Goal: Communication & Community: Answer question/provide support

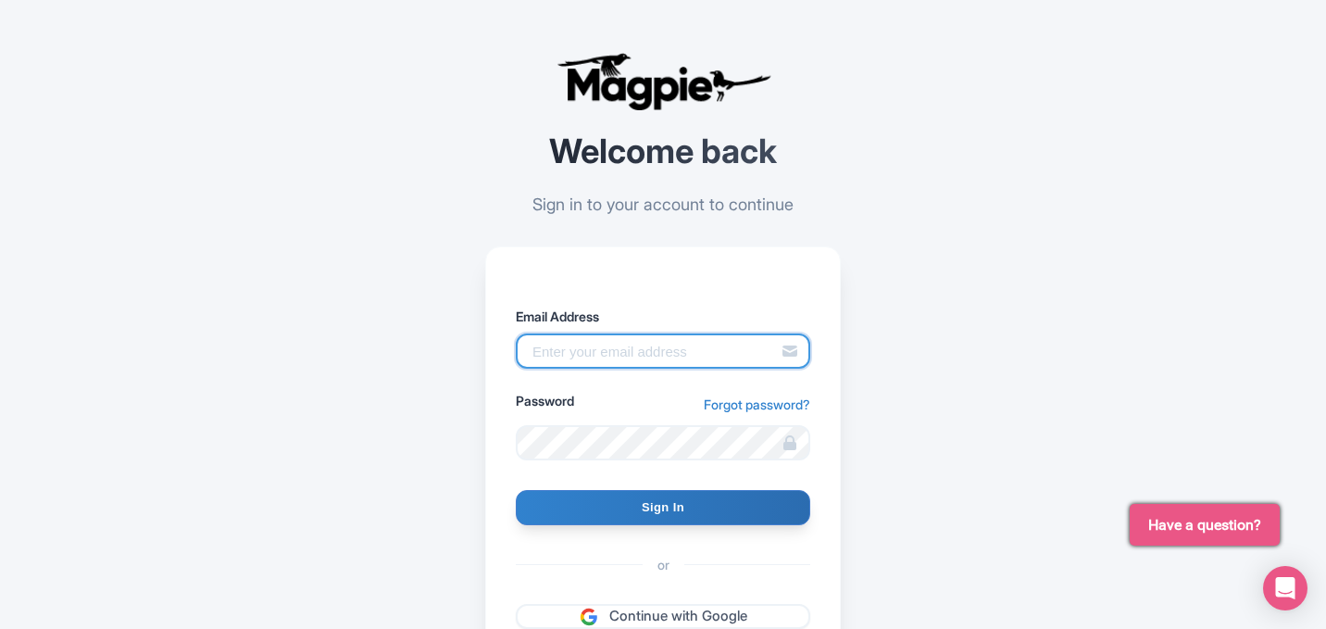
click at [555, 360] on input "Email Address" at bounding box center [663, 350] width 294 height 35
paste input "[EMAIL_ADDRESS][DOMAIN_NAME]"
type input "info@praguecityadventures.com"
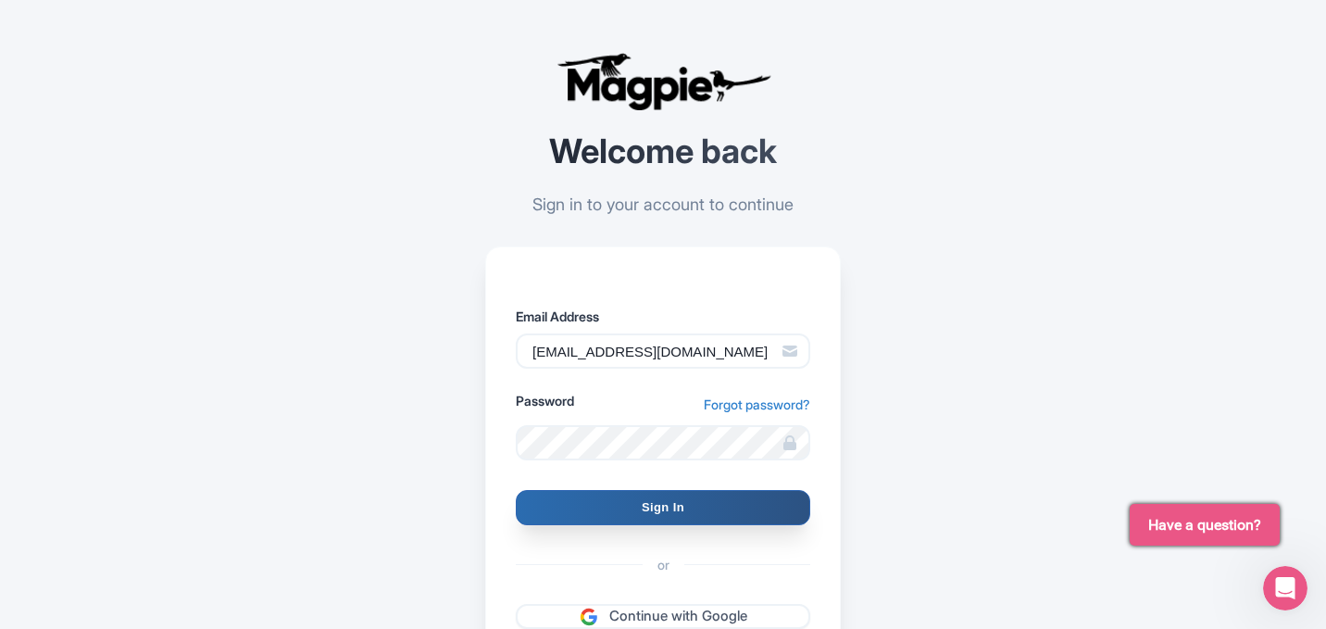
click at [555, 509] on input "Sign In" at bounding box center [663, 507] width 294 height 35
type input "Signing in..."
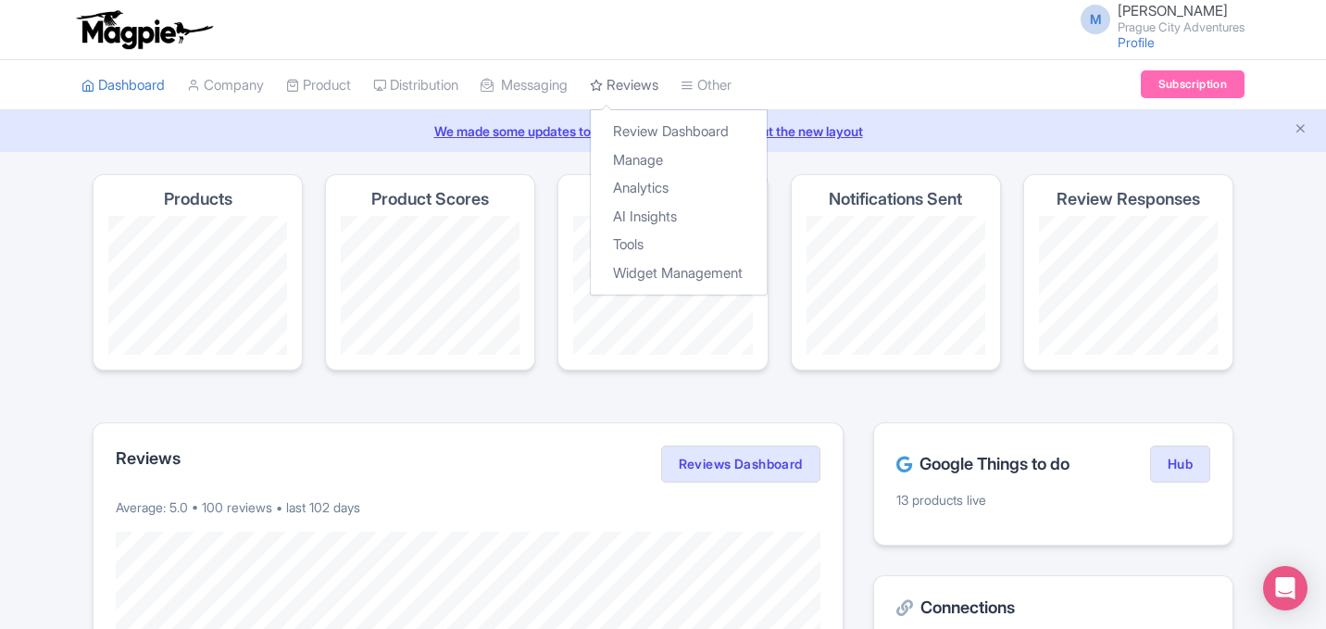
click at [627, 84] on link "Reviews" at bounding box center [624, 85] width 69 height 51
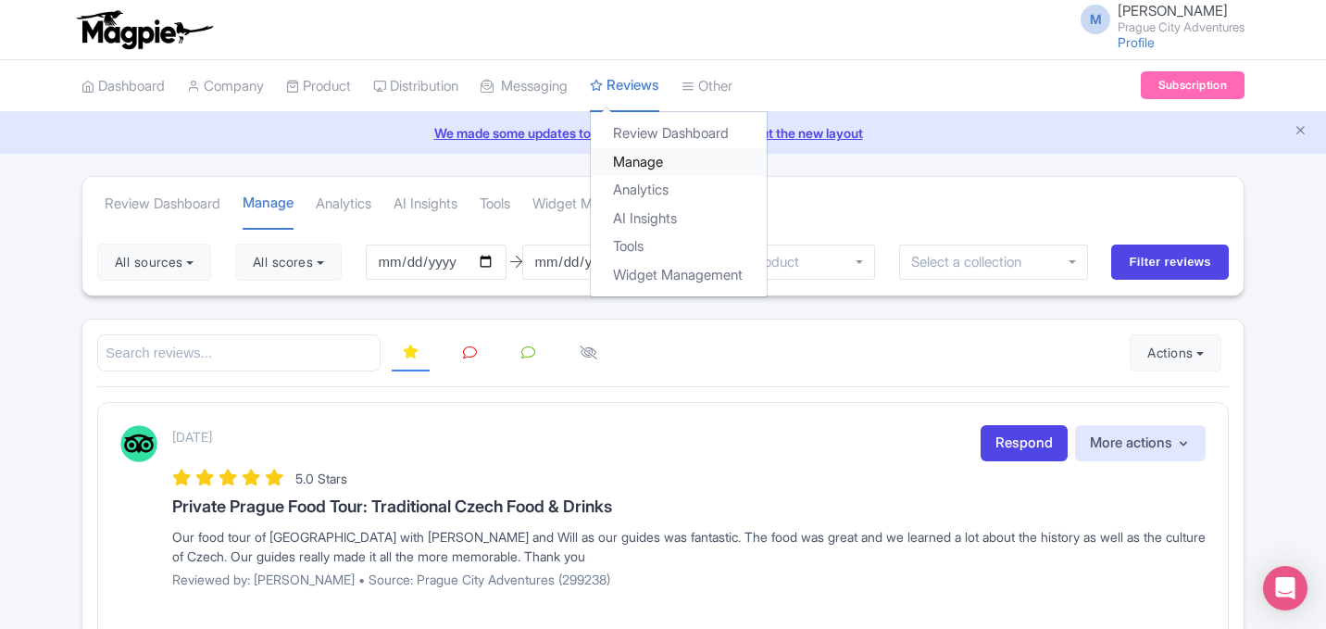
click at [655, 162] on link "Manage" at bounding box center [679, 162] width 176 height 29
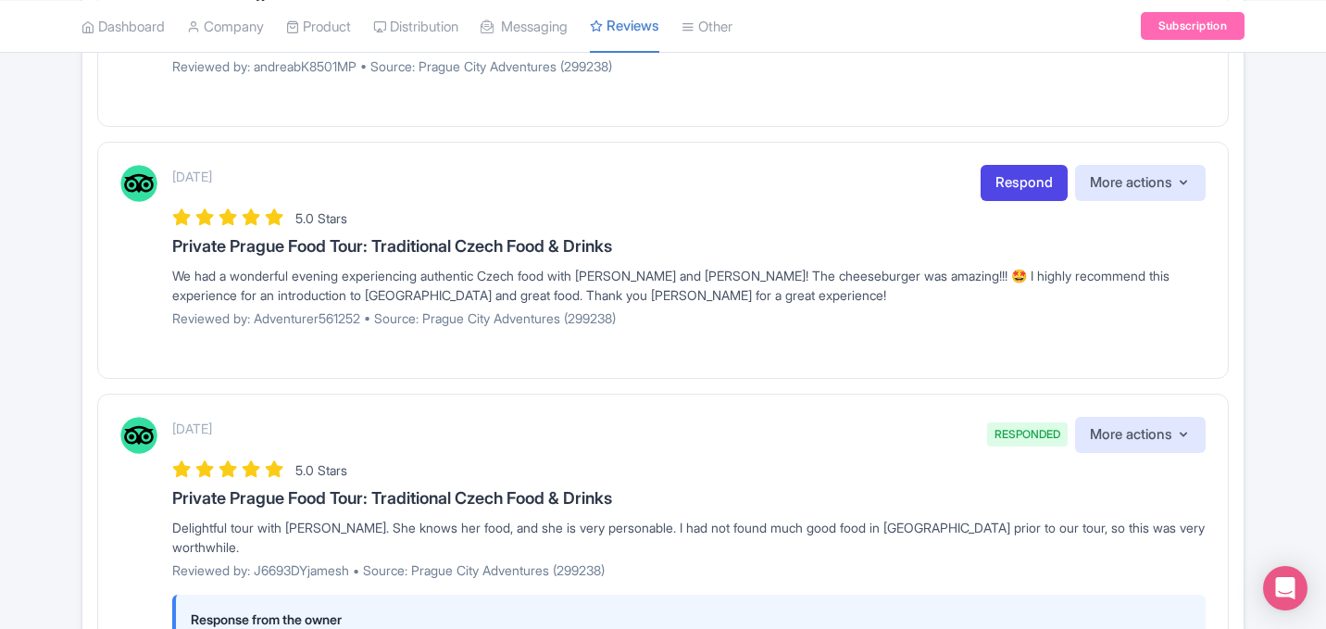
scroll to position [1215, 0]
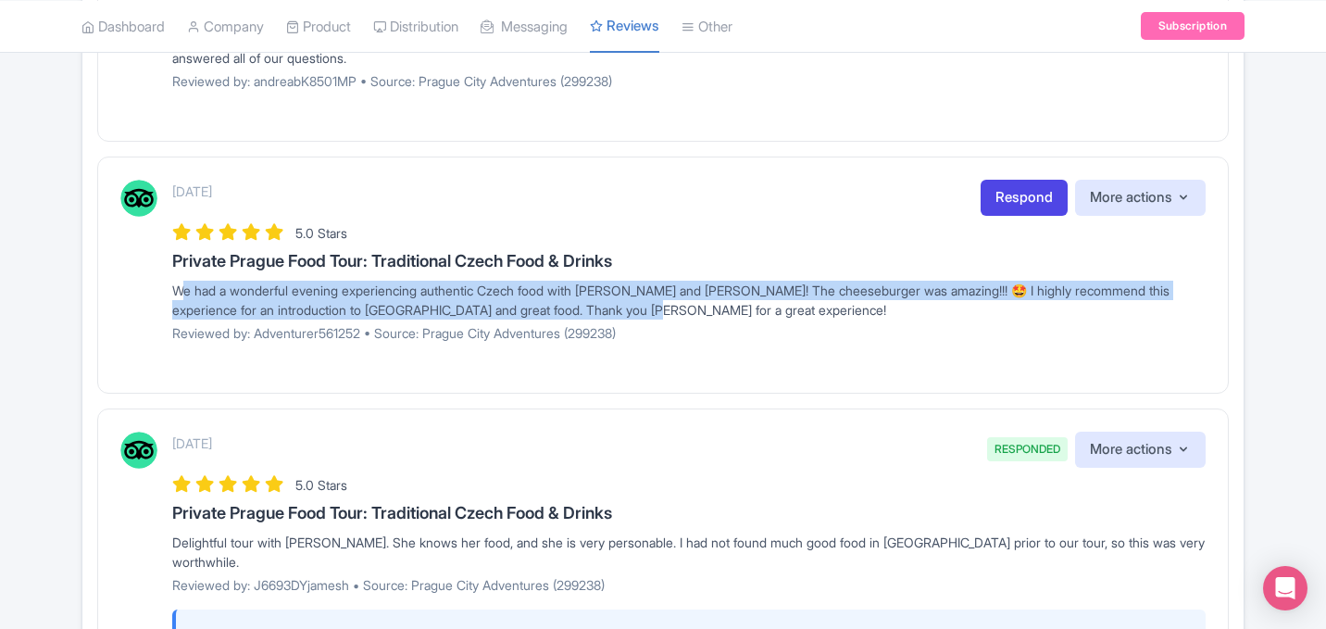
drag, startPoint x: 668, startPoint y: 305, endPoint x: 168, endPoint y: 282, distance: 500.4
click at [168, 282] on div "October 05, 2025 Respond More actions Hide from this page Hide from review widg…" at bounding box center [662, 268] width 1085 height 176
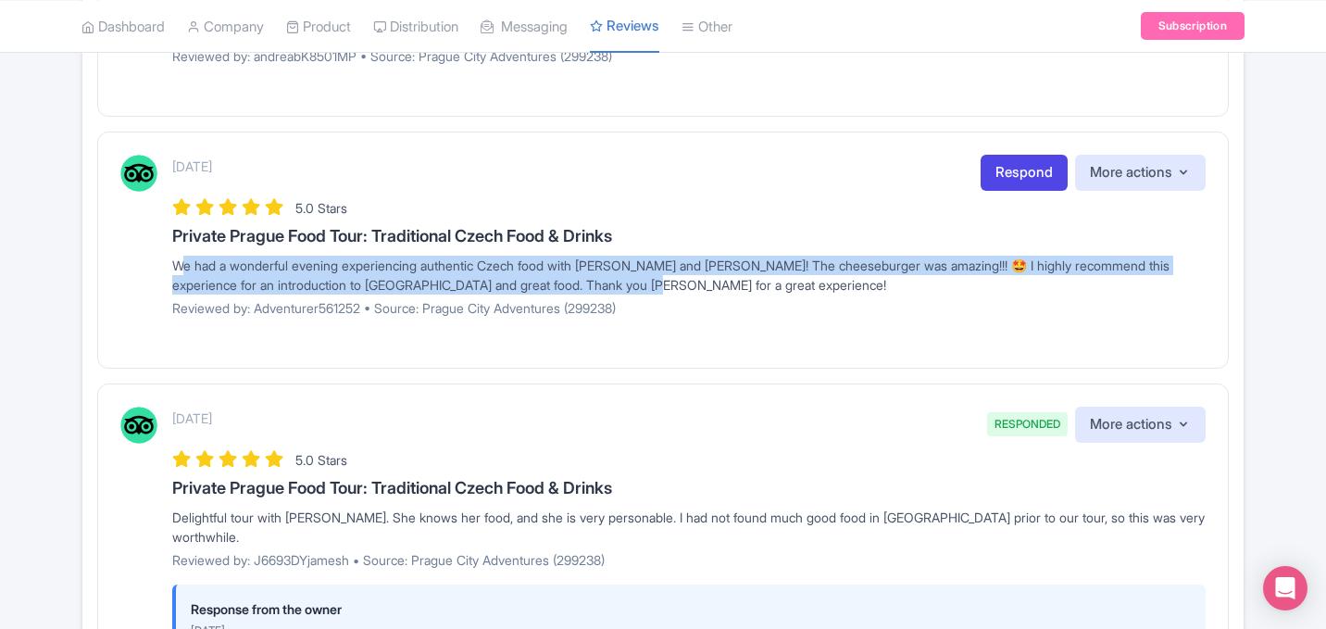
scroll to position [1235, 0]
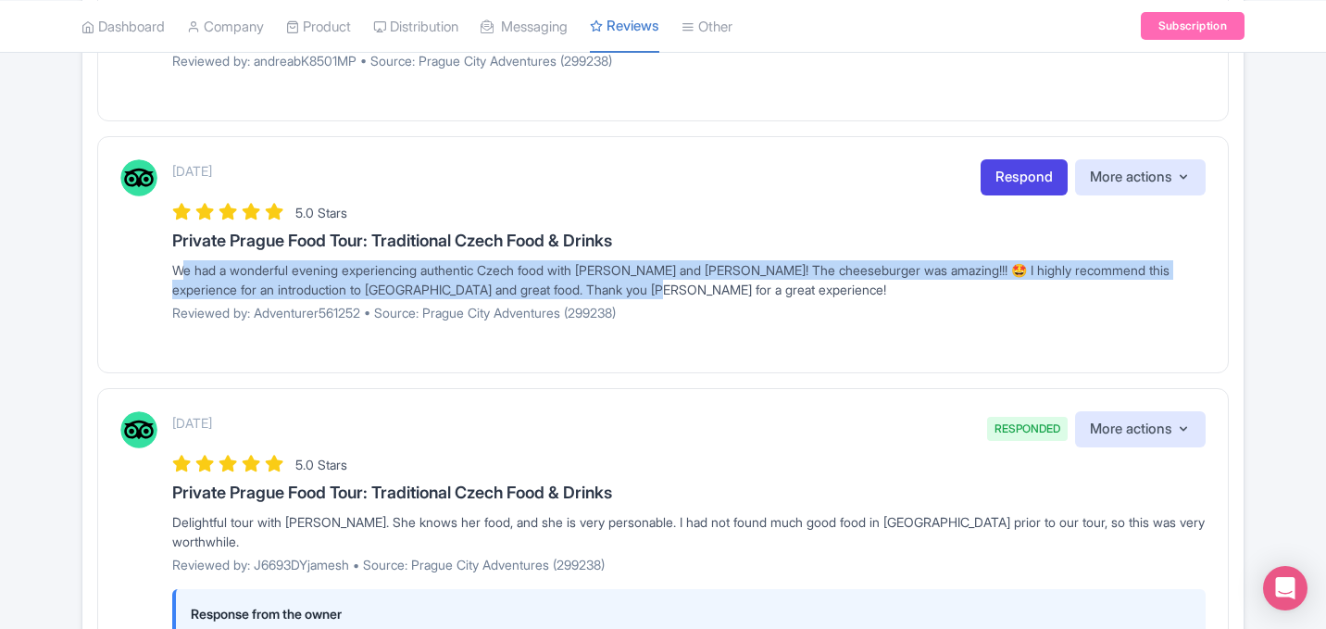
copy div "We had a wonderful evening experiencing authentic Czech food with [PERSON_NAME]…"
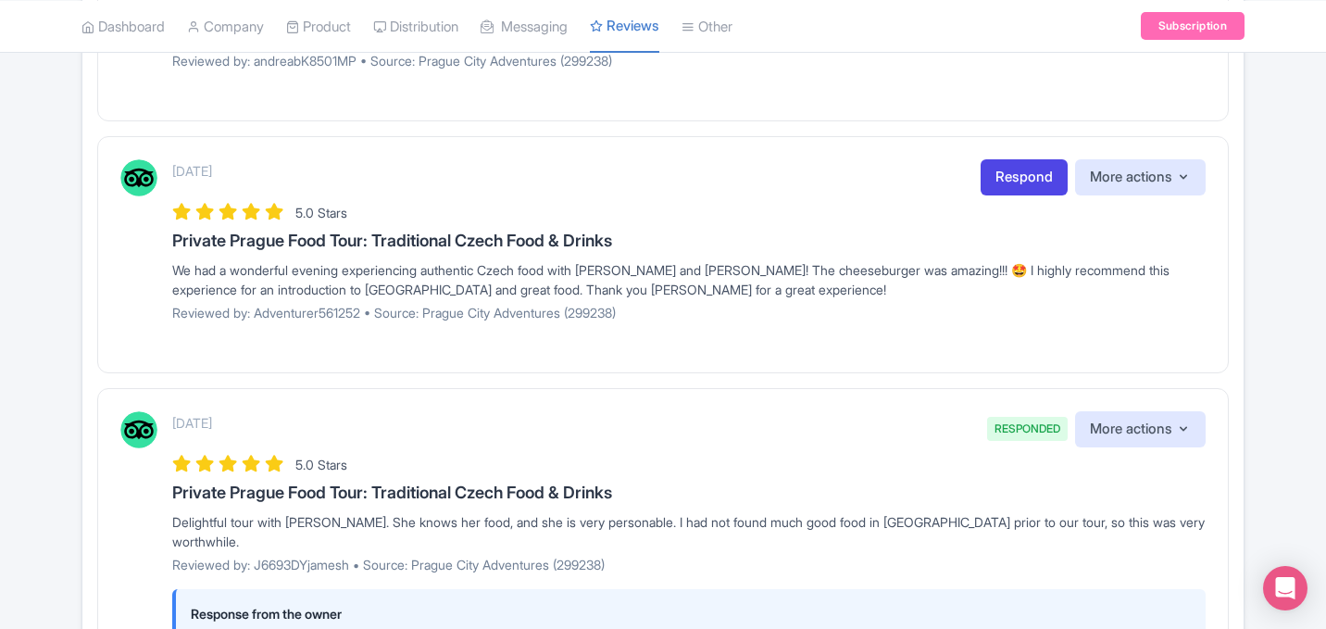
click at [624, 341] on div "October 05, 2025 Respond More actions Hide from this page Hide from review widg…" at bounding box center [662, 254] width 1131 height 237
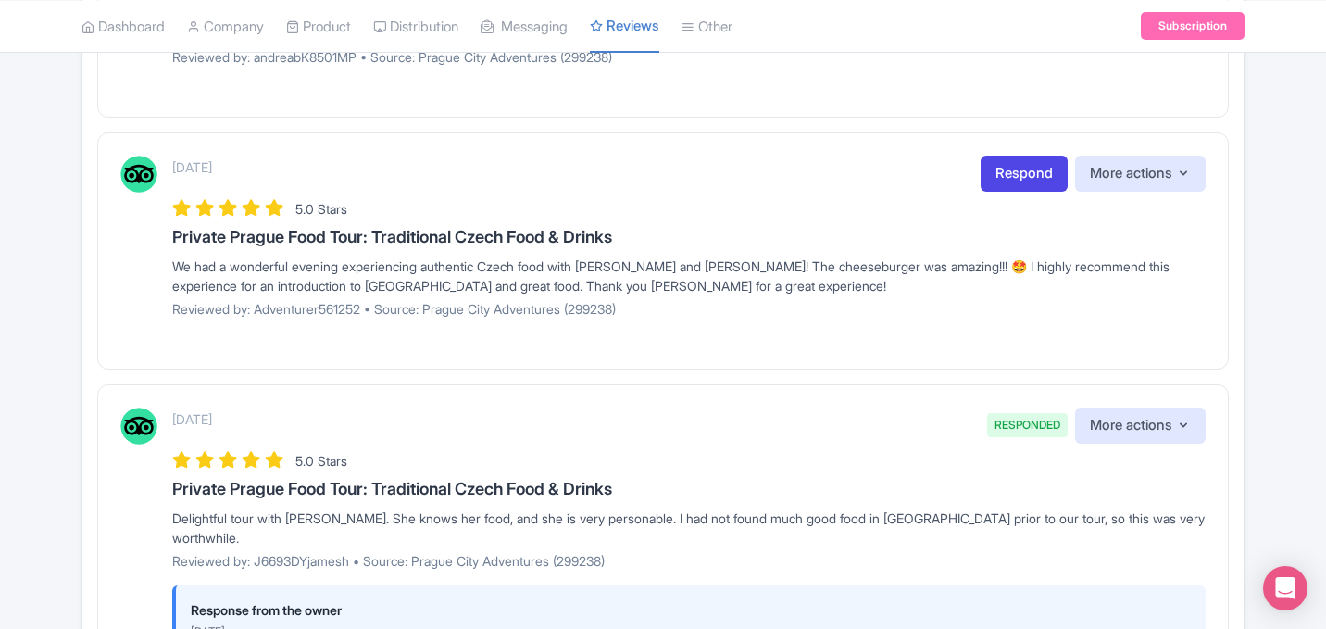
scroll to position [1237, 0]
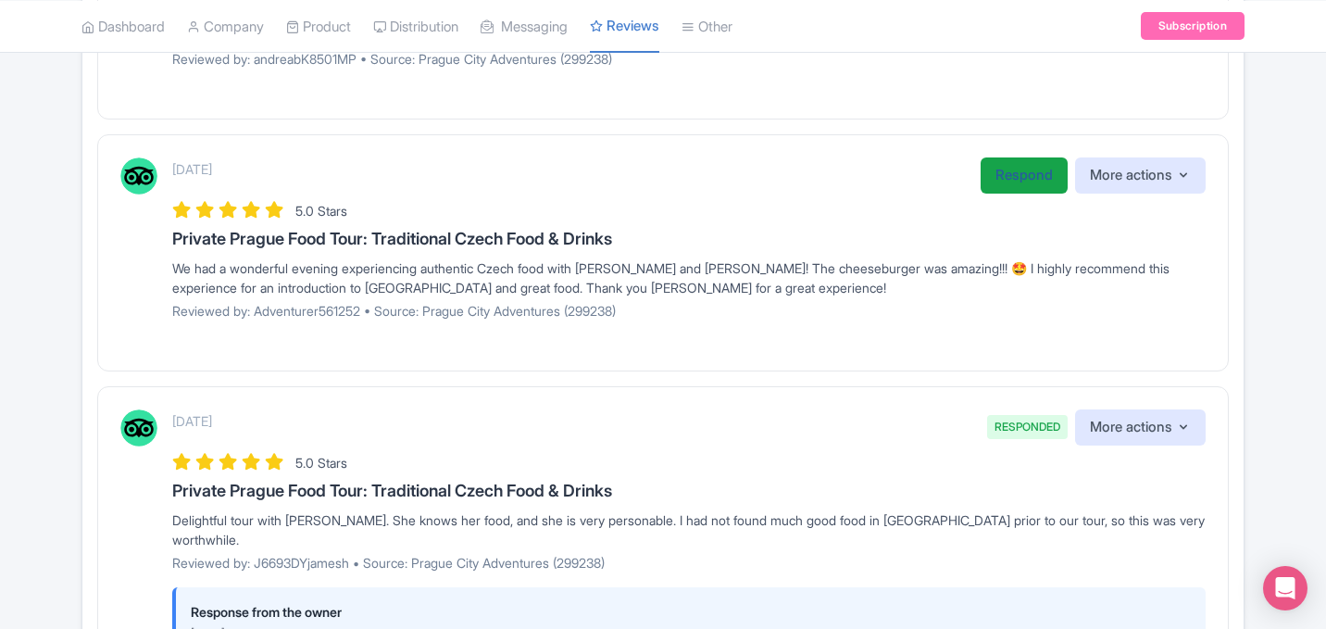
click at [1043, 186] on link "Respond" at bounding box center [1023, 175] width 87 height 36
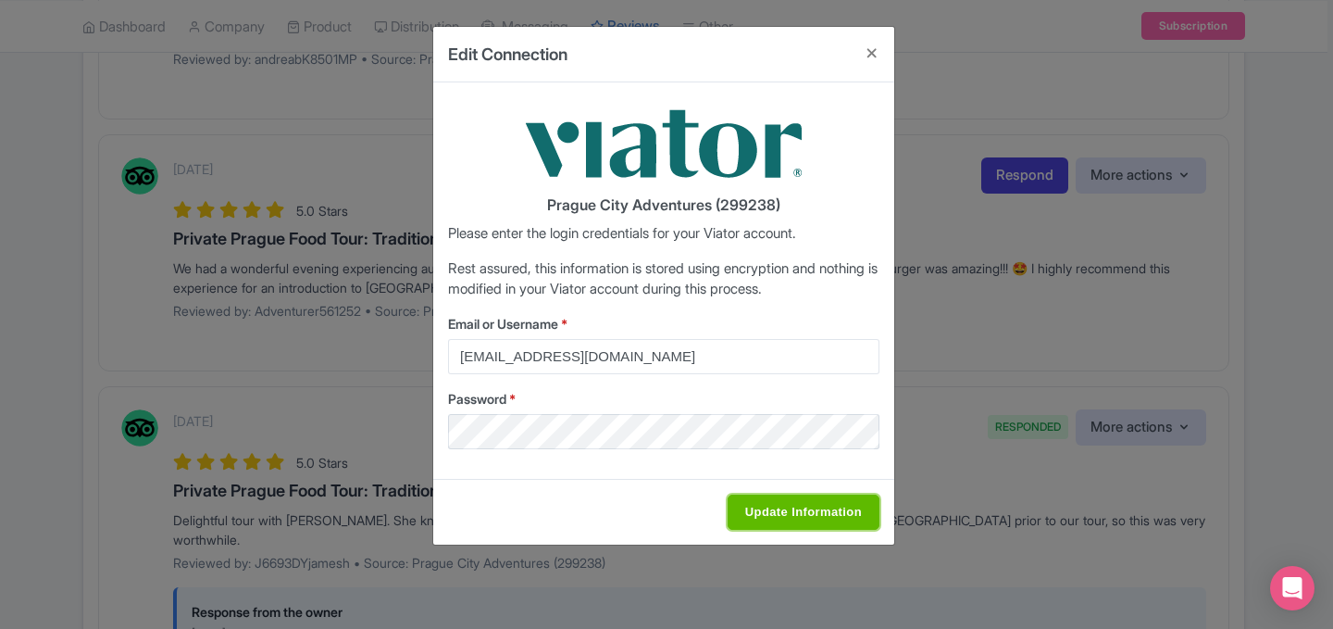
click at [739, 510] on input "Update Information" at bounding box center [804, 511] width 152 height 35
type input "Saving..."
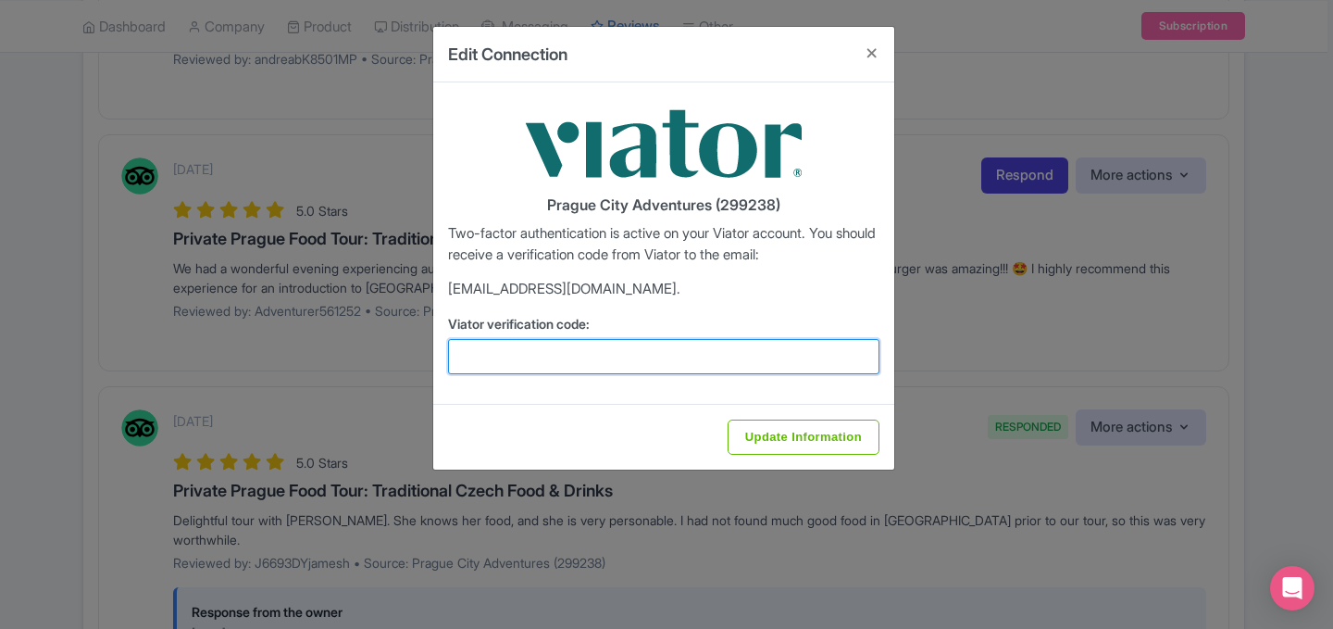
click at [703, 361] on input "Viator verification code:" at bounding box center [663, 356] width 431 height 35
paste input "658716"
type input "658716"
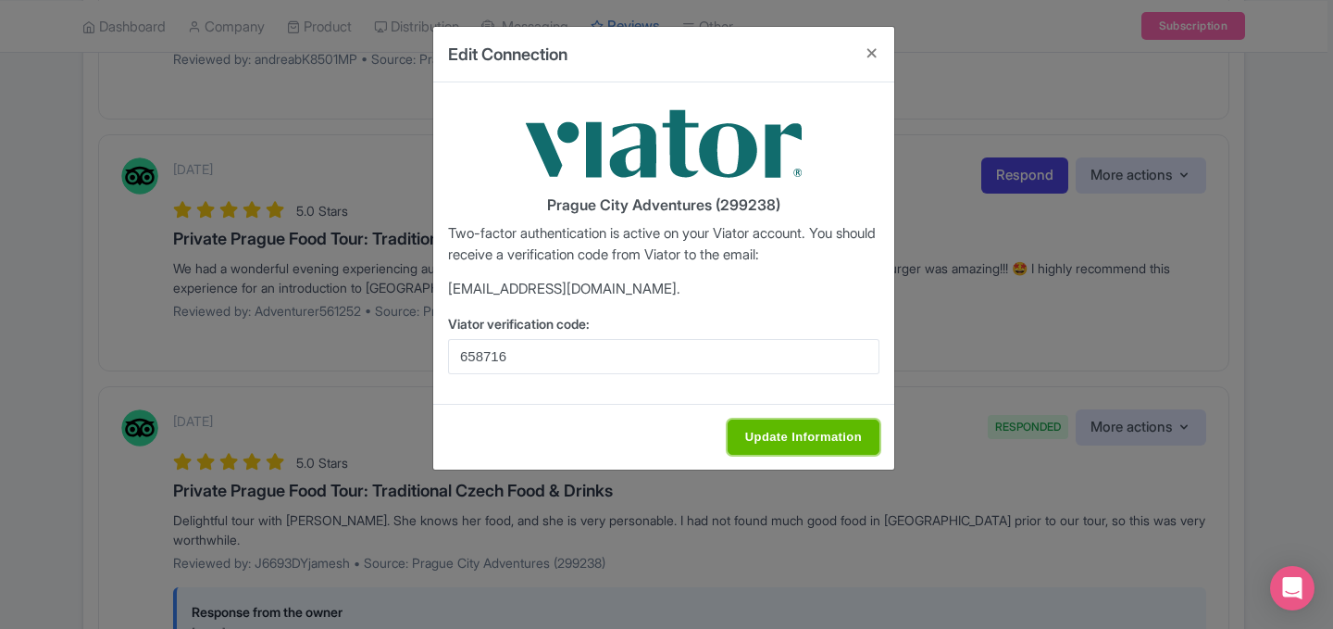
click at [774, 443] on input "Update Information" at bounding box center [804, 436] width 152 height 35
type input "Update Information"
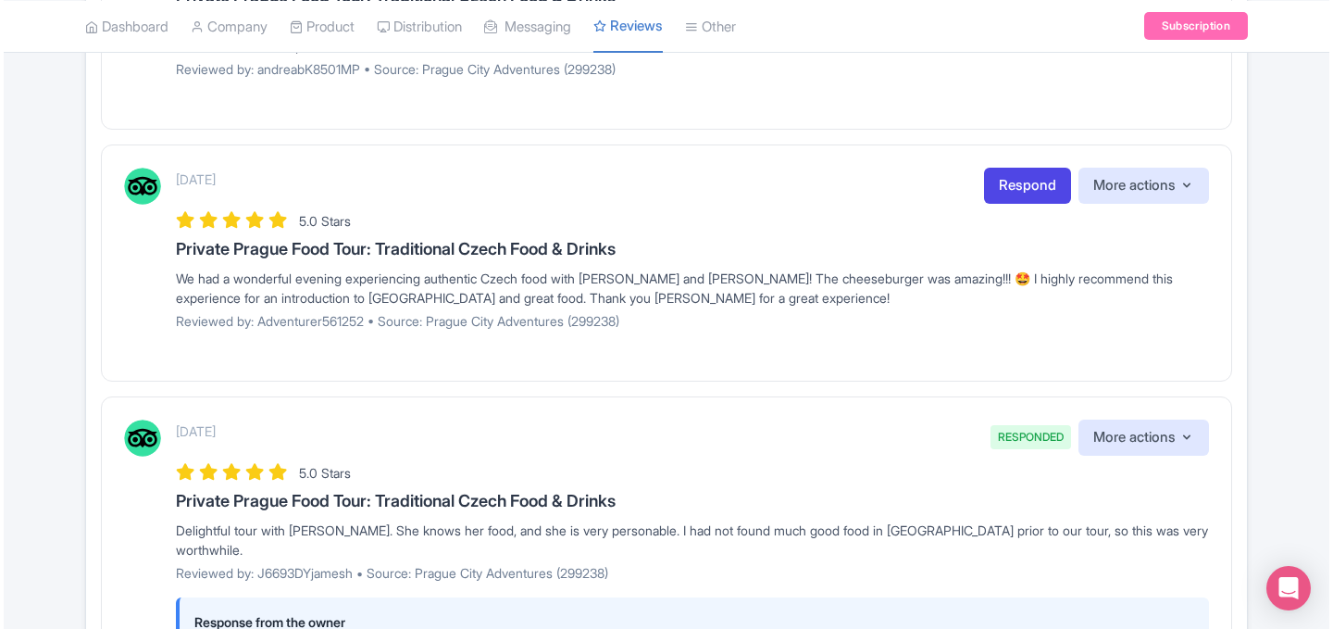
scroll to position [1094, 0]
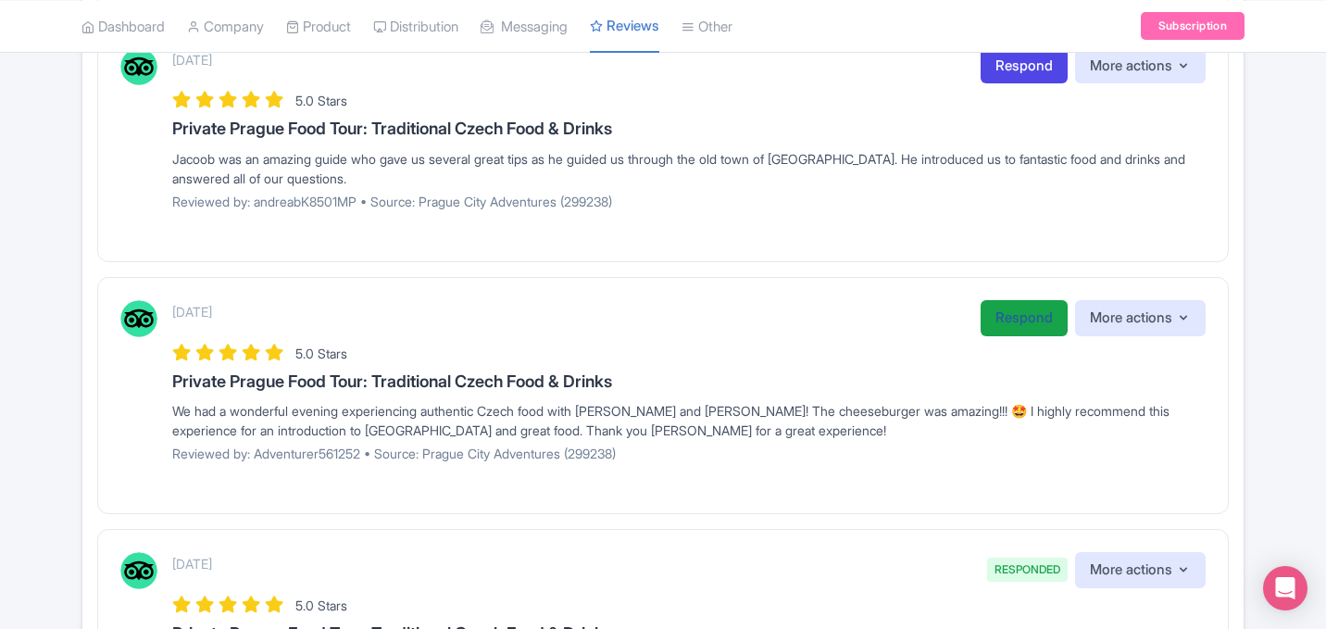
click at [1009, 327] on link "Respond" at bounding box center [1023, 318] width 87 height 36
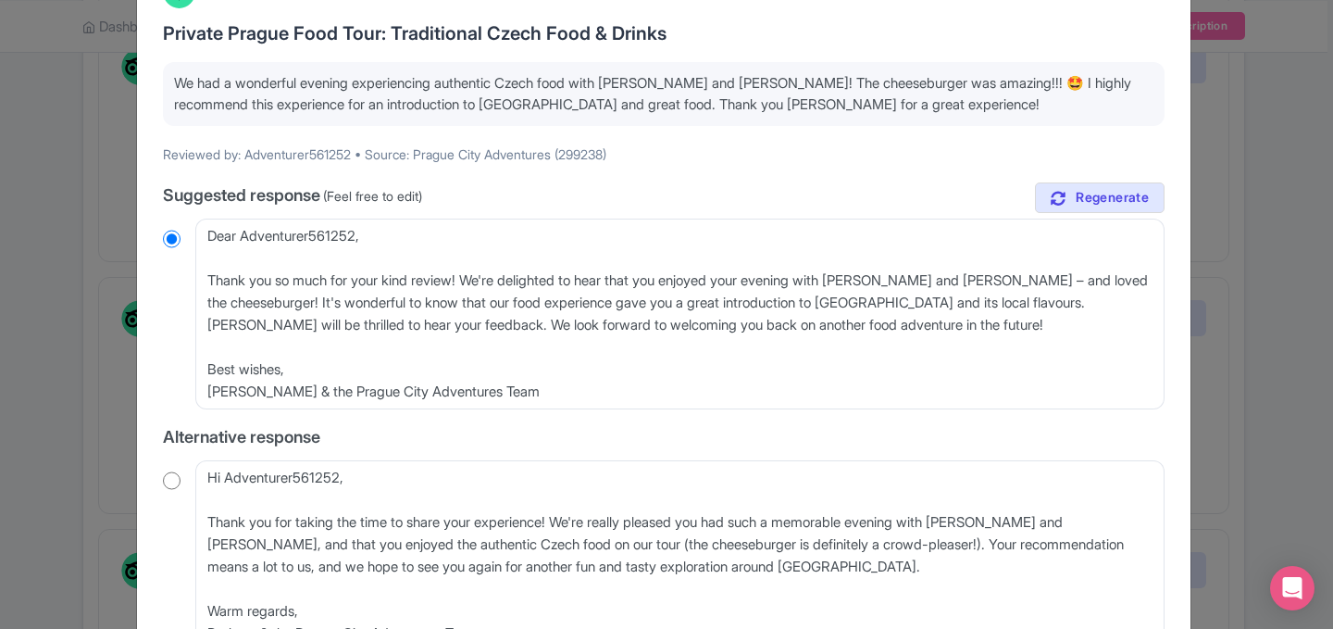
scroll to position [140, 0]
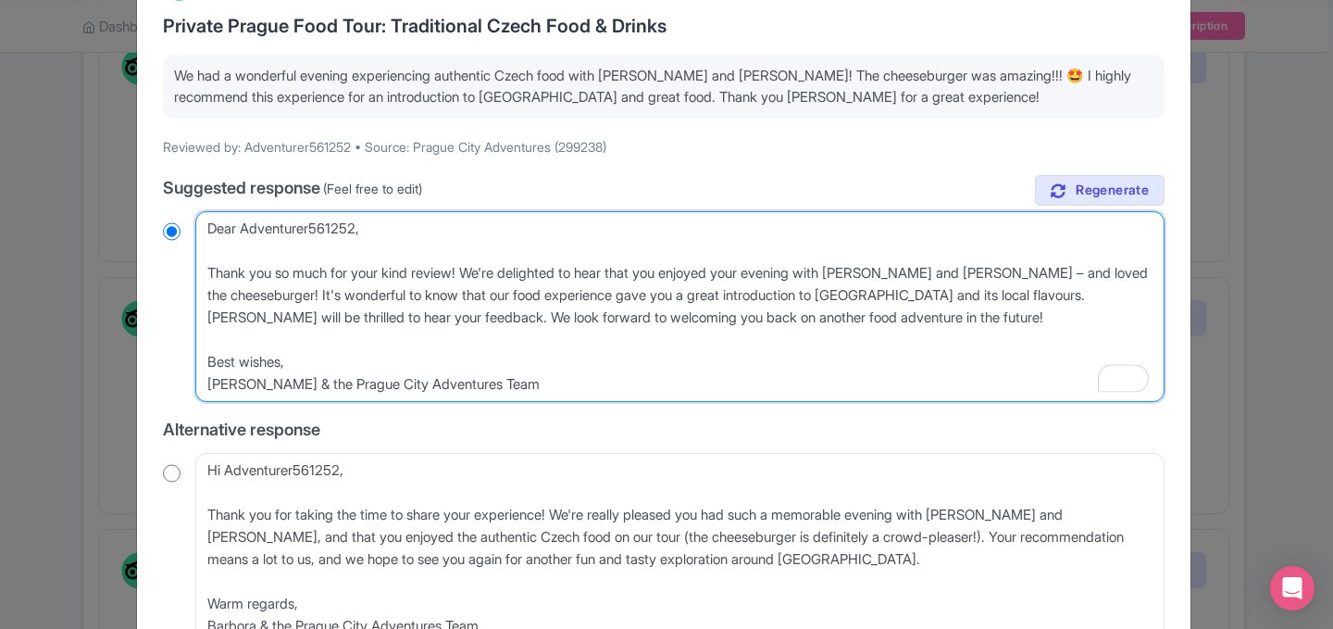
drag, startPoint x: 331, startPoint y: 233, endPoint x: 243, endPoint y: 234, distance: 88.9
click at [243, 234] on textarea "Dear Adventurer561252, Thank you so much for your kind review! We're delighted …" at bounding box center [679, 306] width 969 height 191
type textarea "Dear L, Thank you so much for your kind review! We're delighted to hear that yo…"
radio input "true"
type textarea "Dear Li, Thank you so much for your kind review! We're delighted to hear that y…"
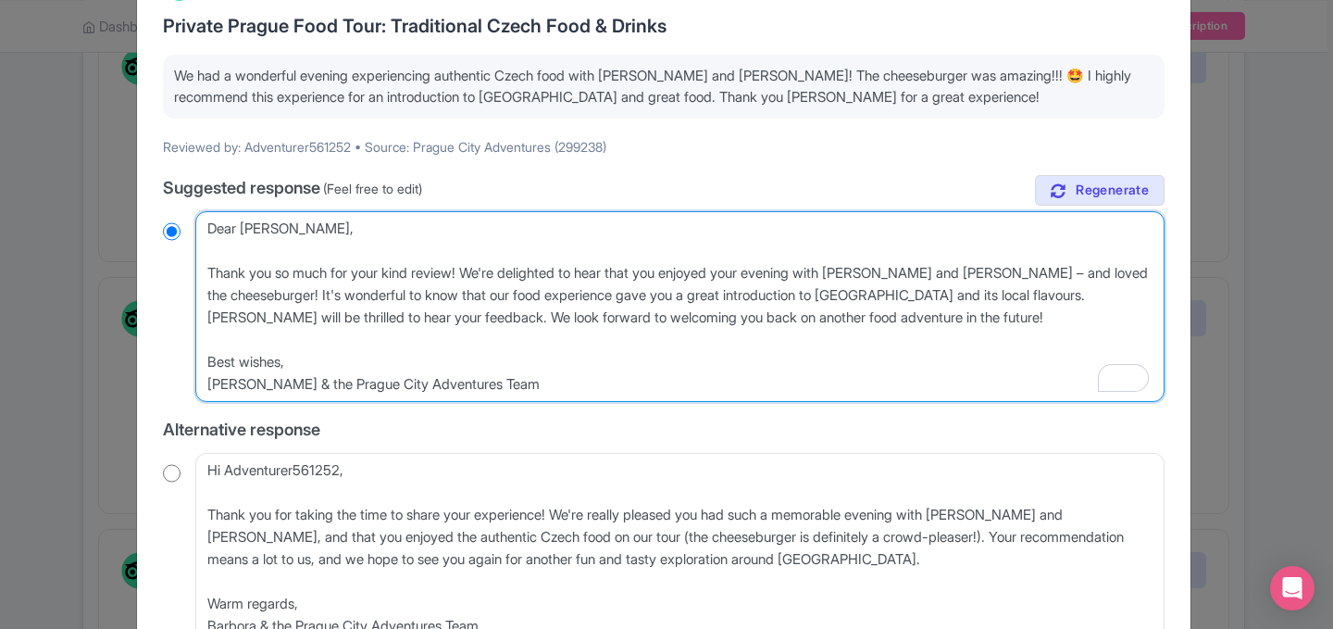
radio input "true"
type textarea "Dear Lin, Thank you so much for your kind review! We're delighted to hear that …"
radio input "true"
type textarea "Dear Lind, Thank you so much for your kind review! We're delighted to hear that…"
radio input "true"
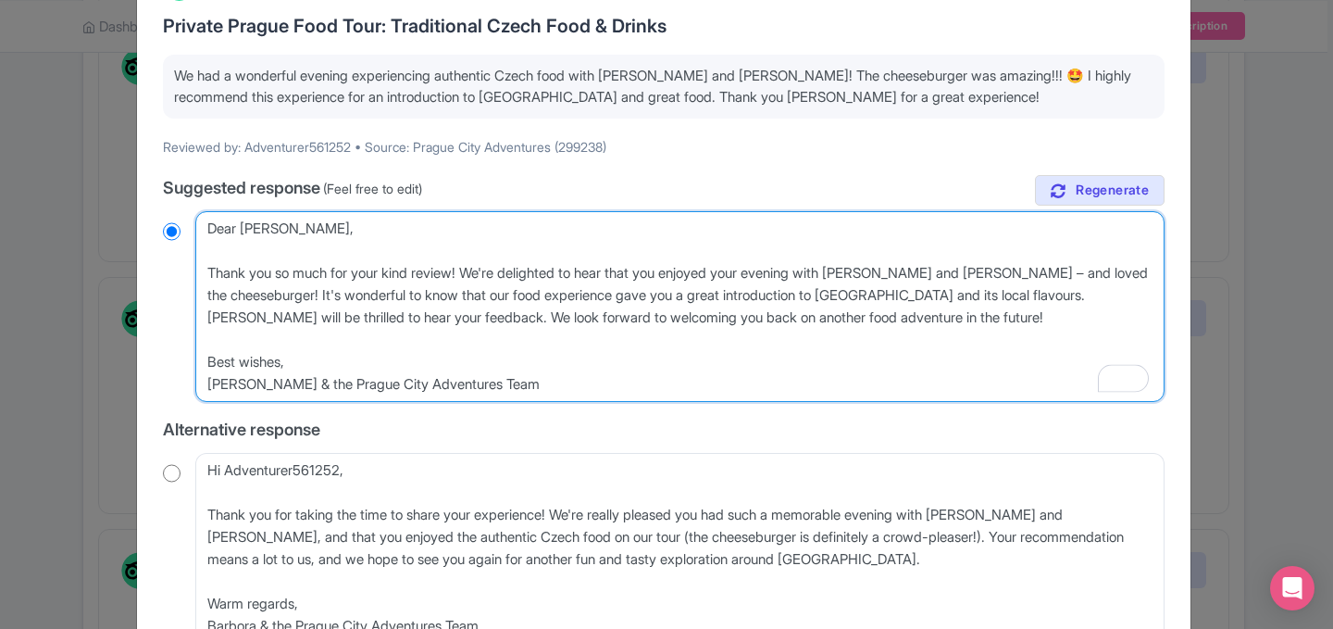
type textarea "Dear Lindsa, Thank you so much for your kind review! We're delighted to hear th…"
radio input "true"
type textarea "Dear Lindsay, Thank you so much for your kind review! We're delighted to hear t…"
radio input "true"
click at [574, 272] on textarea "Dear Adventurer561252, Thank you so much for your kind review! We're delighted …" at bounding box center [679, 306] width 969 height 191
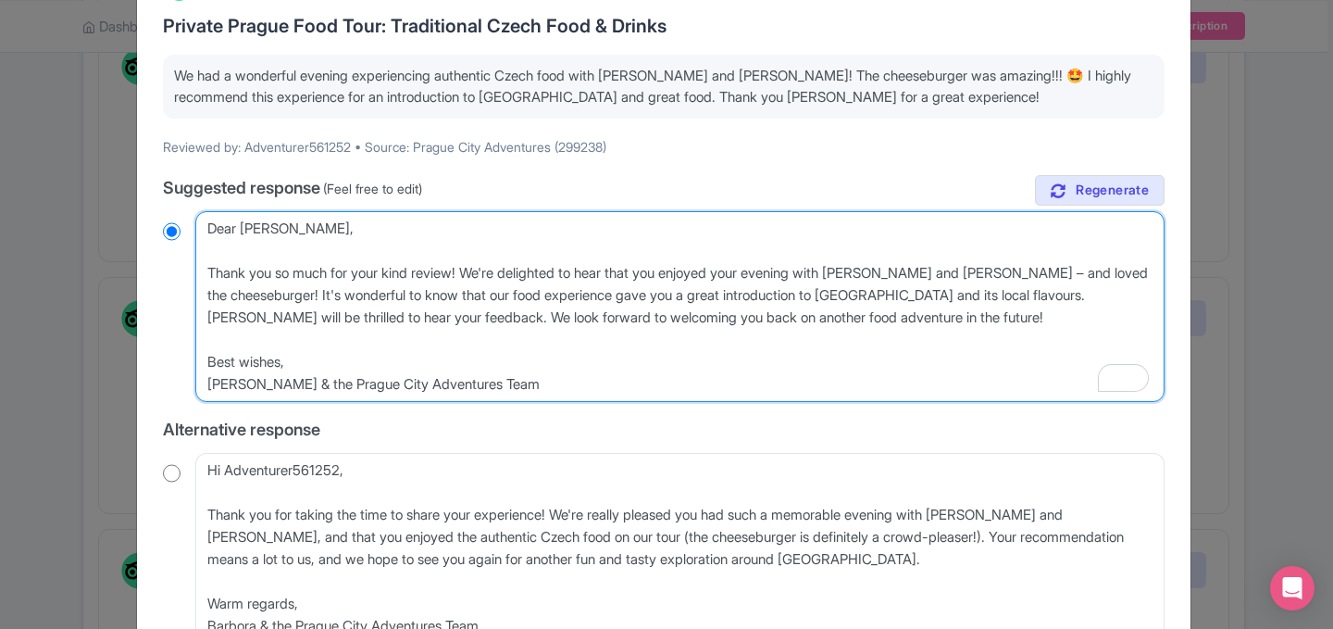
type textarea "Dear Lindsay, Thank you so much for your kind review! We're delighte to hear th…"
radio input "true"
type textarea "Dear Lindsay, Thank you so much for your kind review! We're delight to hear tha…"
radio input "true"
type textarea "Dear Lindsay, Thank you so much for your kind review! We're deligh to hear that…"
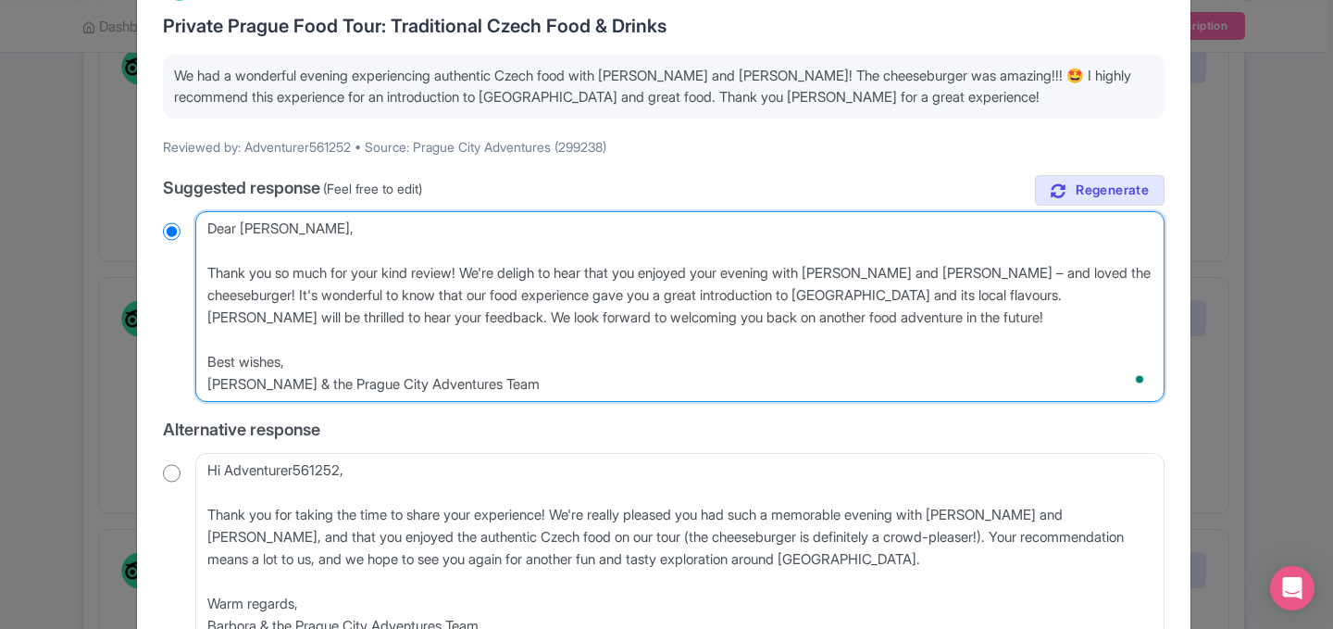
radio input "true"
type textarea "Dear Lindsay, Thank you so much for your kind review! We're delig to hear that …"
radio input "true"
type textarea "Dear Lindsay, Thank you so much for your kind review! We're deli to hear that y…"
radio input "true"
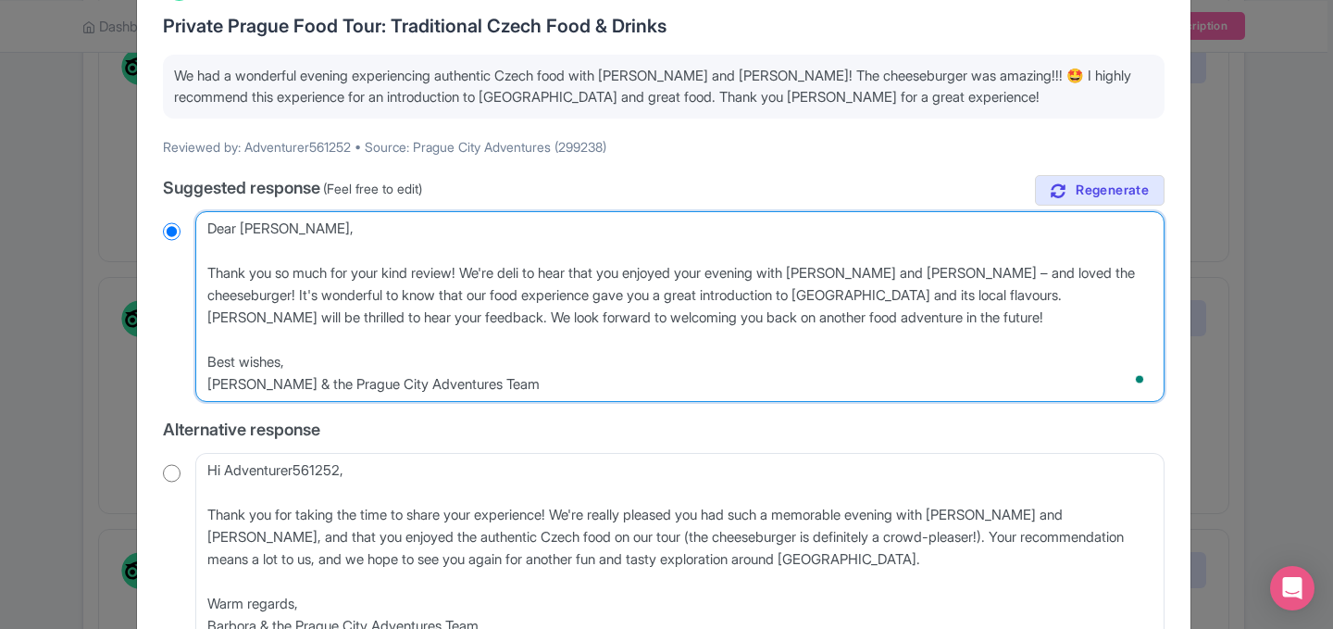
type textarea "Dear Lindsay, Thank you so much for your kind review! We're del to hear that yo…"
radio input "true"
type textarea "Dear Lindsay, Thank you so much for your kind review! We're de to hear that you…"
radio input "true"
type textarea "Dear Lindsay, Thank you so much for your kind review! We're d to hear that you …"
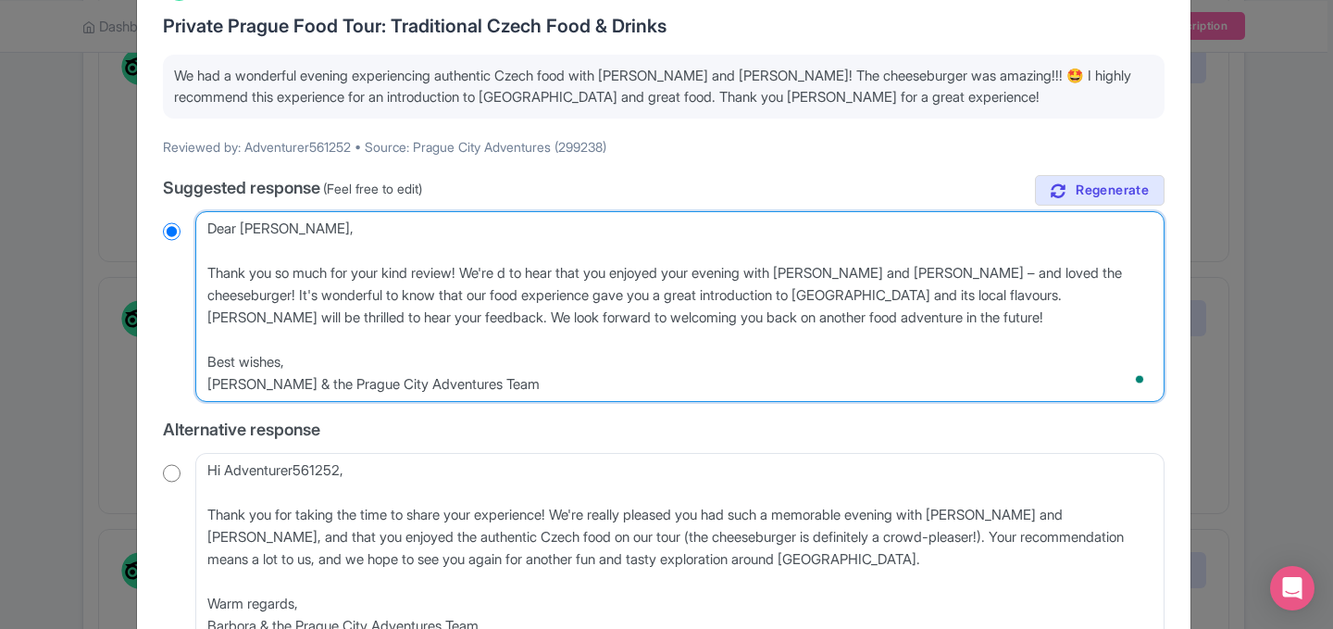
radio input "true"
type textarea "Dear Lindsay, Thank you so much for your kind review! We're to hear that you en…"
radio input "true"
type textarea "Dear Lindsay, Thank you so much for your kind review! We're h to hear that you …"
radio input "true"
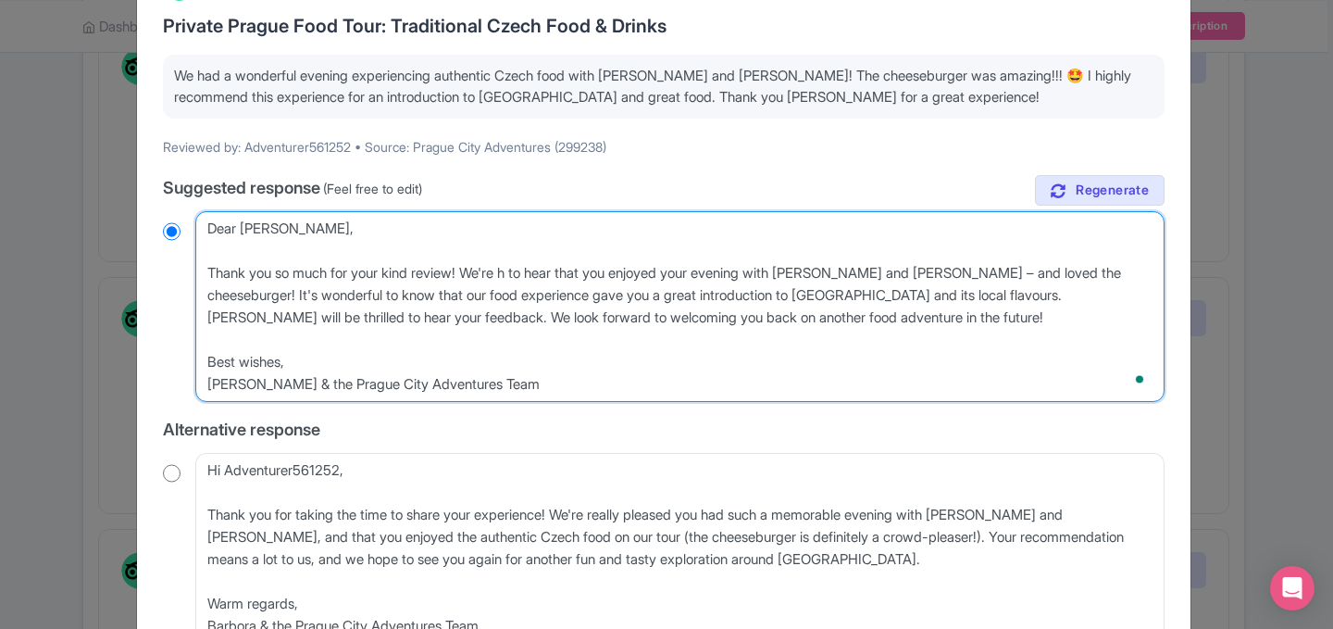
type textarea "Dear Lindsay, Thank you so much for your kind review! We're ha to hear that you…"
radio input "true"
type textarea "Dear Lindsay, Thank you so much for your kind review! We're hap to hear that yo…"
radio input "true"
type textarea "Dear Lindsay, Thank you so much for your kind review! We're happ to hear that y…"
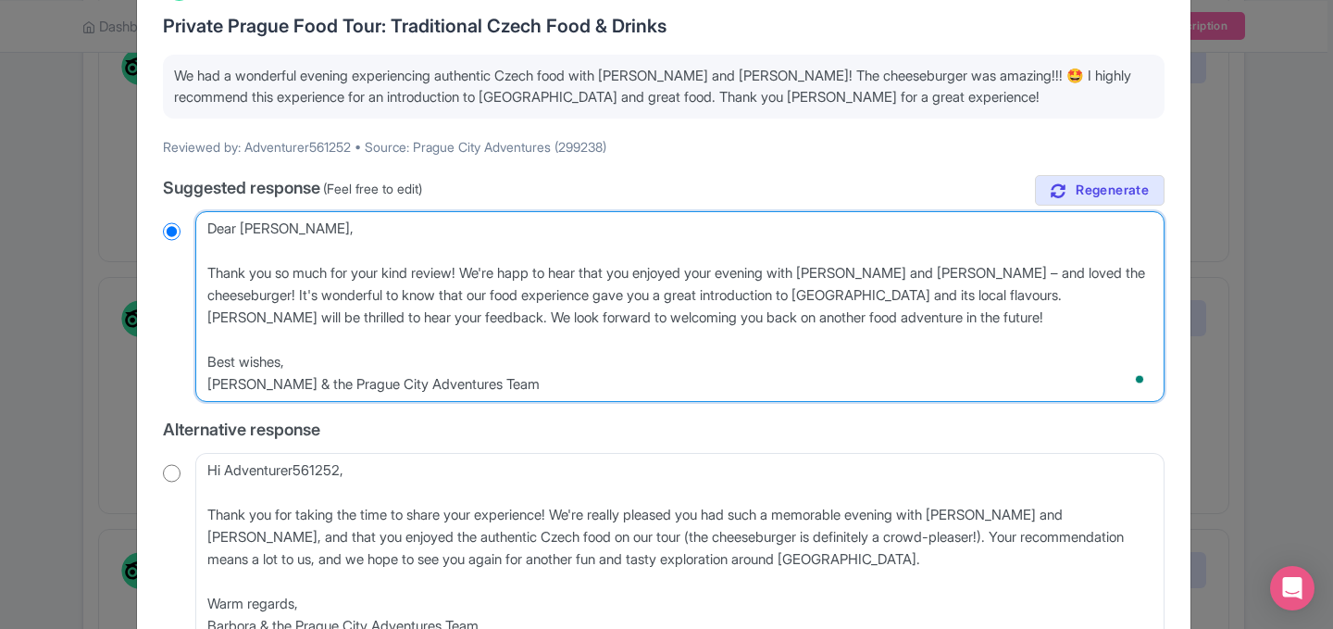
radio input "true"
type textarea "Dear Lindsay, Thank you so much for your kind review! We're happy to hear that …"
radio input "true"
click at [947, 272] on textarea "Dear Adventurer561252, Thank you so much for your kind review! We're delighted …" at bounding box center [679, 306] width 969 height 191
type textarea "Dear Lindsay, Thank you so much for your kind review! We're happy to hear that …"
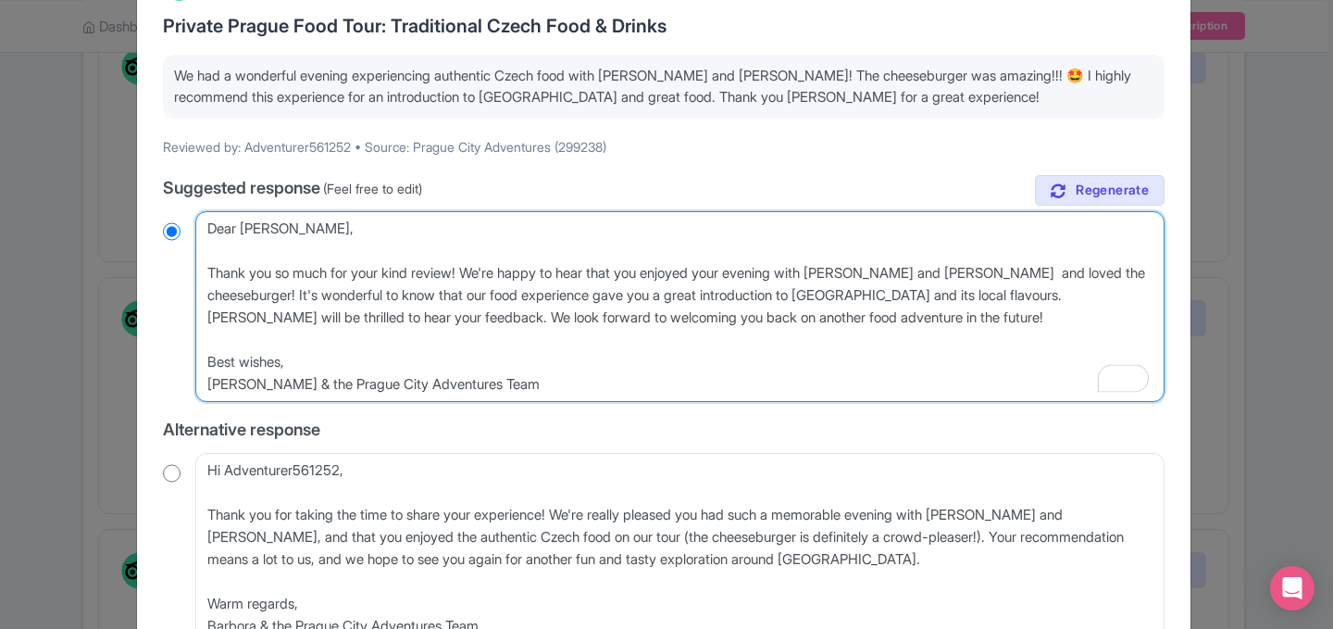
radio input "true"
click at [1128, 274] on textarea "Dear Adventurer561252, Thank you so much for your kind review! We're delighted …" at bounding box center [679, 306] width 969 height 191
type textarea "Dear Lindsay, Thank you so much for your kind review! We're happy to hear that …"
radio input "true"
type textarea "Dear Lindsay, Thank you so much for your kind review! We're happy to hear that …"
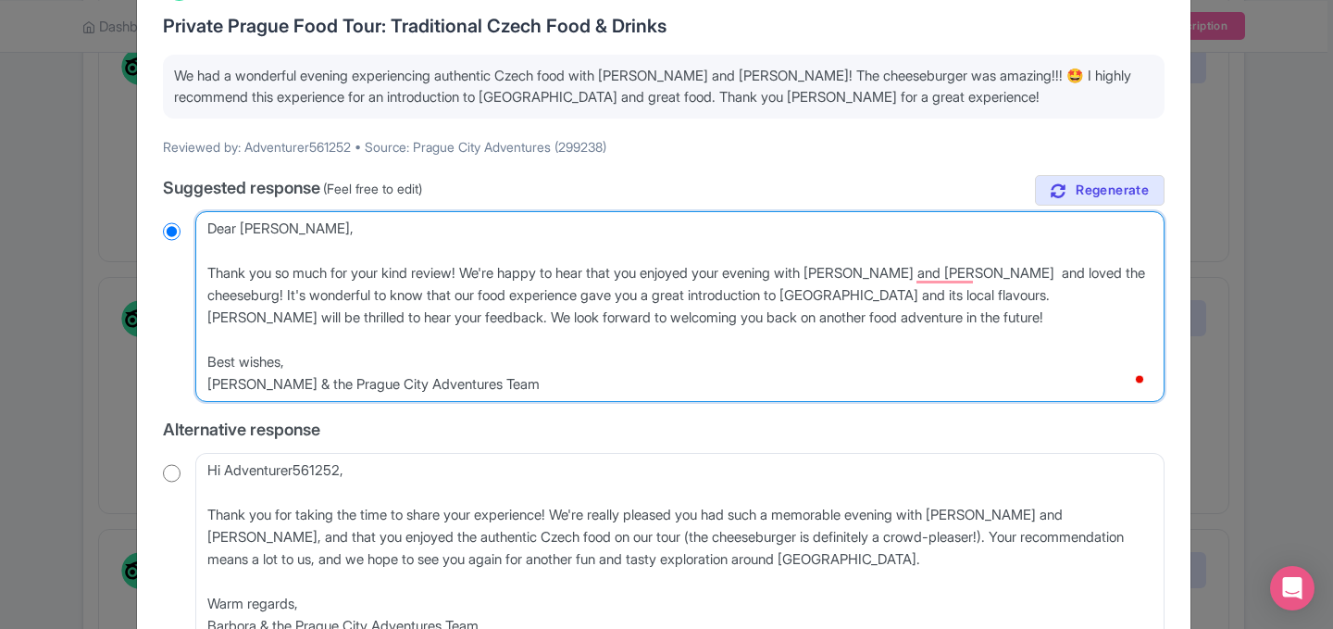
radio input "true"
type textarea "Dear Lindsay, Thank you so much for your kind review! We're happy to hear that …"
radio input "true"
type textarea "Dear Lindsay, Thank you so much for your kind review! We're happy to hear that …"
radio input "true"
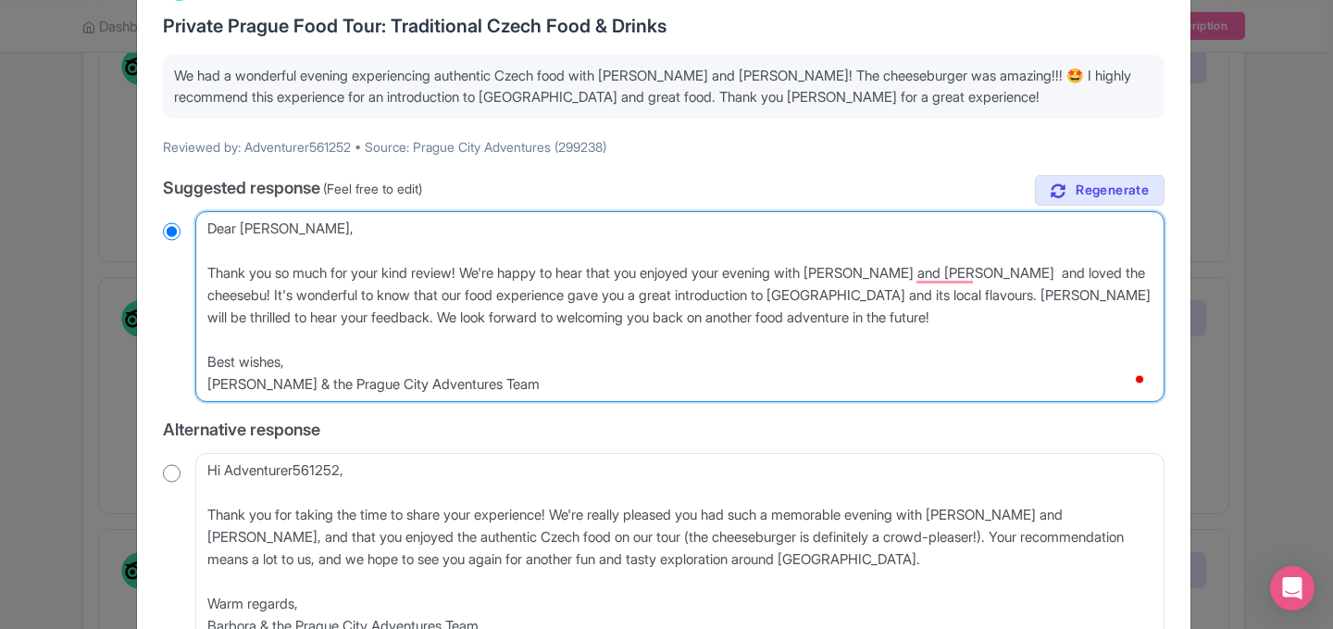
type textarea "Dear Lindsay, Thank you so much for your kind review! We're happy to hear that …"
radio input "true"
type textarea "Dear Lindsay, Thank you so much for your kind review! We're happy to hear that …"
radio input "true"
type textarea "Dear Lindsay, Thank you so much for your kind review! We're happy to hear that …"
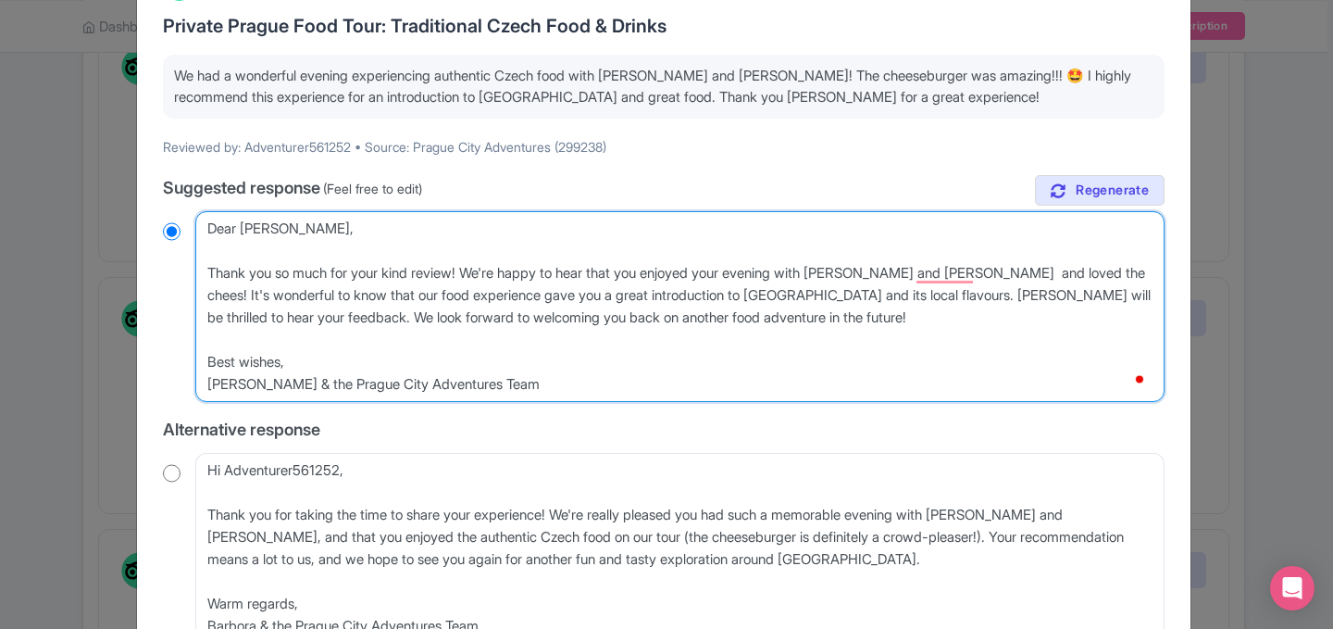
radio input "true"
type textarea "Dear Lindsay, Thank you so much for your kind review! We're happy to hear that …"
radio input "true"
type textarea "Dear Lindsay, Thank you so much for your kind review! We're happy to hear that …"
radio input "true"
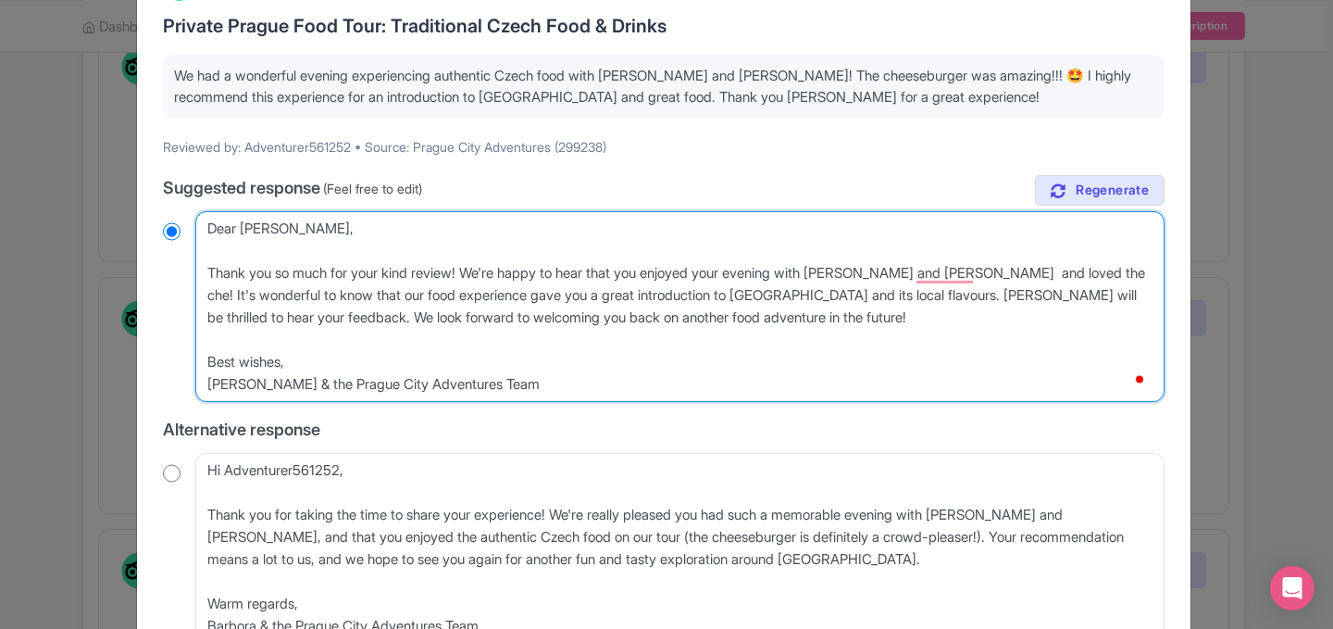
type textarea "Dear Lindsay, Thank you so much for your kind review! We're happy to hear that …"
radio input "true"
type textarea "Dear Lindsay, Thank you so much for your kind review! We're happy to hear that …"
radio input "true"
type textarea "Dear Lindsay, Thank you so much for your kind review! We're happy to hear that …"
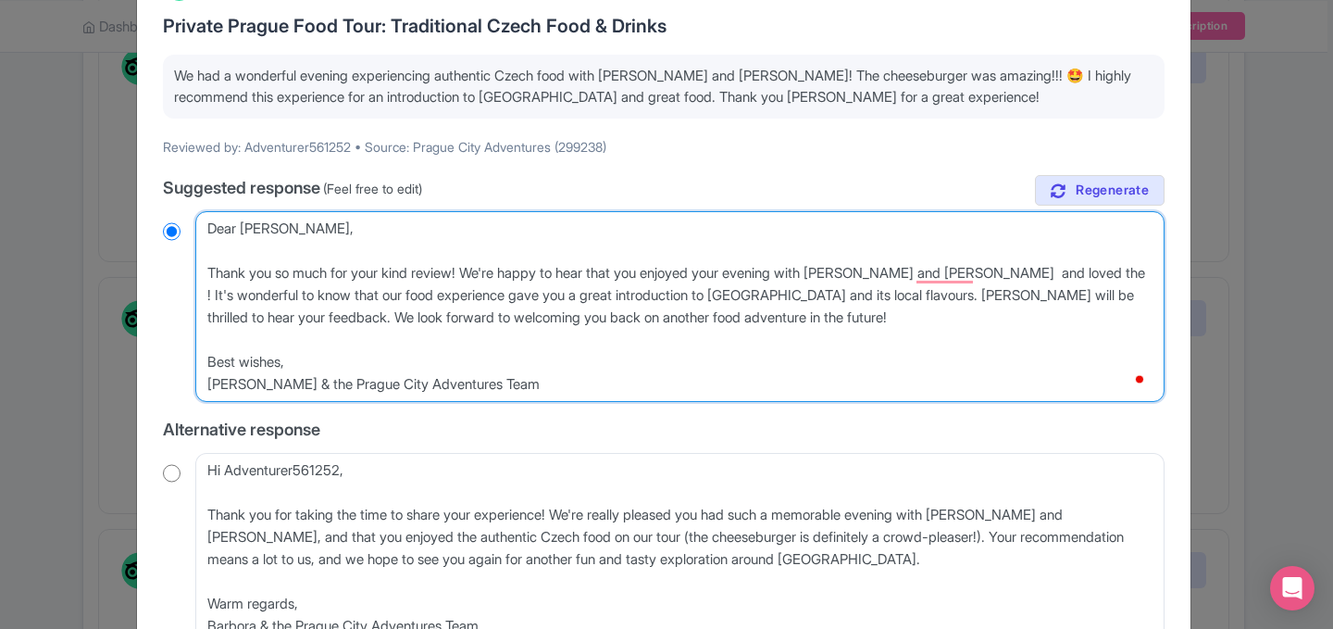
radio input "true"
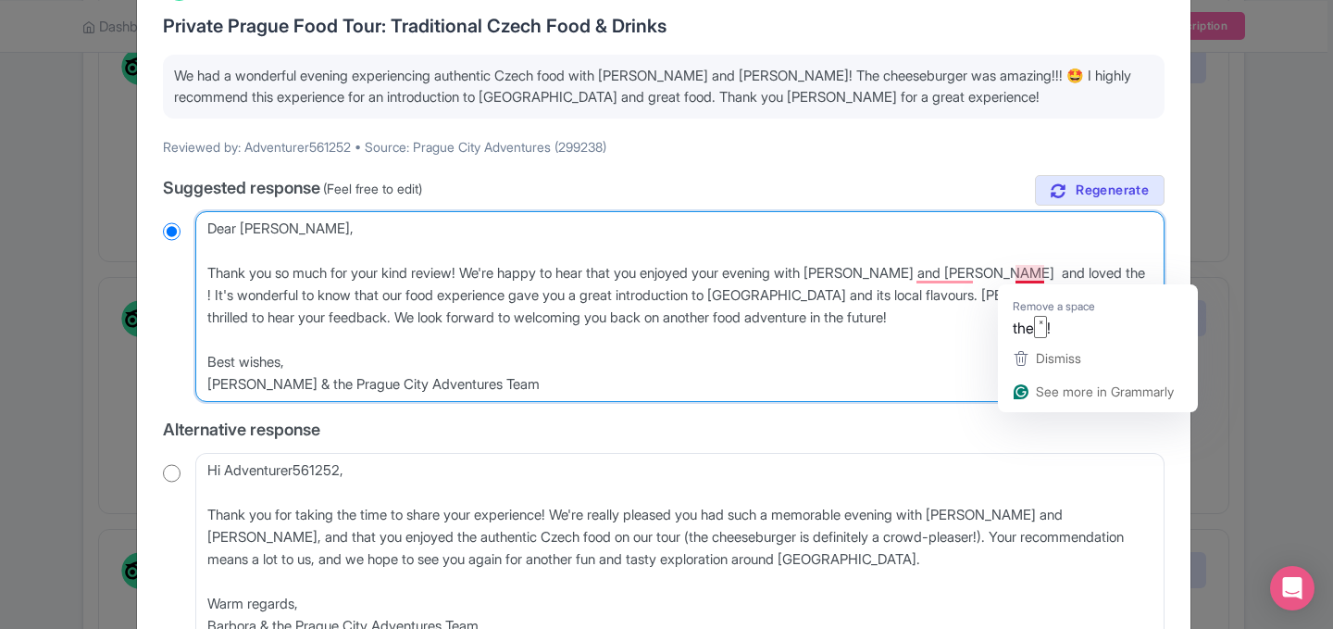
paste textarea "authentic Czech food"
type textarea "Dear Lindsay, Thank you so much for your kind review! We're happy to hear that …"
radio input "true"
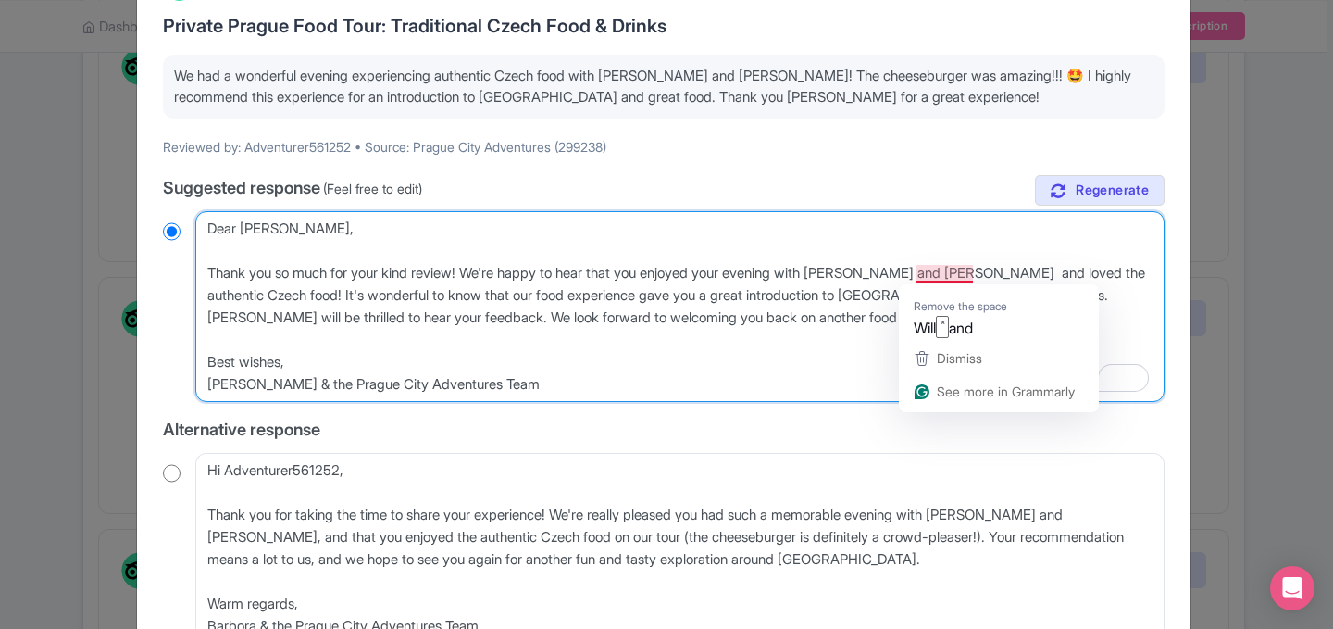
click at [946, 278] on textarea "Dear Adventurer561252, Thank you so much for your kind review! We're delighted …" at bounding box center [679, 306] width 969 height 191
type textarea "Dear Lindsay, Thank you so much for your kind review! We're happy to hear that …"
radio input "true"
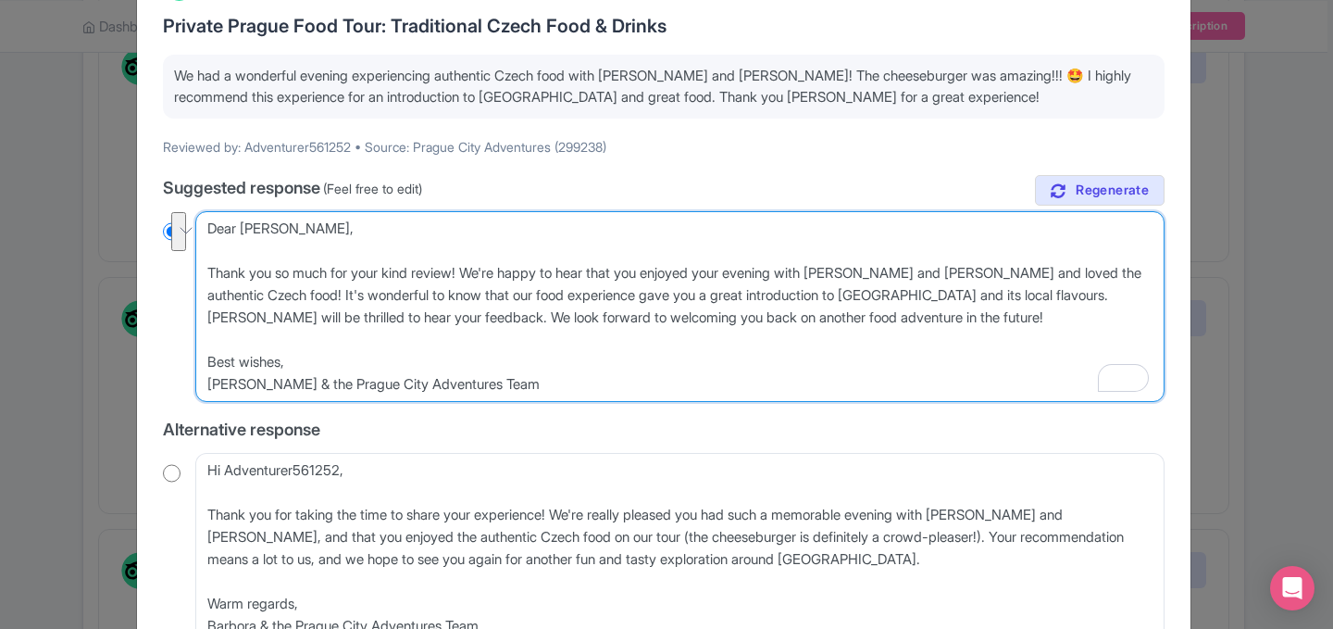
drag, startPoint x: 962, startPoint y: 298, endPoint x: 962, endPoint y: 321, distance: 23.1
click at [962, 321] on textarea "Dear Adventurer561252, Thank you so much for your kind review! We're delighted …" at bounding box center [679, 306] width 969 height 191
type textarea "Dear Lindsay, Thank you so much for your kind review! We're happy to hear that …"
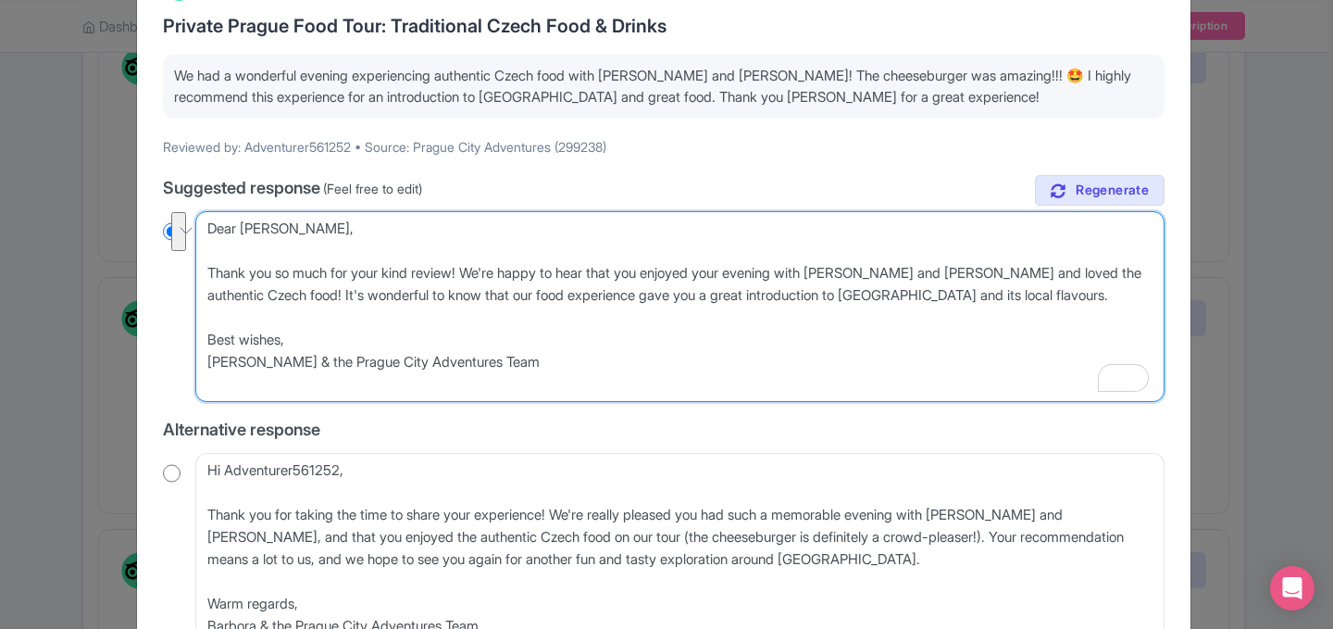
radio input "true"
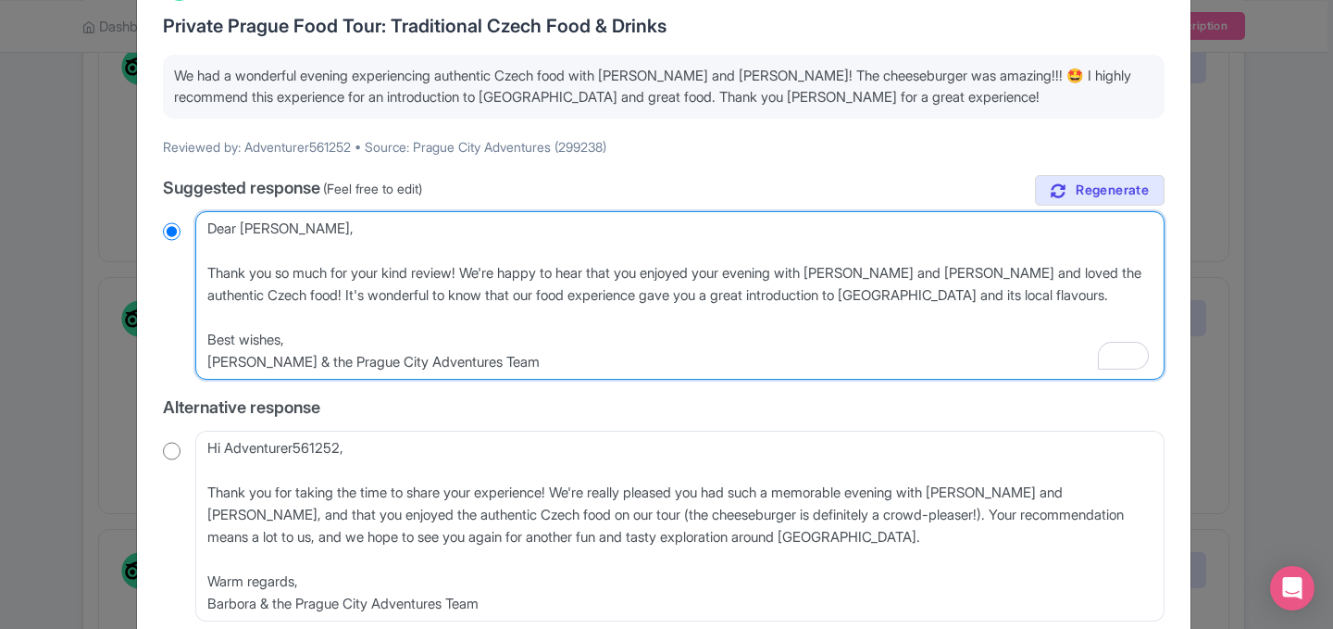
paste textarea "We’re happy you spent the evening with us and look forward to welcoming you on …"
type textarea "Dear Lindsay, Thank you so much for your kind review! We're happy to hear that …"
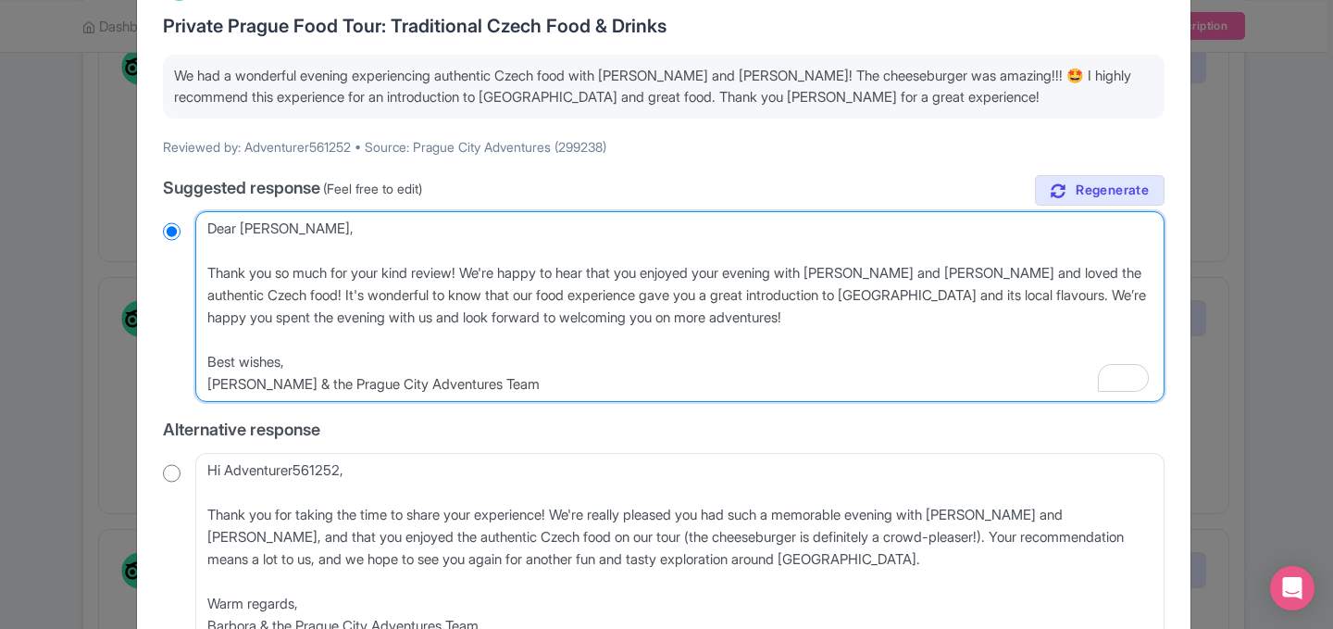
radio input "true"
drag, startPoint x: 283, startPoint y: 362, endPoint x: 195, endPoint y: 362, distance: 87.9
click at [195, 362] on div "October 05, 2025 5.0 Stars Private Prague Food Tour: Traditional Czech Food & D…" at bounding box center [664, 451] width 1024 height 989
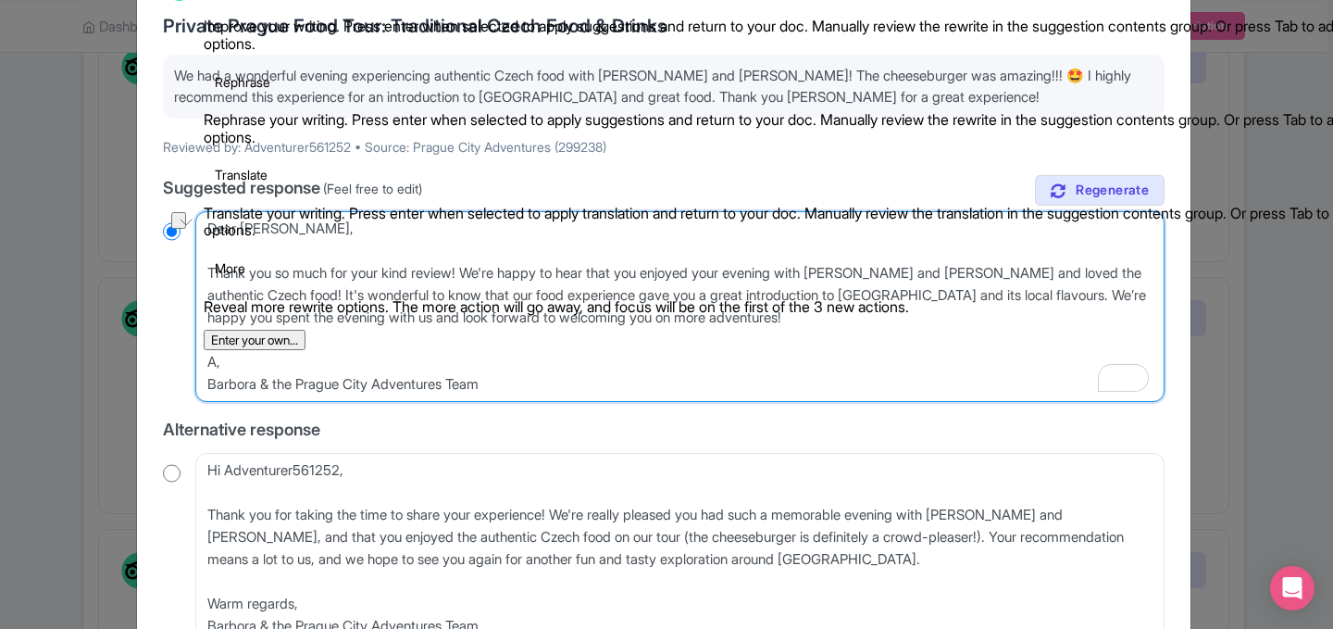
type textarea "Dear Lindsay, Thank you so much for your kind review! We're happy to hear that …"
radio input "true"
type textarea "Dear Lindsay, Thank you so much for your kind review! We're happy to hear that …"
radio input "true"
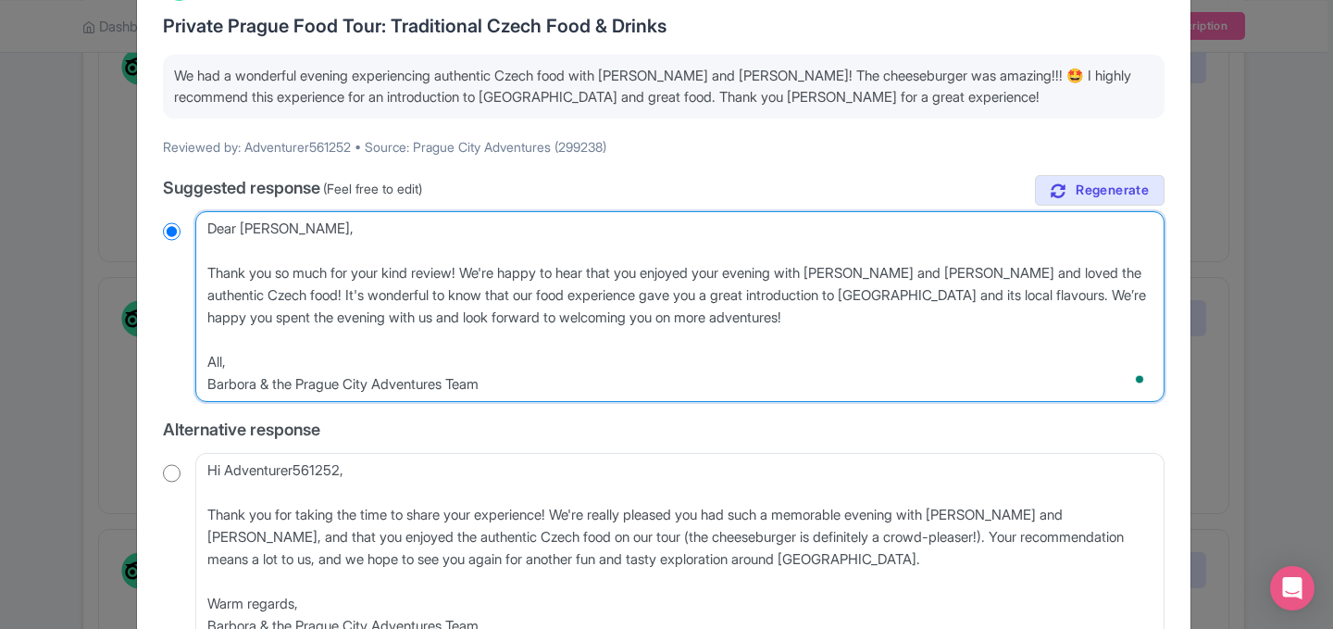
type textarea "Dear Lindsay, Thank you so much for your kind review! We're happy to hear that …"
radio input "true"
type textarea "Dear Lindsay, Thank you so much for your kind review! We're happy to hear that …"
radio input "true"
type textarea "Dear Lindsay, Thank you so much for your kind review! We're happy to hear that …"
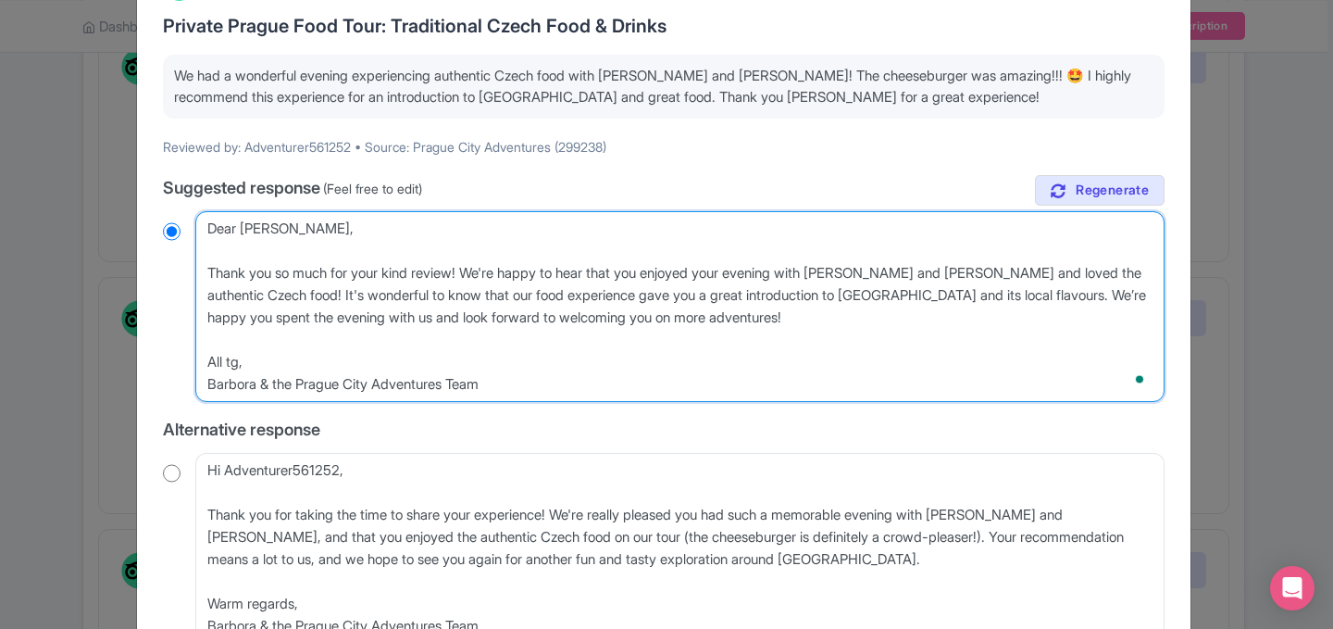
radio input "true"
type textarea "Dear Lindsay, Thank you so much for your kind review! We're happy to hear that …"
radio input "true"
type textarea "Dear Lindsay, Thank you so much for your kind review! We're happy to hear that …"
radio input "true"
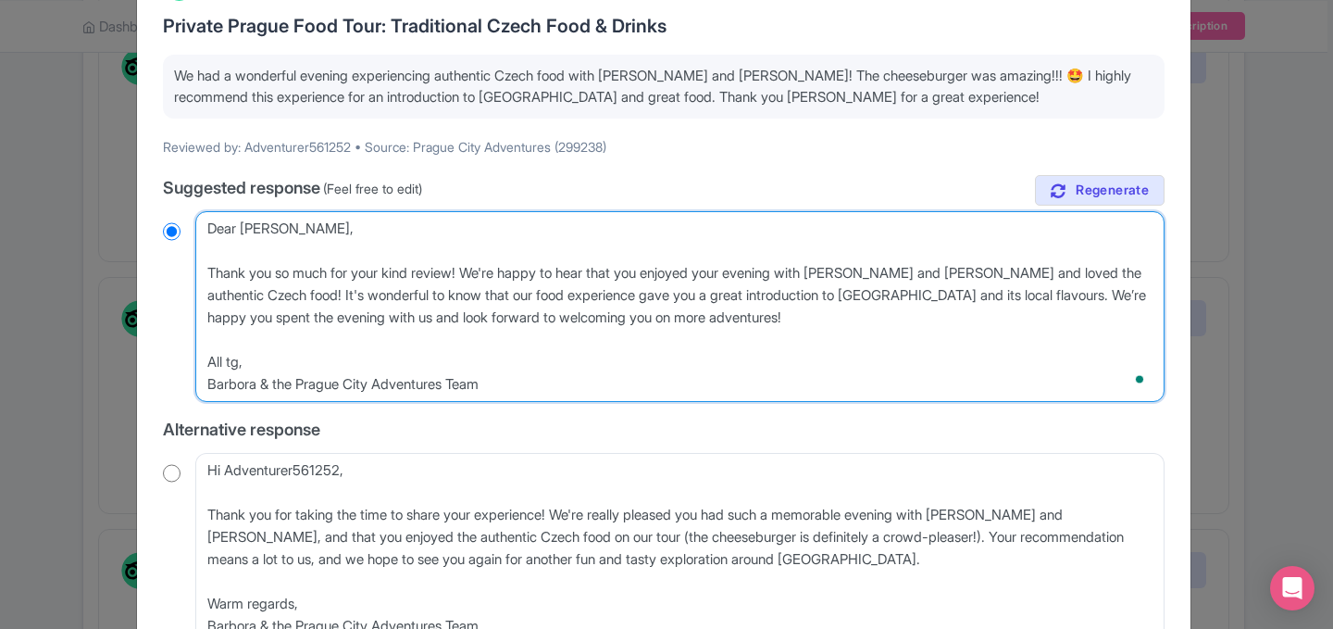
type textarea "Dear Lindsay, Thank you so much for your kind review! We're happy to hear that …"
radio input "true"
type textarea "Dear Lindsay, Thank you so much for your kind review! We're happy to hear that …"
radio input "true"
type textarea "Dear Lindsay, Thank you so much for your kind review! We're happy to hear that …"
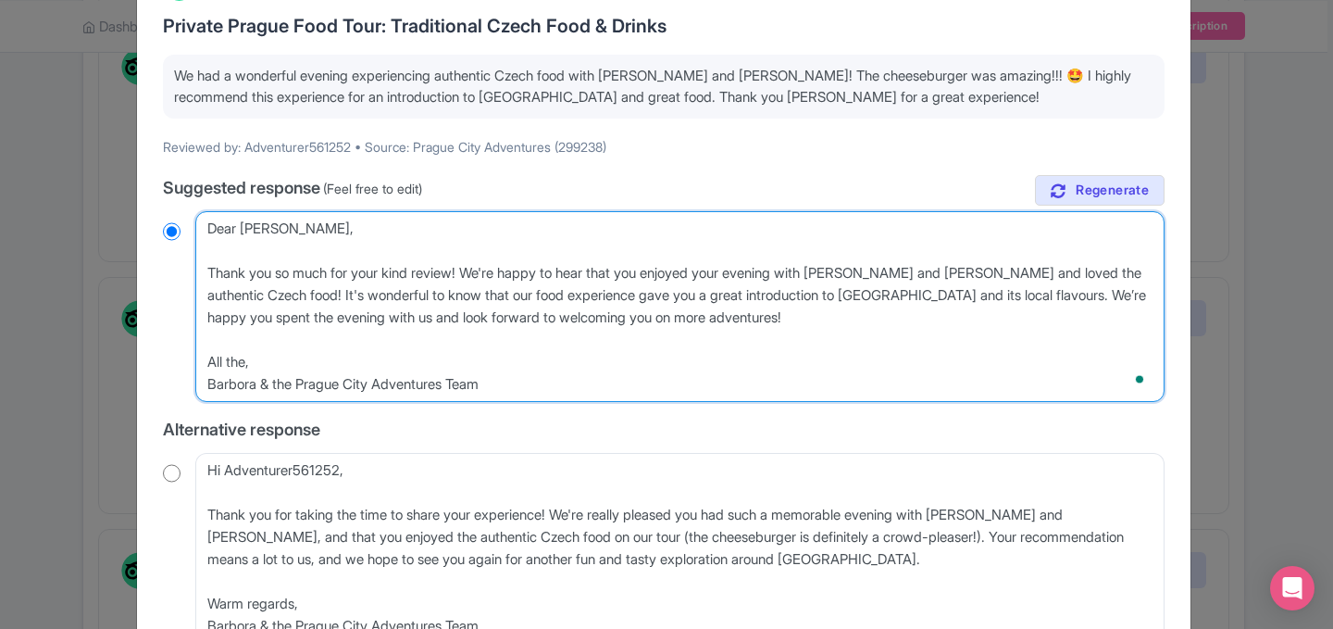
radio input "true"
type textarea "Dear Lindsay, Thank you so much for your kind review! We're happy to hear that …"
radio input "true"
type textarea "Dear Lindsay, Thank you so much for your kind review! We're happy to hear that …"
radio input "true"
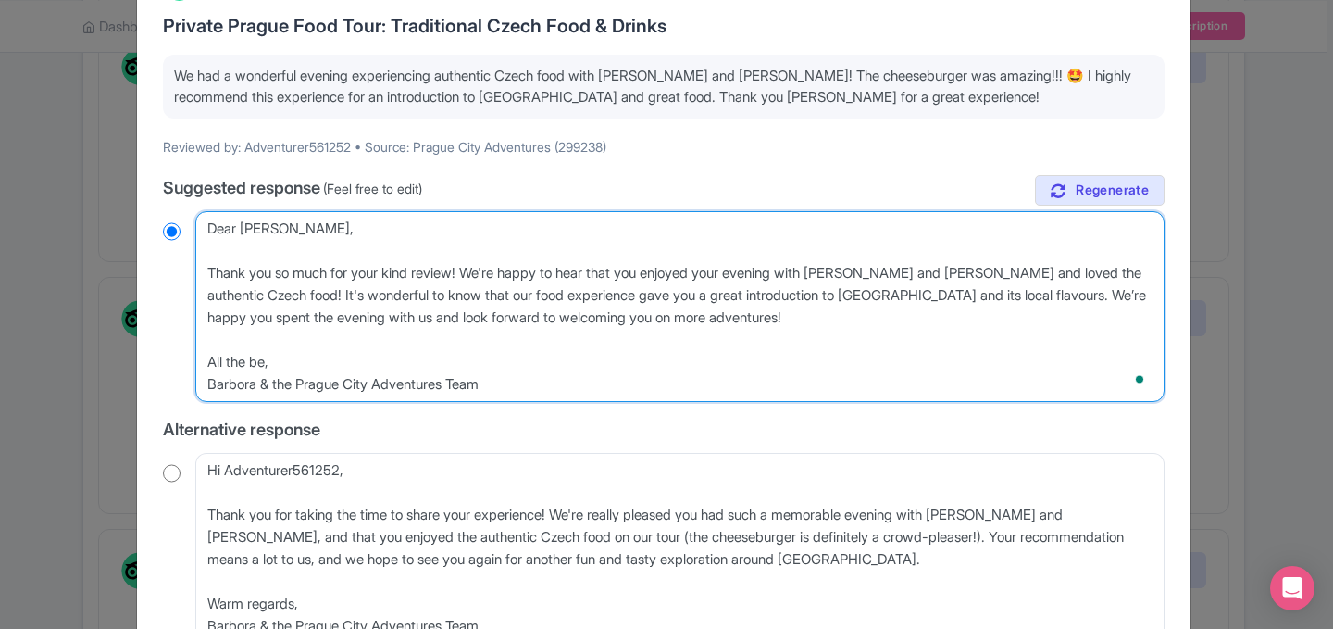
type textarea "Dear Lindsay, Thank you so much for your kind review! We're happy to hear that …"
radio input "true"
type textarea "Dear Lindsay, Thank you so much for your kind review! We're happy to hear that …"
radio input "true"
drag, startPoint x: 259, startPoint y: 389, endPoint x: 81, endPoint y: 389, distance: 178.7
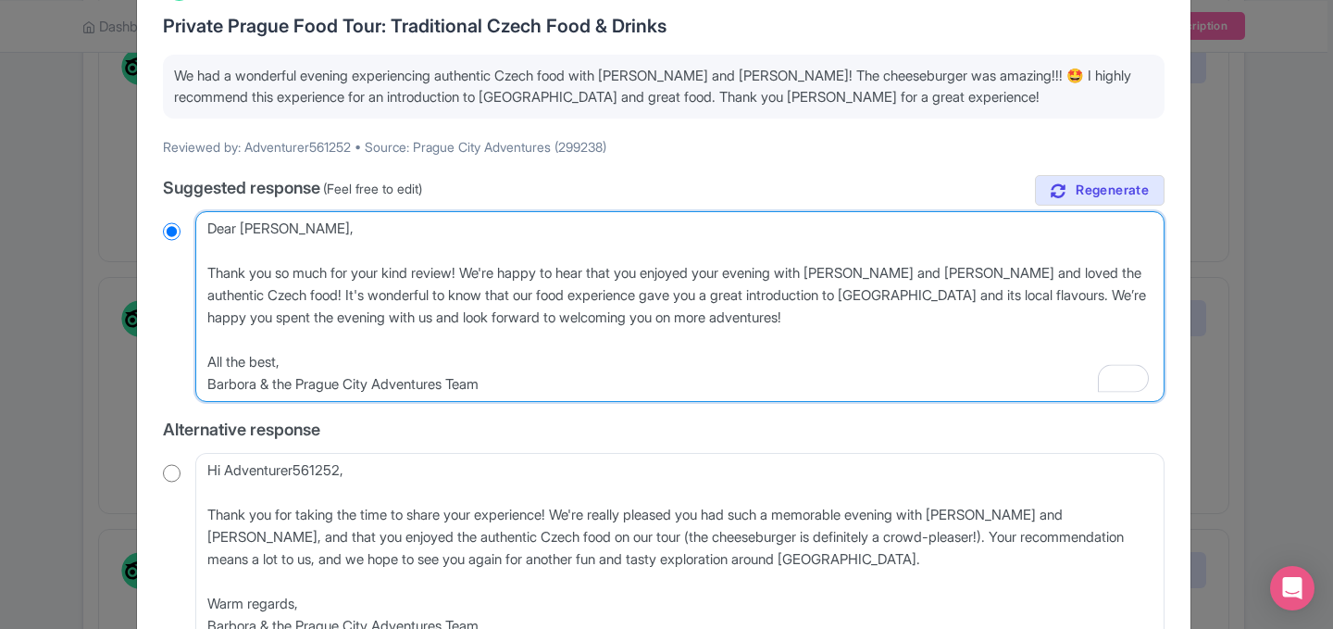
click at [86, 389] on div "Respond to review October 05, 2025 5.0 Stars Private Prague Food Tour: Traditio…" at bounding box center [666, 314] width 1333 height 629
type textarea "Dear Lindsay, Thank you so much for your kind review! We're happy to hear that …"
radio input "true"
type textarea "Dear Lindsay, Thank you so much for your kind review! We're happy to hear that …"
radio input "true"
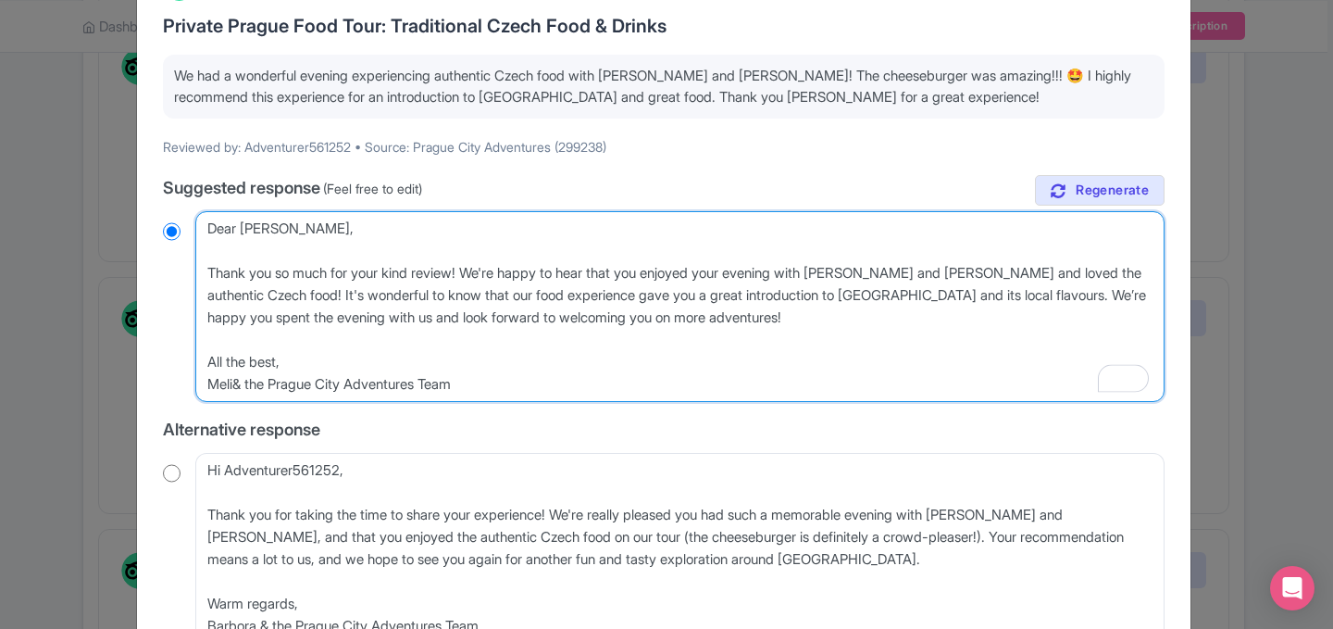
type textarea "Dear Lindsay, Thank you so much for your kind review! We're happy to hear that …"
radio input "true"
type textarea "Dear Lindsay, Thank you so much for your kind review! We're happy to hear that …"
radio input "true"
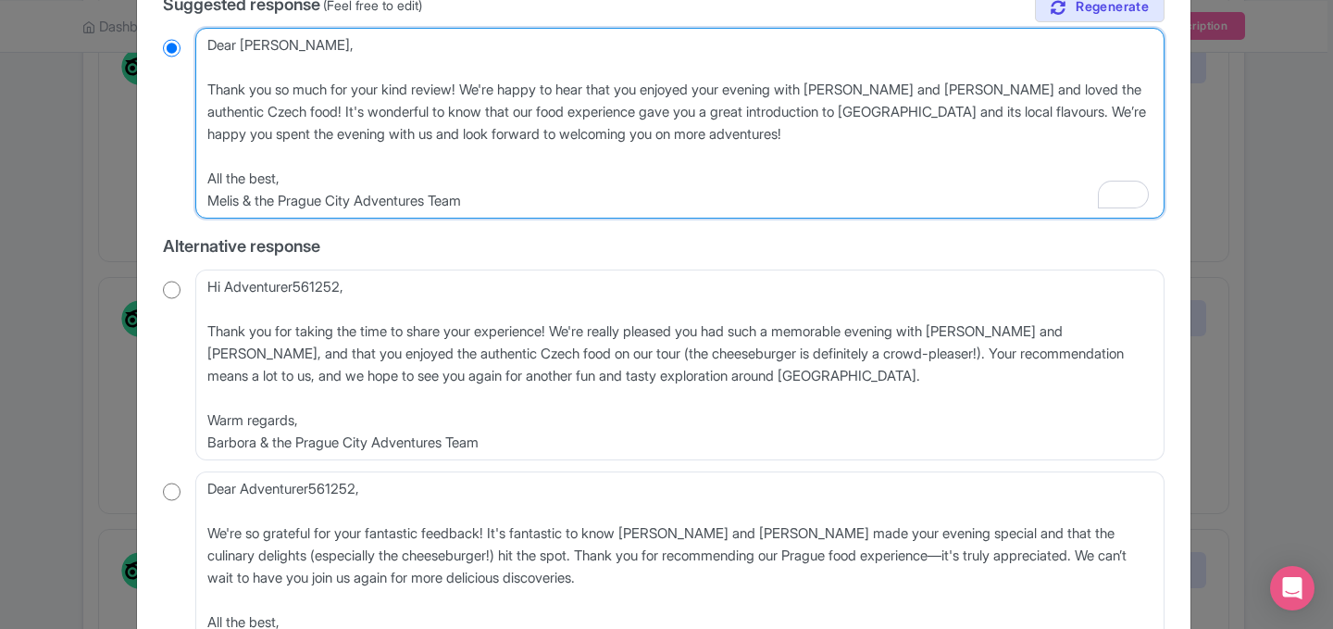
scroll to position [530, 0]
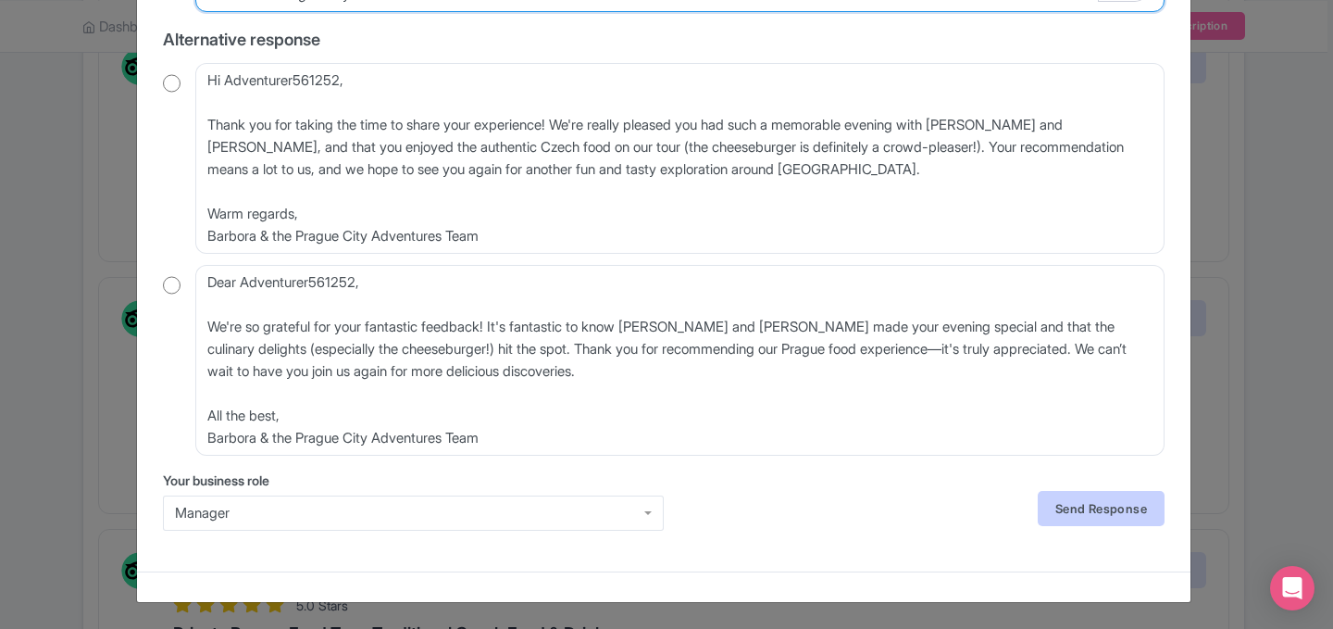
type textarea "Dear Lindsay, Thank you so much for your kind review! We're happy to hear that …"
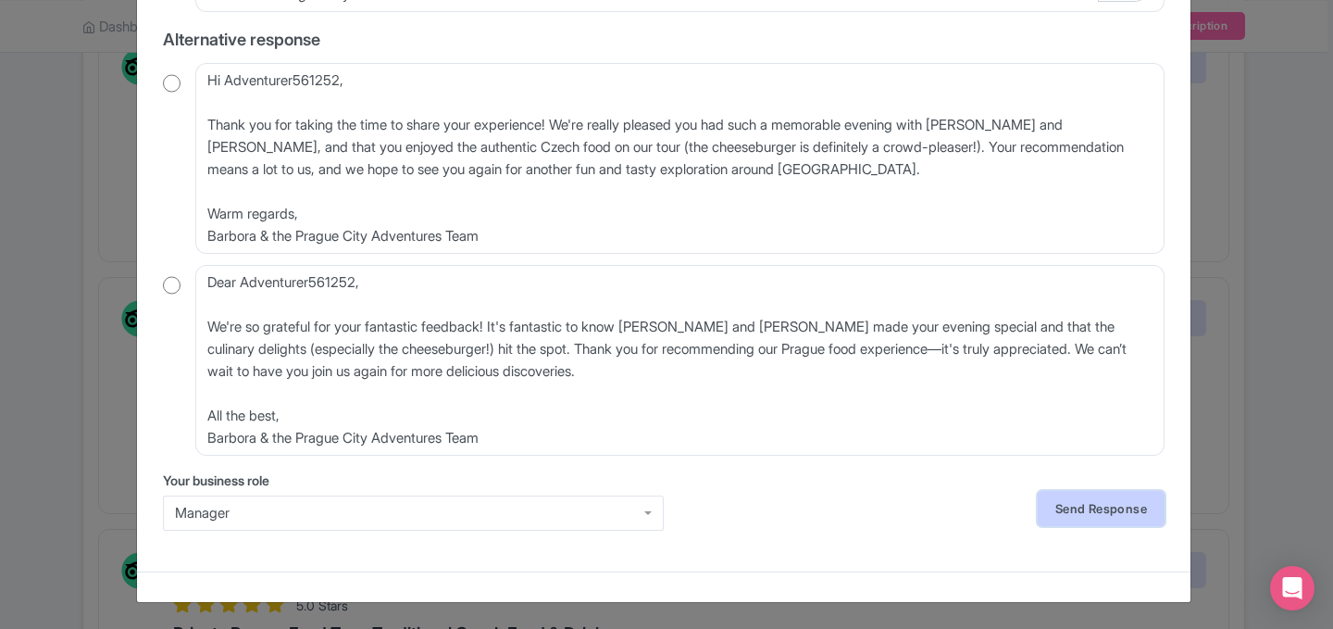
click at [1091, 494] on link "Send Response" at bounding box center [1101, 508] width 127 height 35
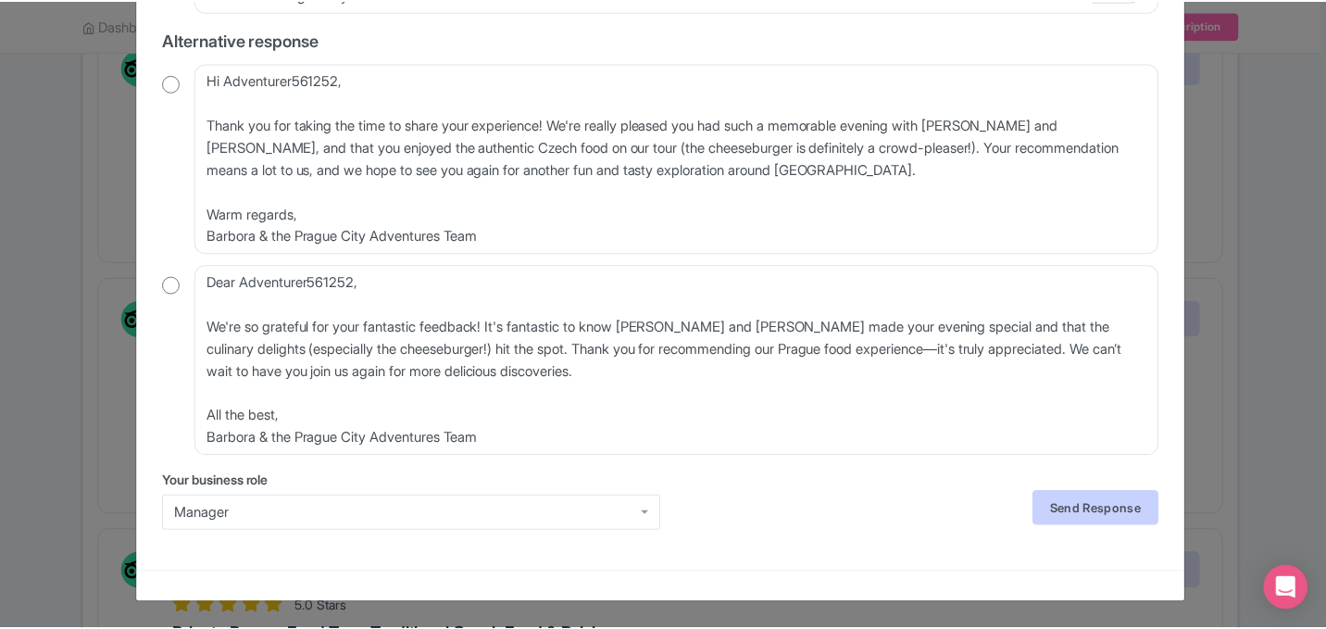
scroll to position [0, 0]
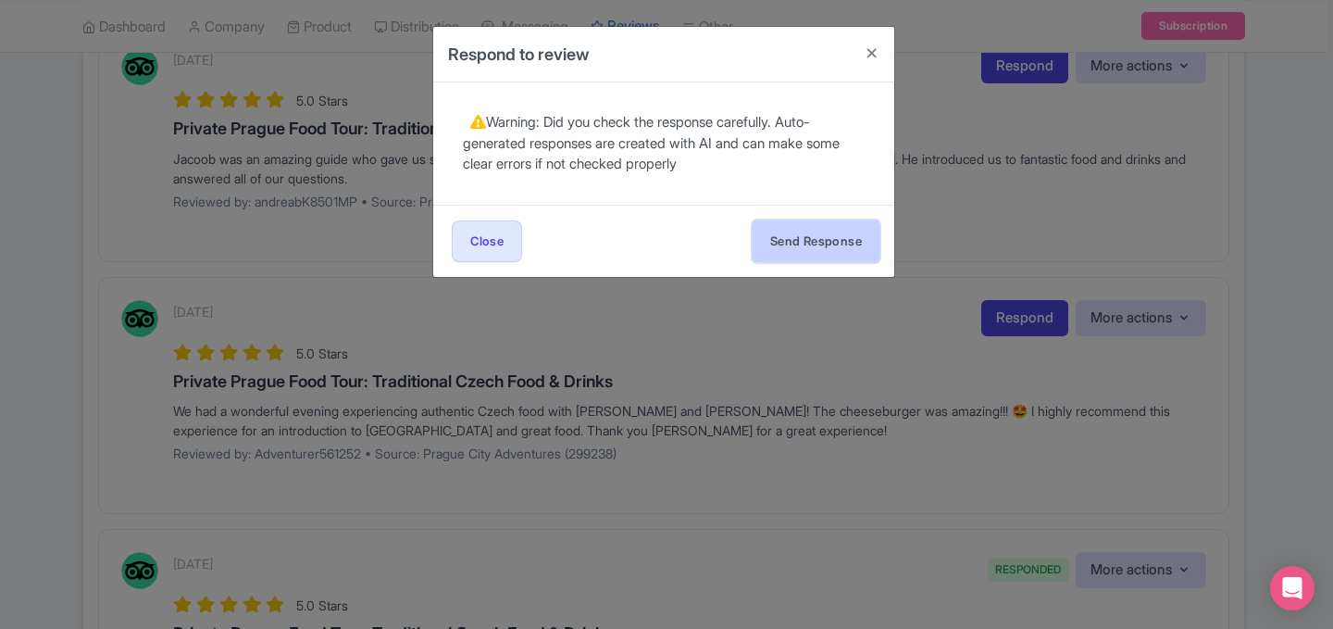
click at [836, 256] on button "Send Response" at bounding box center [816, 241] width 127 height 42
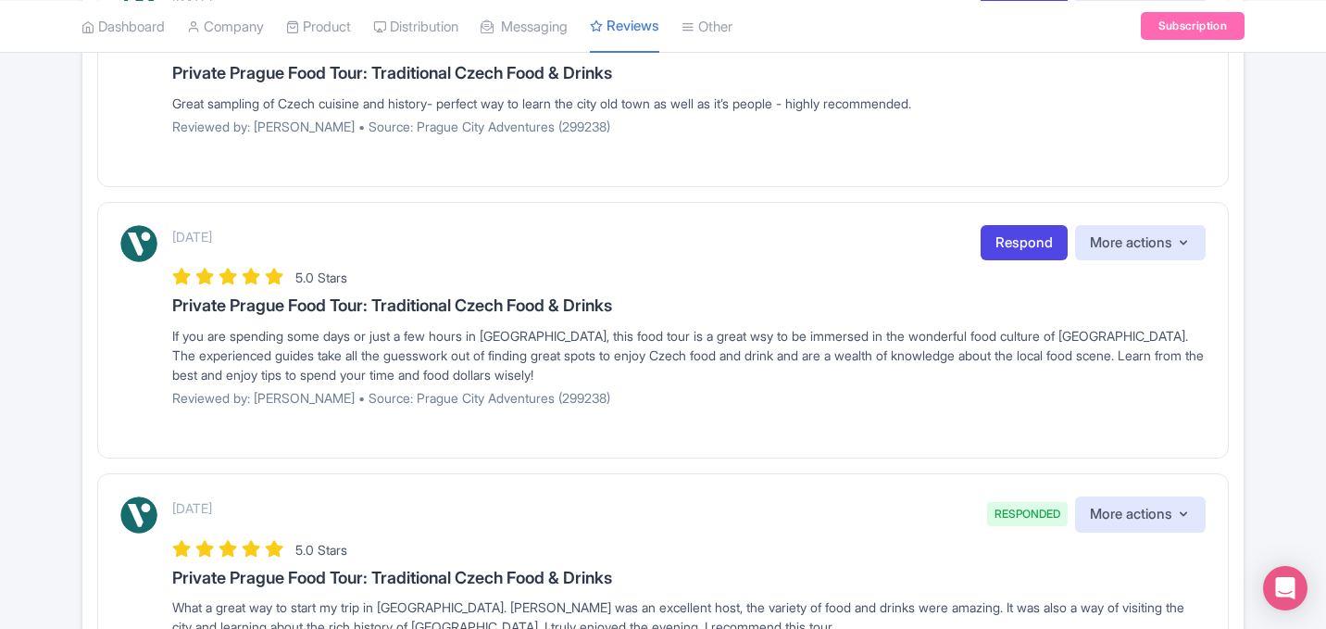
scroll to position [916, 0]
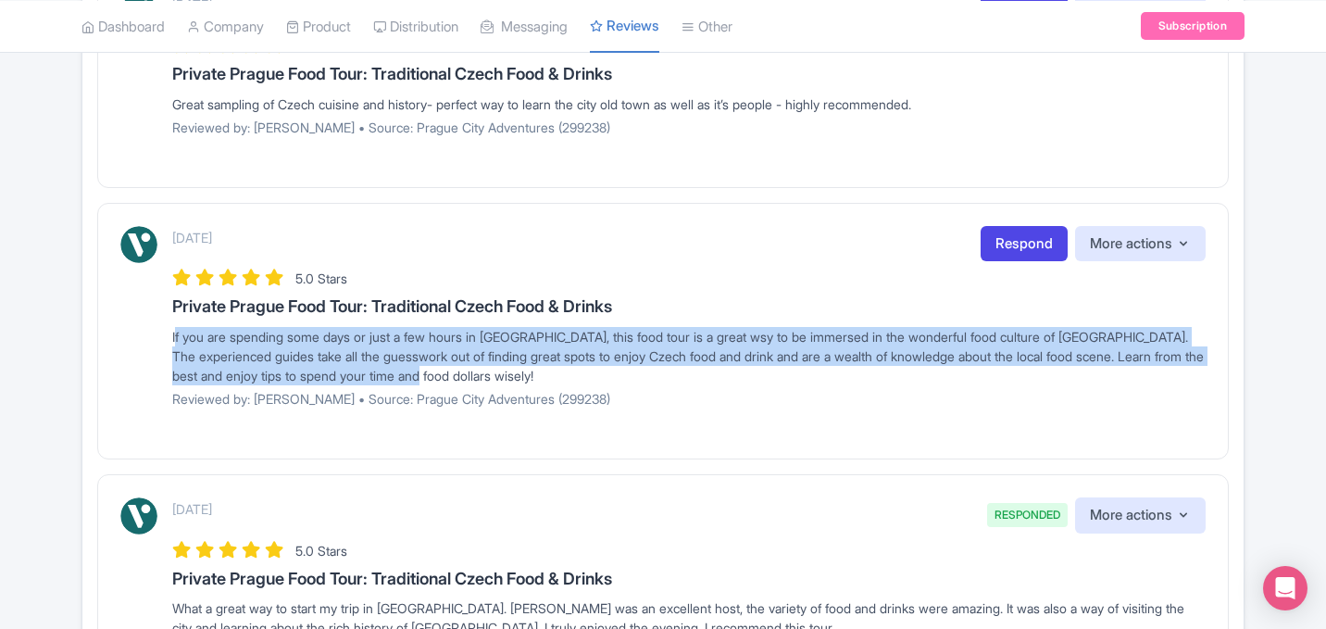
drag, startPoint x: 548, startPoint y: 381, endPoint x: 143, endPoint y: 342, distance: 406.5
click at [143, 342] on div "October 10, 2025 Respond More actions Hide from this page Hide from review widg…" at bounding box center [662, 323] width 1085 height 195
copy div "If you are spending some days or just a few hours in [GEOGRAPHIC_DATA], this fo…"
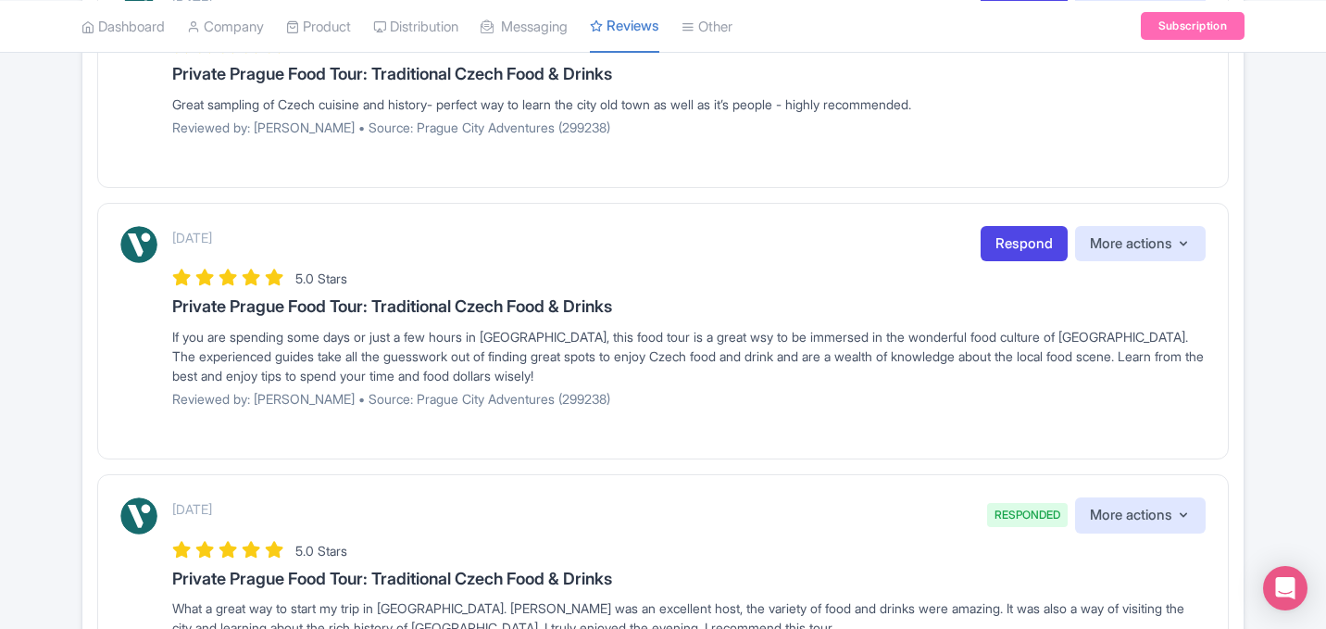
click at [557, 418] on div "October 10, 2025 Respond More actions Hide from this page Hide from review widg…" at bounding box center [688, 323] width 1033 height 195
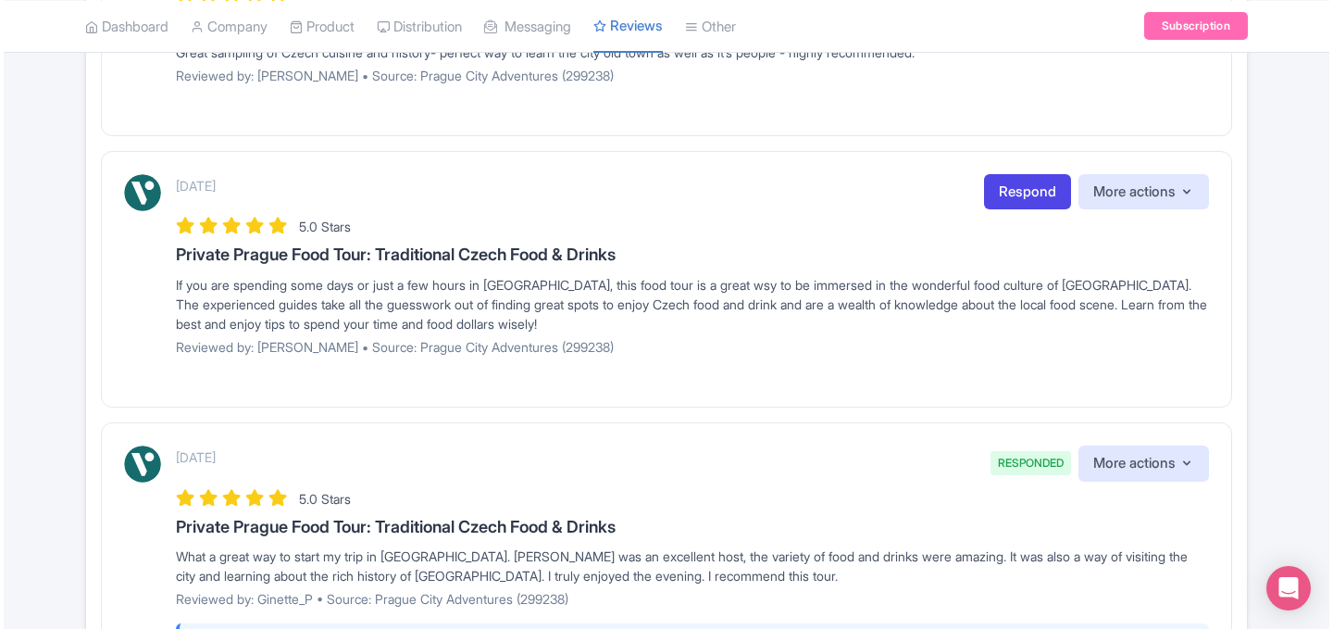
scroll to position [983, 0]
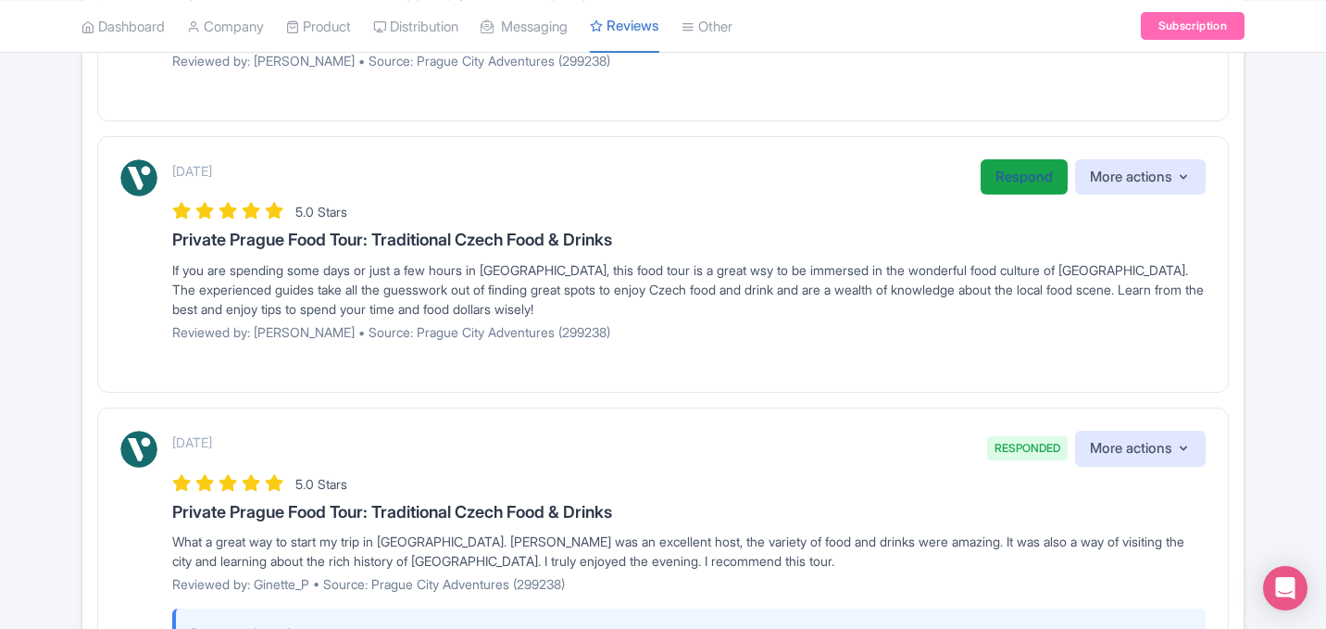
click at [995, 161] on link "Respond" at bounding box center [1023, 177] width 87 height 36
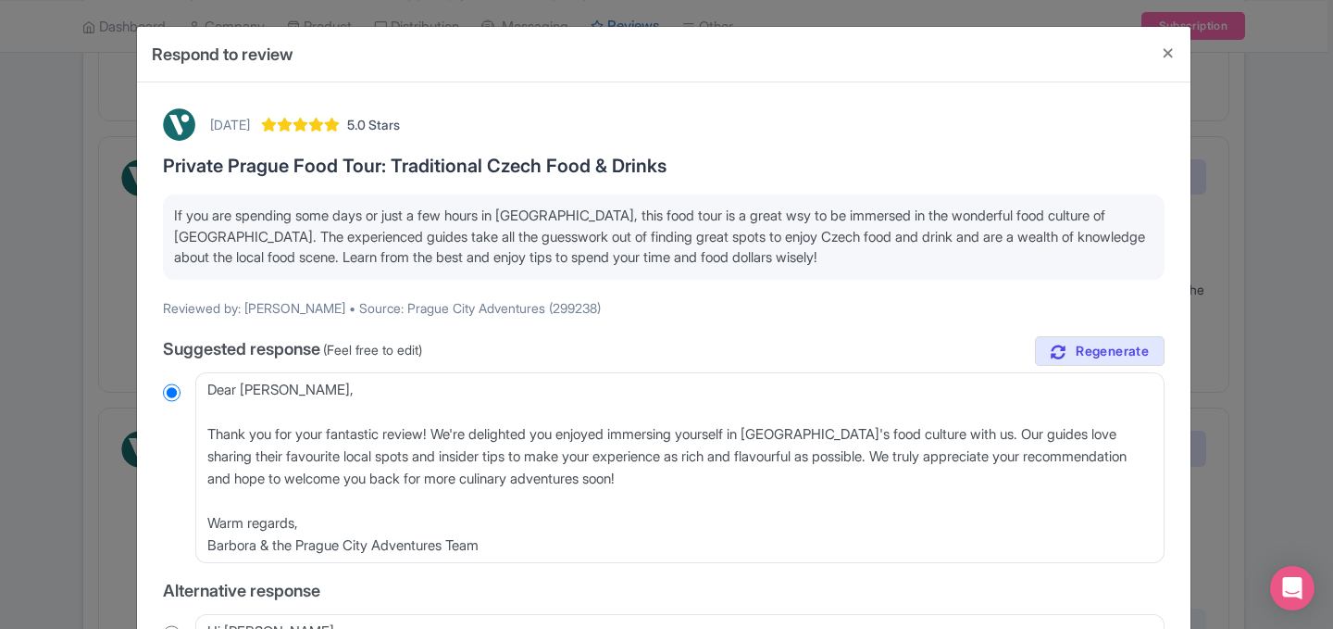
scroll to position [1, 0]
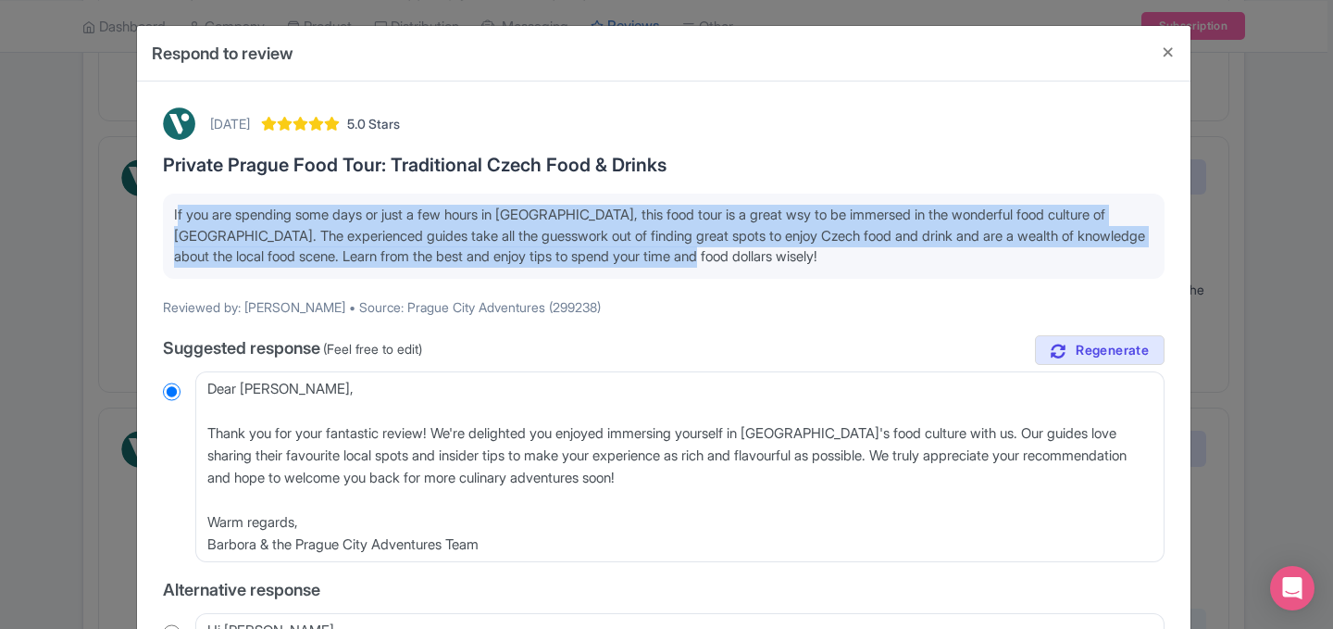
drag, startPoint x: 776, startPoint y: 257, endPoint x: 148, endPoint y: 218, distance: 628.9
click at [152, 218] on div "October 10, 2025 5.0 Stars Private Prague Food Tour: Traditional Czech Food & D…" at bounding box center [664, 601] width 1024 height 1010
copy p "If you are spending some days or just a few hours in [GEOGRAPHIC_DATA], this fo…"
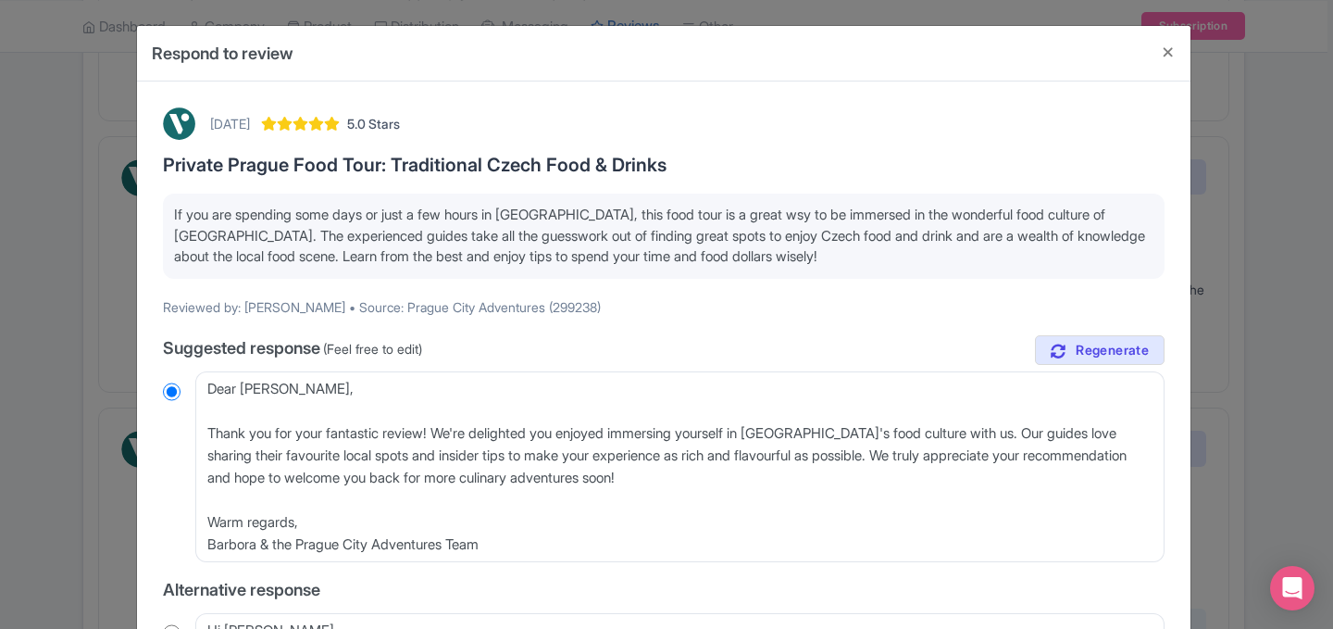
click at [693, 307] on p "Reviewed by: [PERSON_NAME] • Source: Prague City Adventures (299238)" at bounding box center [664, 306] width 1002 height 19
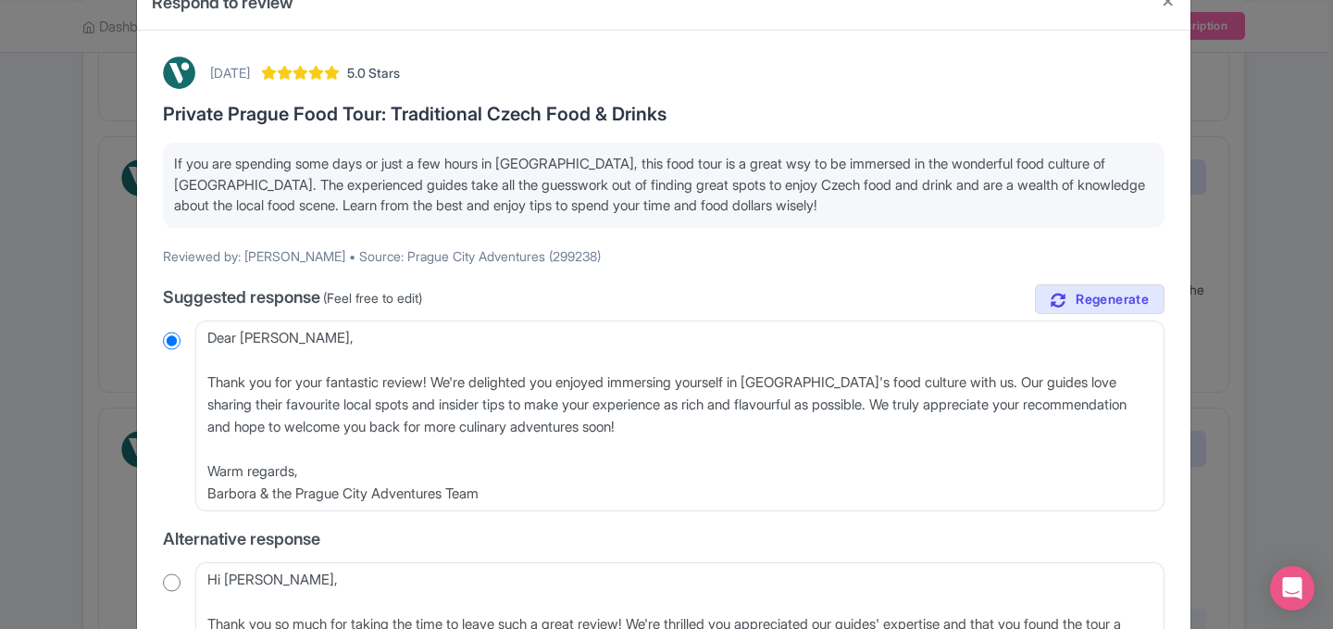
scroll to position [47, 0]
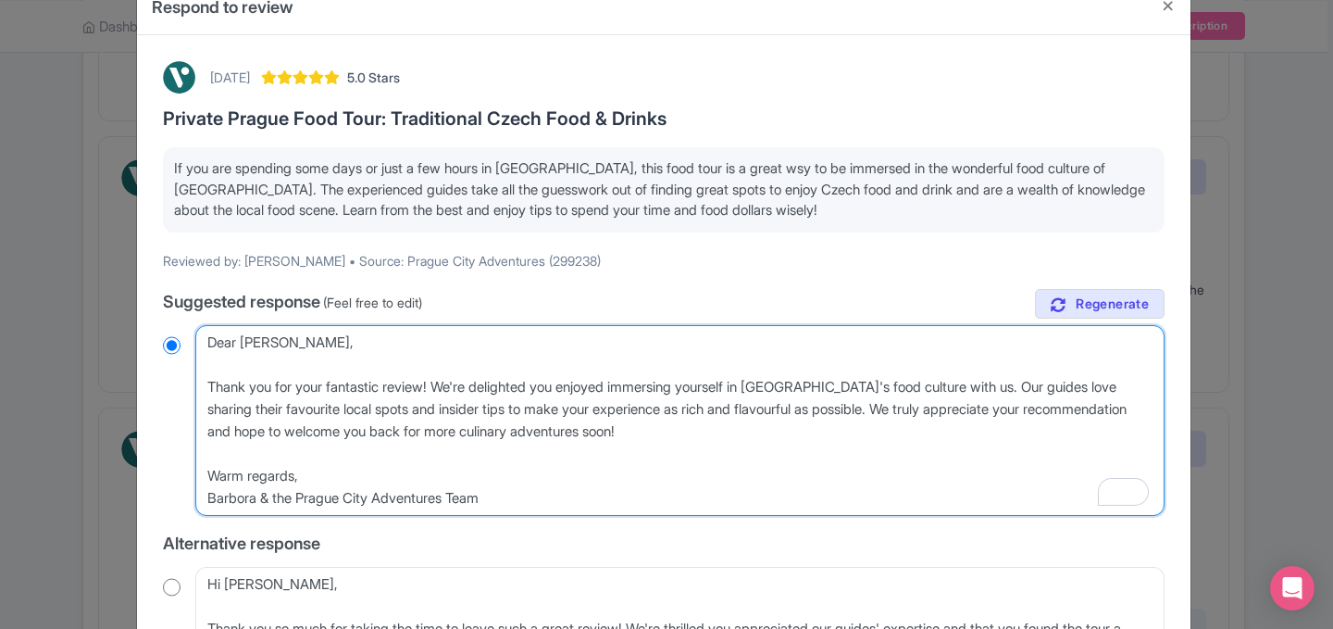
drag, startPoint x: 646, startPoint y: 435, endPoint x: 146, endPoint y: 341, distance: 508.7
click at [147, 341] on div "October 10, 2025 5.0 Stars Private Prague Food Tour: Traditional Czech Food & D…" at bounding box center [664, 555] width 1054 height 1040
radio input "true"
click at [335, 379] on textarea "Dear John_B, Thank you for your fantastic review! We're delighted you enjoyed i…" at bounding box center [679, 420] width 969 height 191
drag, startPoint x: 660, startPoint y: 429, endPoint x: 195, endPoint y: 393, distance: 466.1
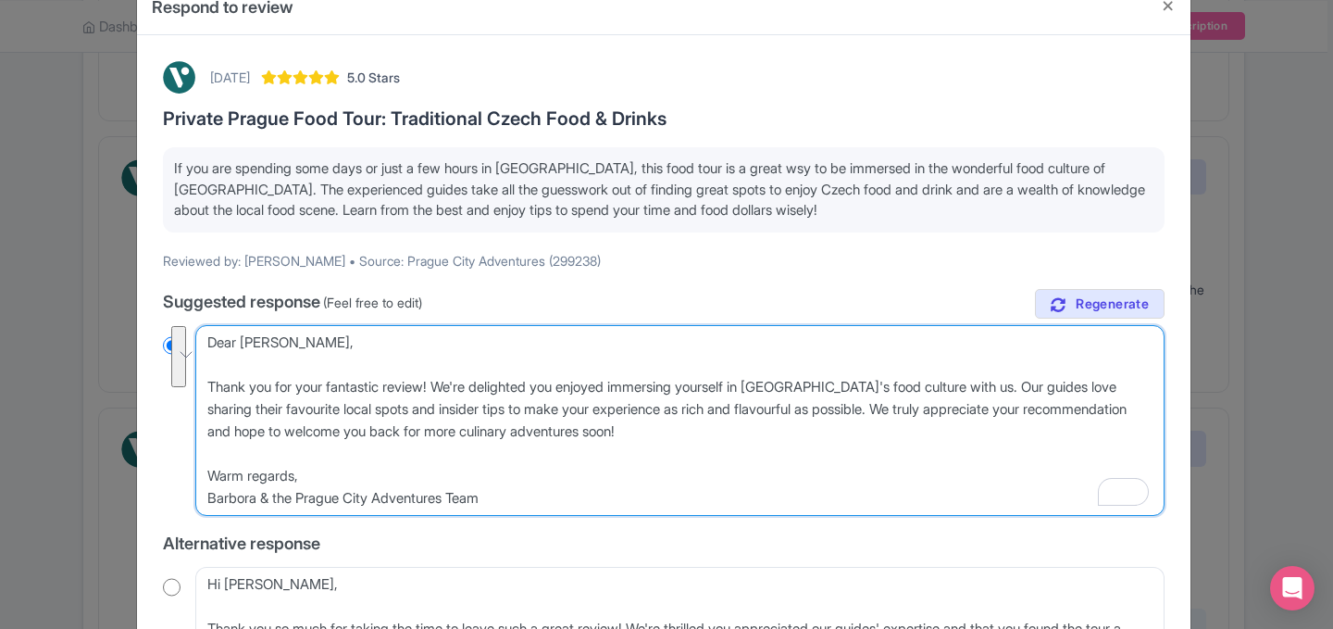
click at [195, 393] on div "October 10, 2025 5.0 Stars Private Prague Food Tour: Traditional Czech Food & D…" at bounding box center [664, 555] width 1024 height 1010
paste textarea "review! We’re happy you had a great experience discovering Prague’s food scene …"
type textarea "Dear John_B, Thank you for your review! We’re happy you had a great experience …"
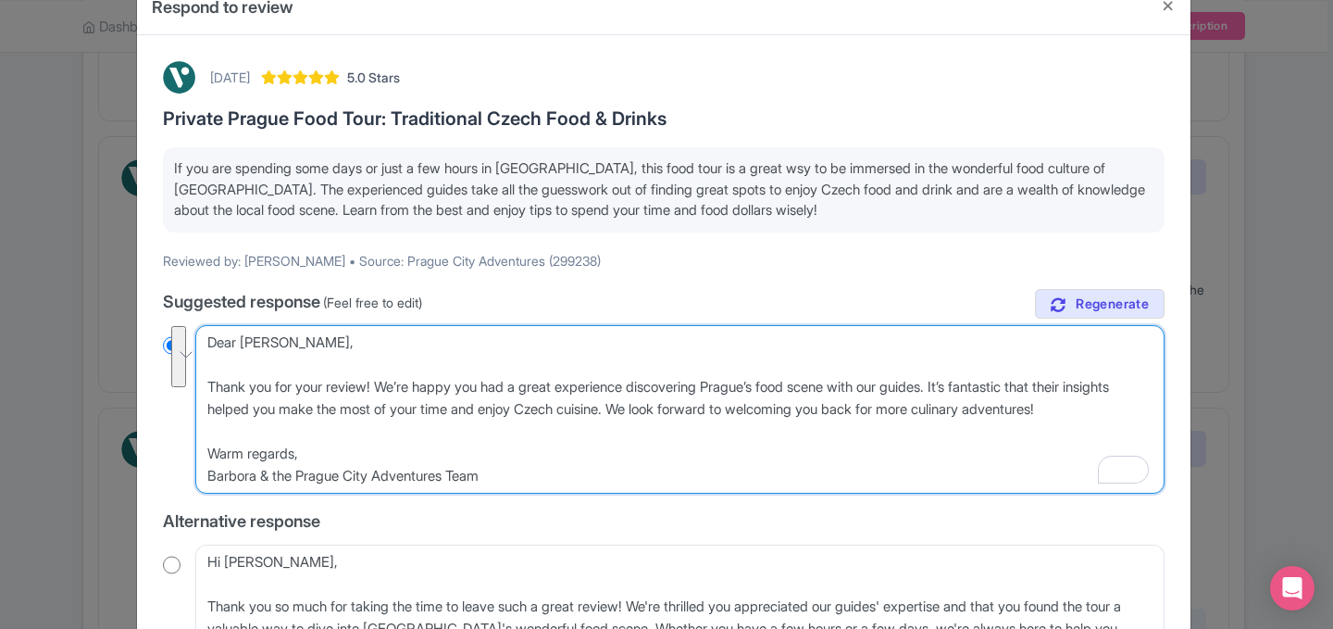
radio input "true"
click at [284, 343] on textarea "Dear John_B, Thank you for your fantastic review! We're delighted you enjoyed i…" at bounding box center [679, 409] width 969 height 168
type textarea "Dear John_, Thank you for your review! We’re happy you had a great experience d…"
radio input "true"
type textarea "Dear John, Thank you for your review! We’re happy you had a great experience di…"
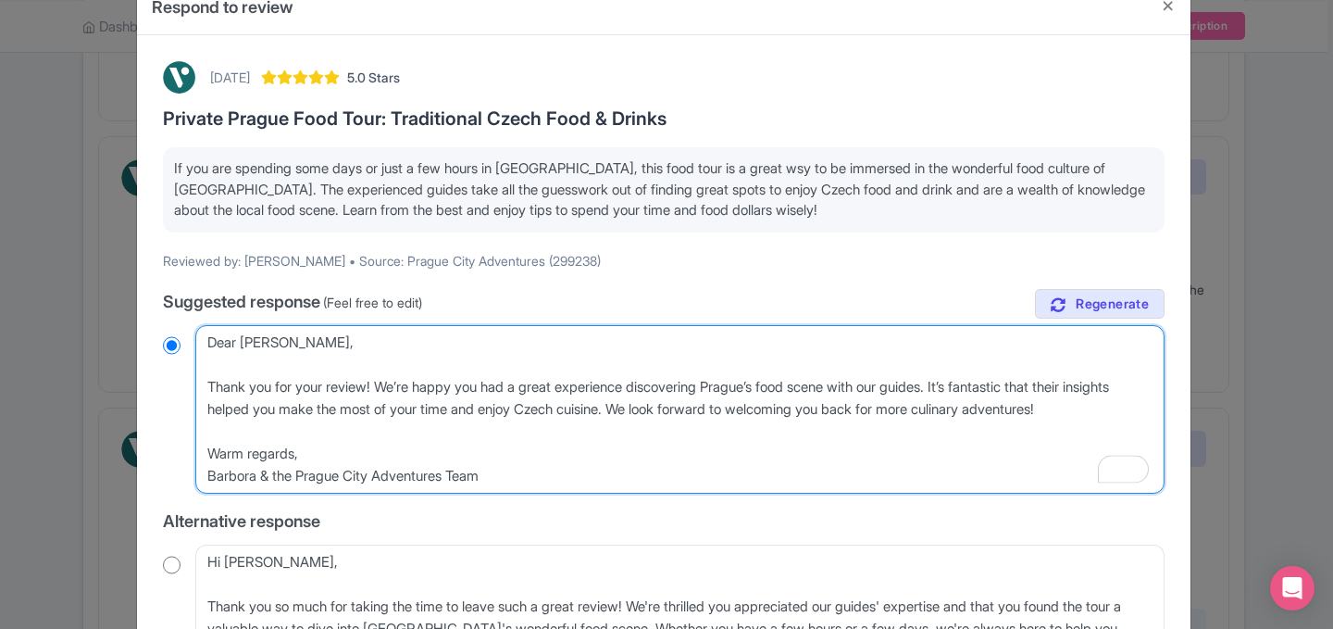
radio input "true"
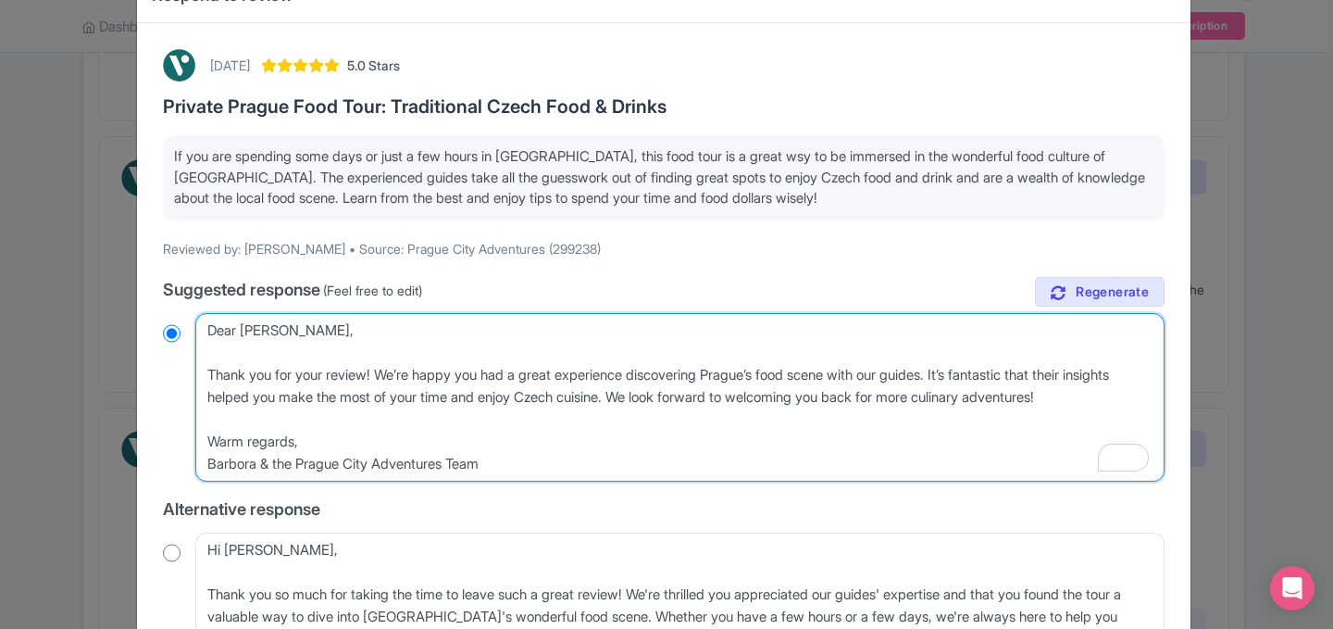
scroll to position [58, 0]
click at [330, 376] on textarea "Dear John_B, Thank you for your fantastic review! We're delighted you enjoyed i…" at bounding box center [679, 398] width 969 height 168
type textarea "Dear John, Thank you for your areview! We’re happy you had a great experience d…"
radio input "true"
type textarea "Dear John, Thank you for your amreview! We’re happy you had a great experience …"
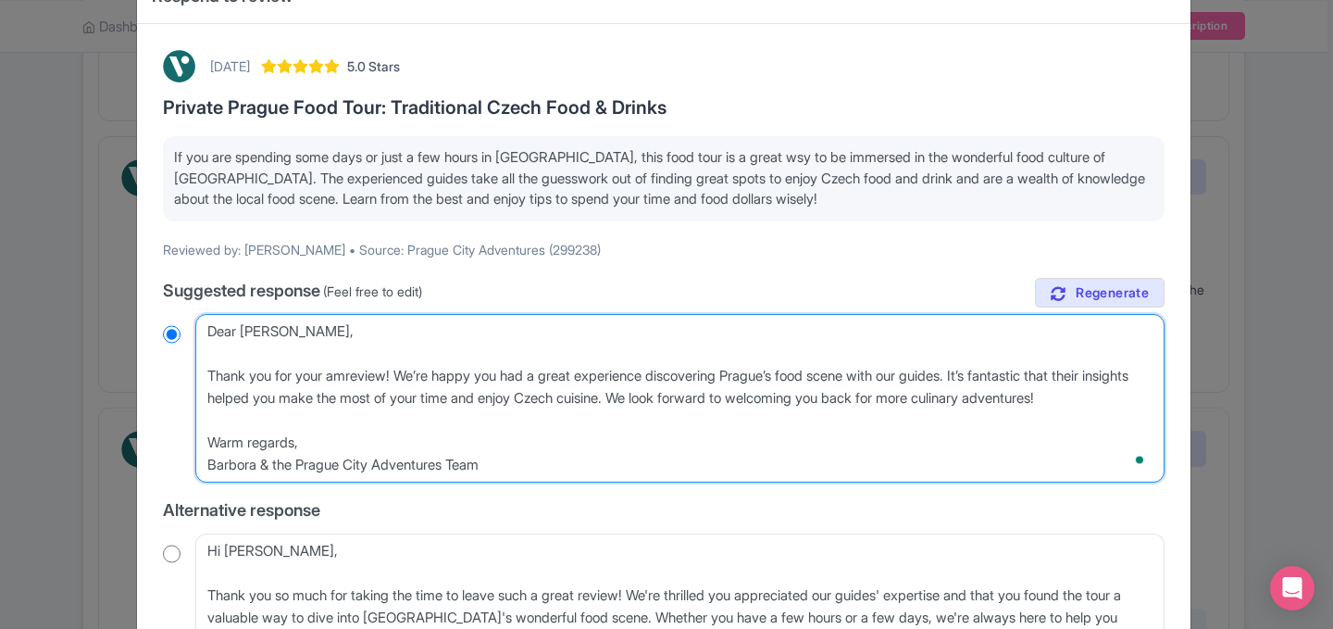
radio input "true"
type textarea "Dear John, Thank you for your amareview! We’re happy you had a great experience…"
radio input "true"
type textarea "Dear John, Thank you for your amazreview! We’re happy you had a great experienc…"
radio input "true"
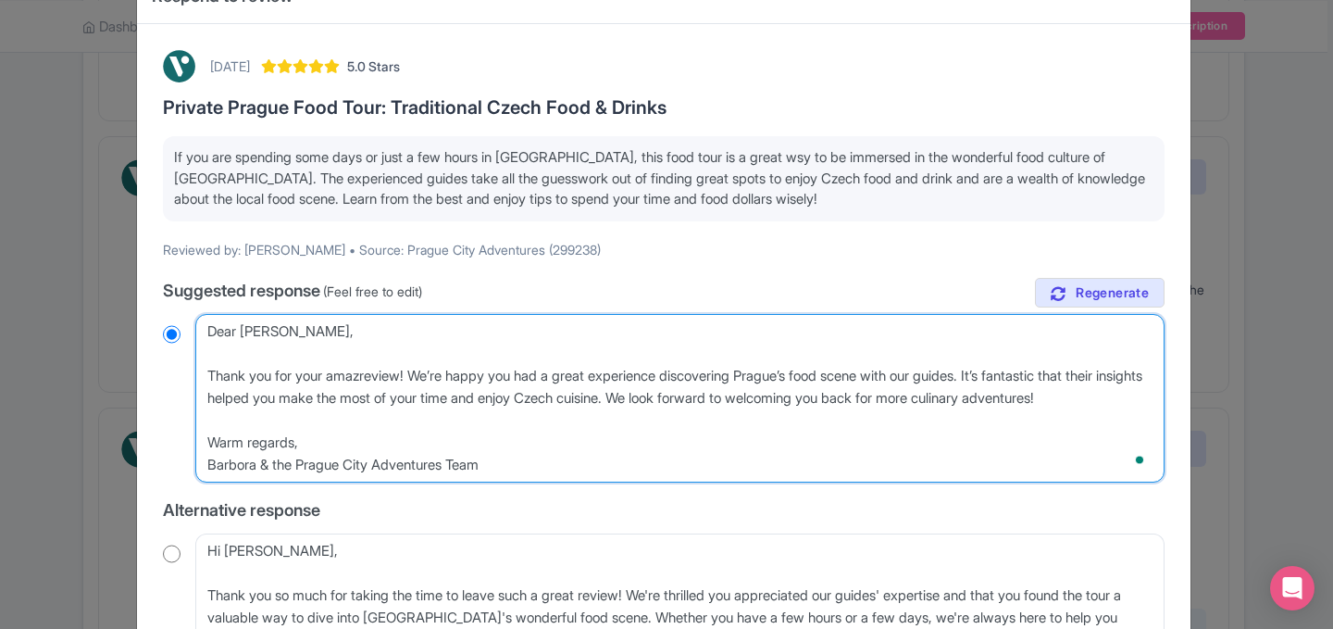
type textarea "Dear John, Thank you for your amazireview! We’re happy you had a great experien…"
radio input "true"
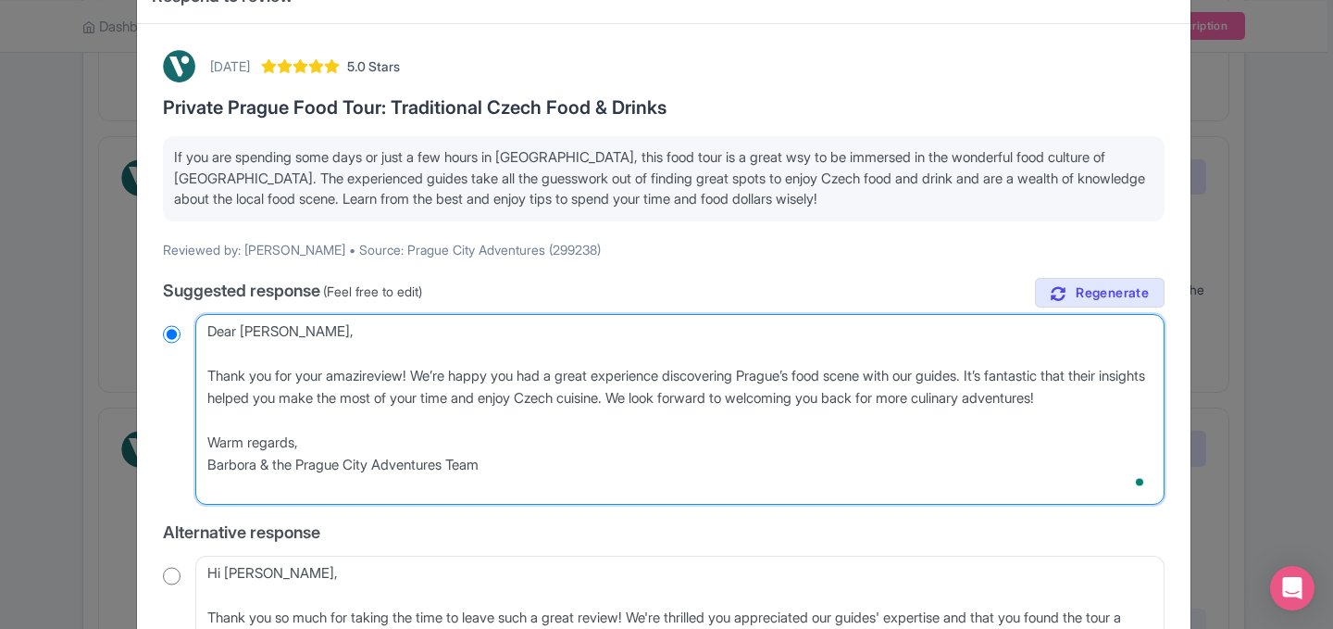
type textarea "Dear John, Thank you for your amazinreview! We’re happy you had a great experie…"
radio input "true"
type textarea "Dear John, Thank you for your amazingreview! We’re happy you had a great experi…"
radio input "true"
type textarea "Dear John, Thank you for your amazing review! We’re happy you had a great exper…"
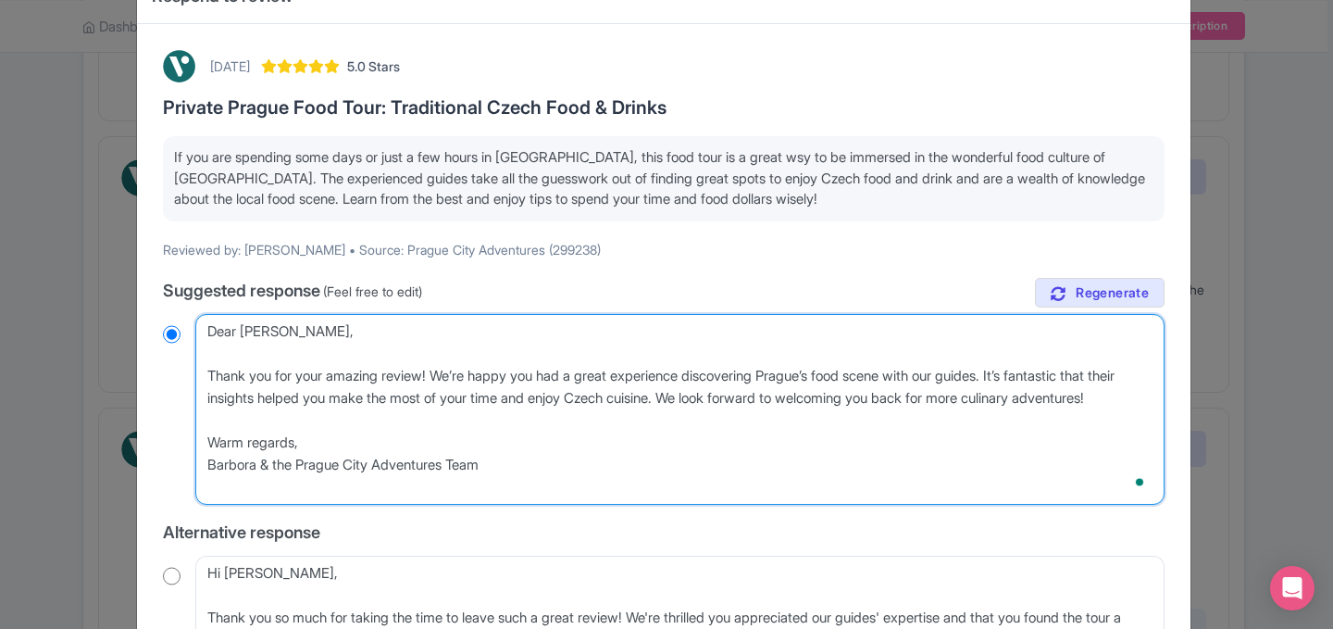
radio input "true"
click at [721, 400] on textarea "Dear John_B, Thank you for your fantastic review! We're delighted you enjoyed i…" at bounding box center [679, 409] width 969 height 191
type textarea "Dear [PERSON_NAME], Thank you for your amazing review! We’re happy you had a gr…"
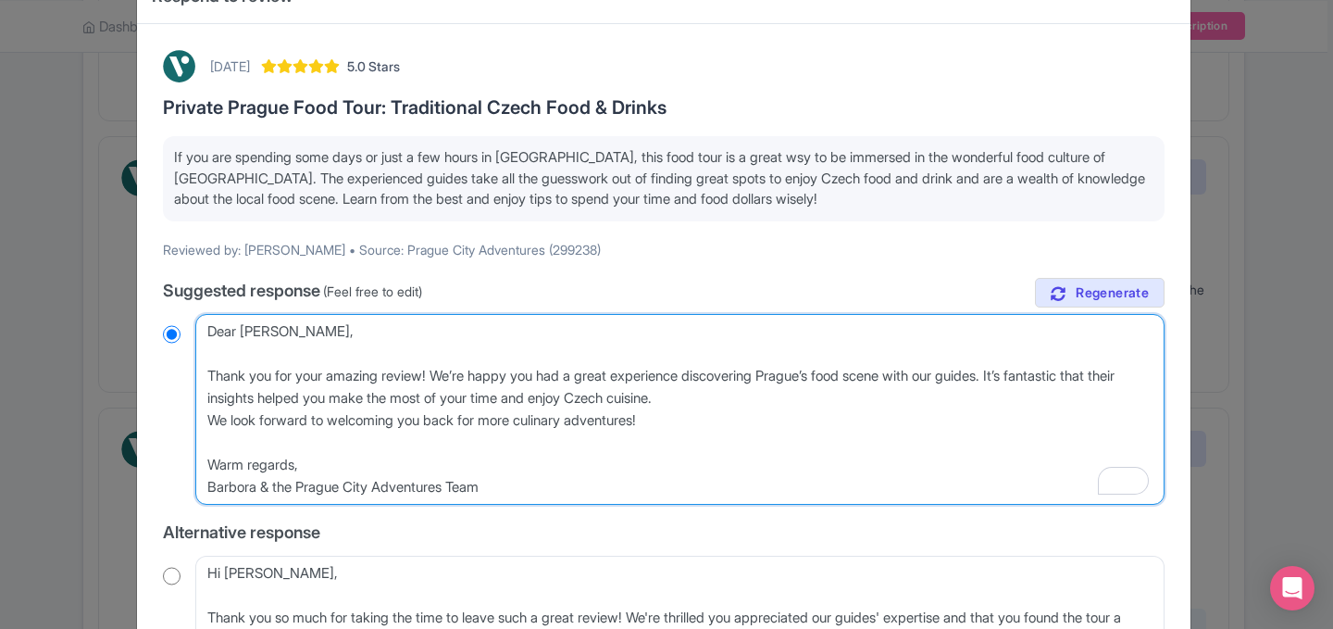
radio input "true"
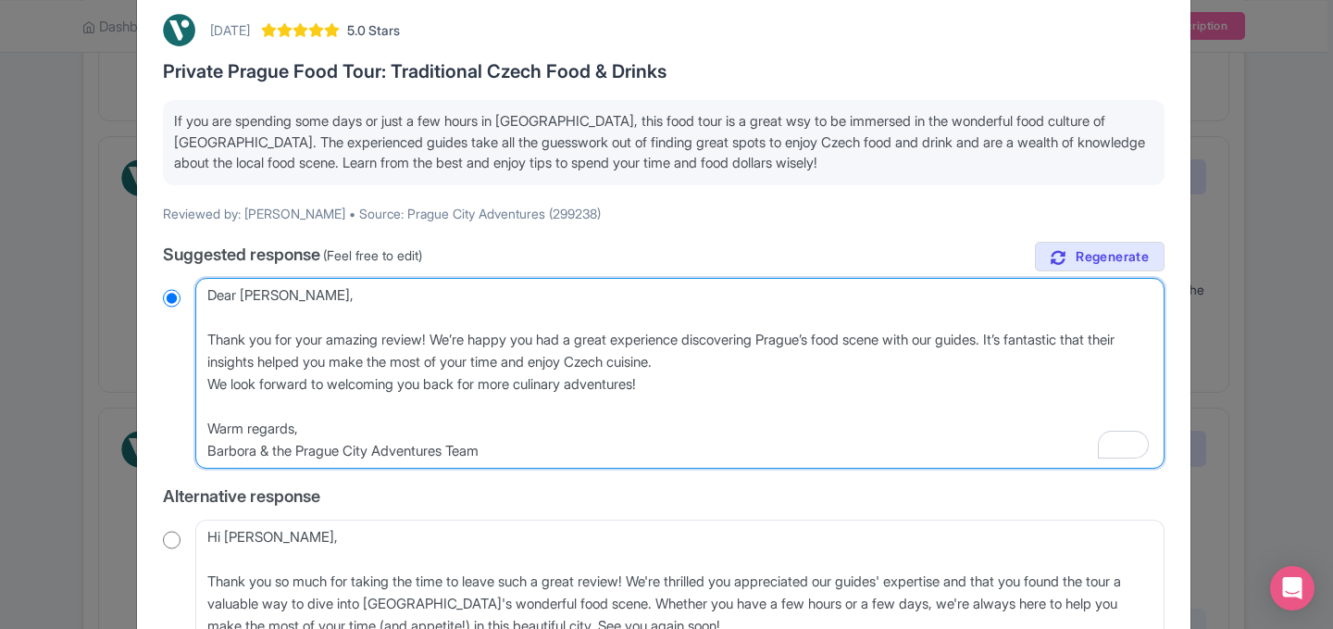
scroll to position [97, 0]
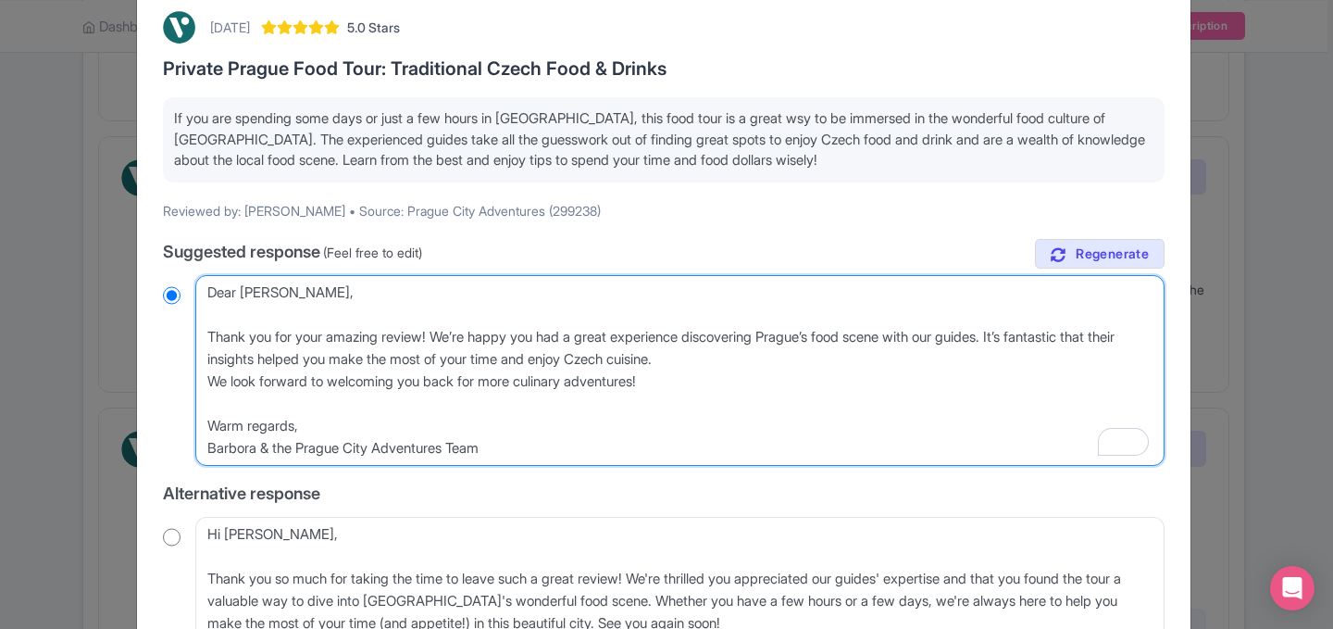
type textarea "Dear [PERSON_NAME], Thank you for your amazing review! We’re happy you had a gr…"
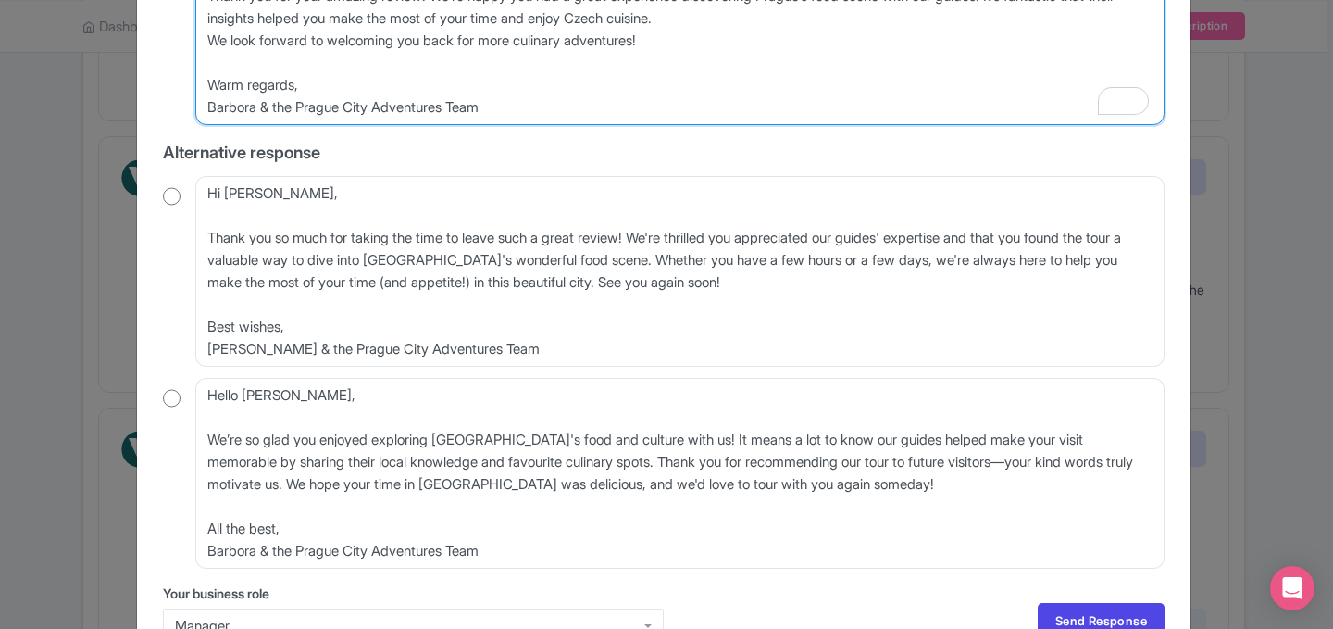
scroll to position [550, 0]
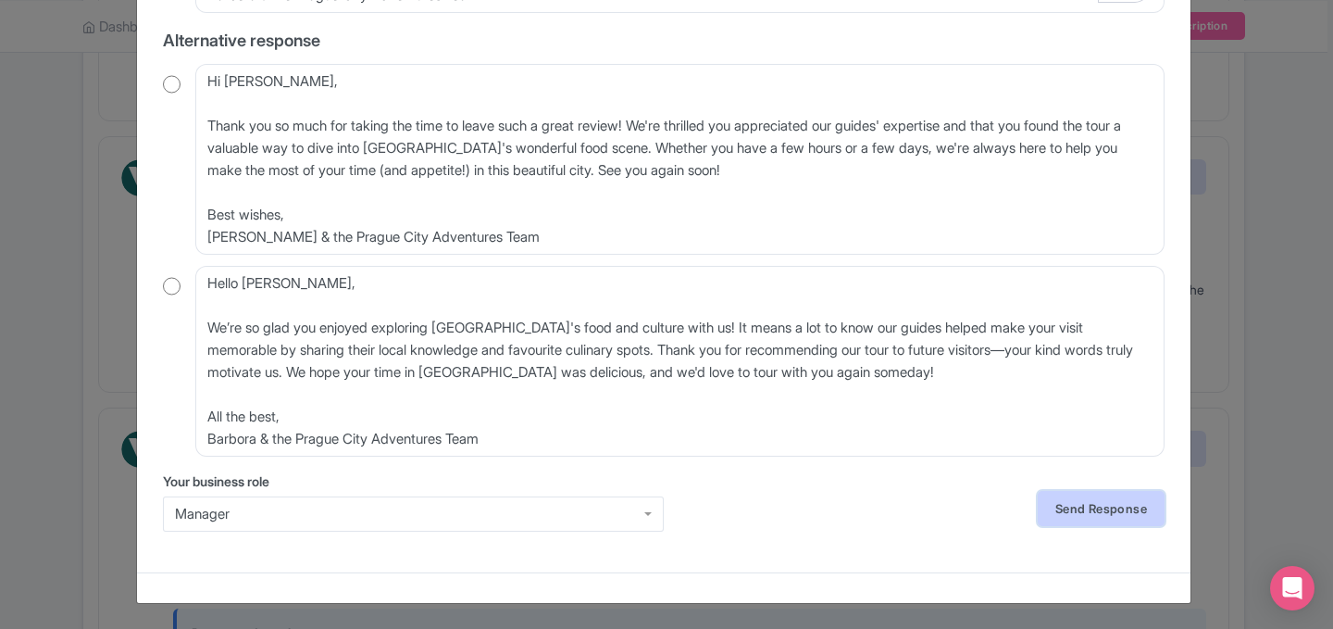
click at [1050, 509] on link "Send Response" at bounding box center [1101, 508] width 127 height 35
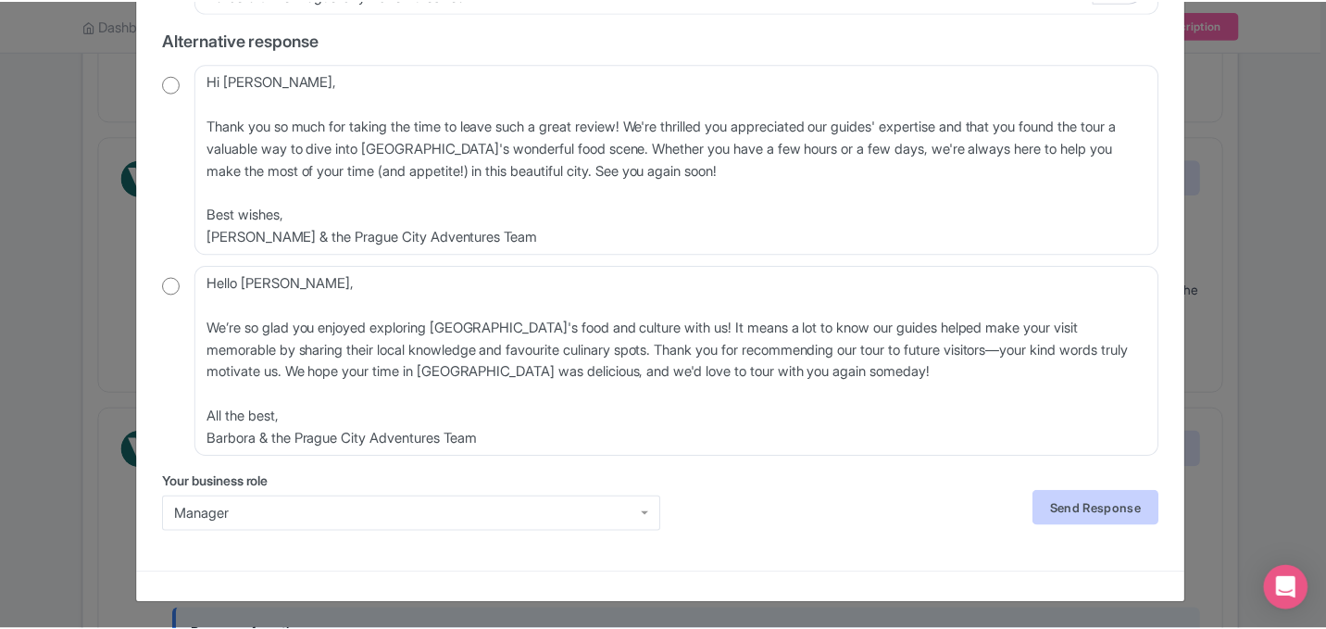
scroll to position [0, 0]
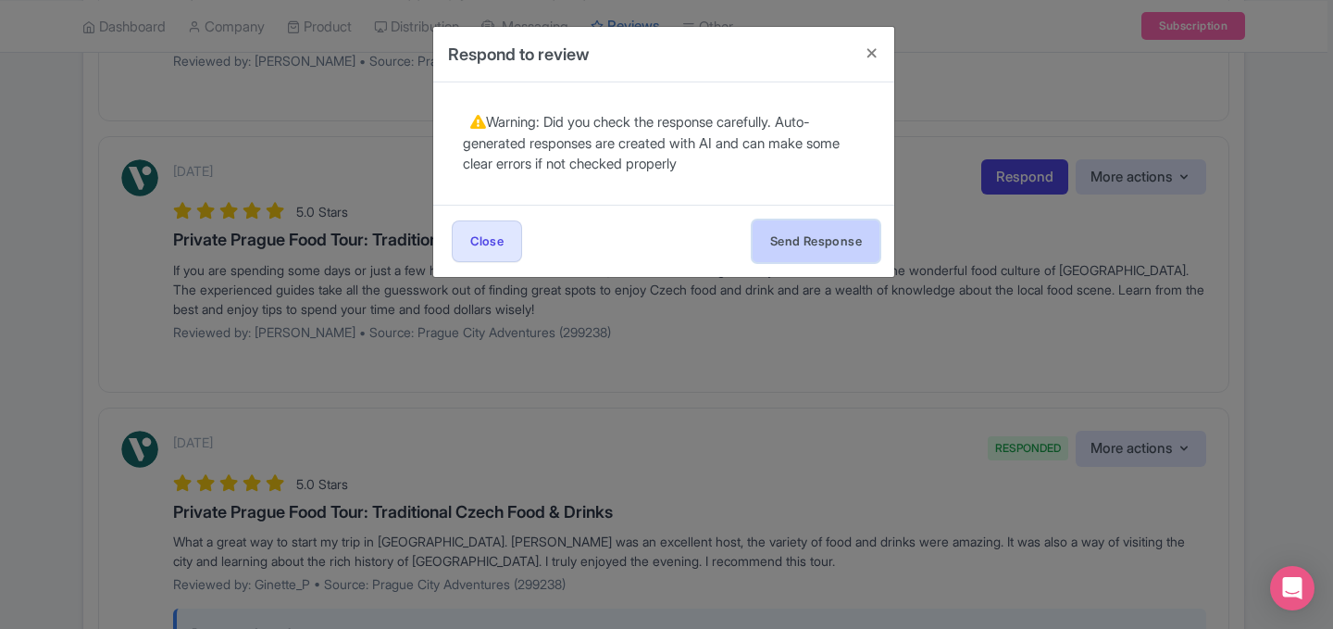
click at [842, 237] on button "Send Response" at bounding box center [816, 241] width 127 height 42
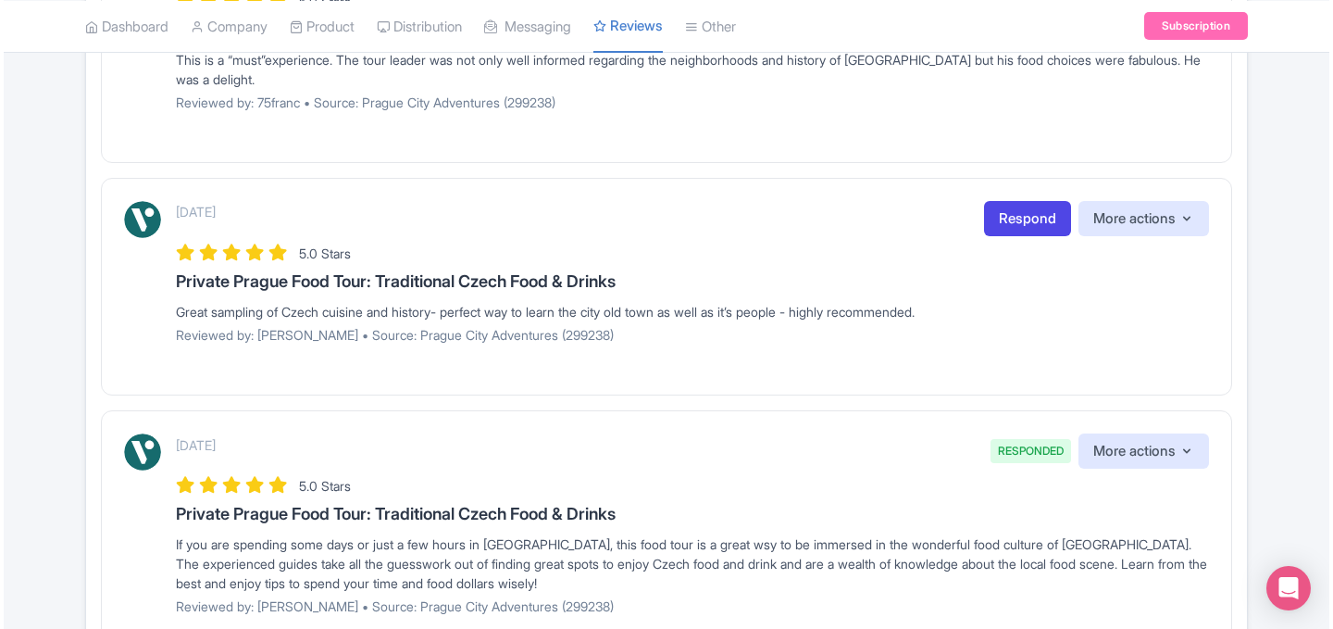
scroll to position [706, 0]
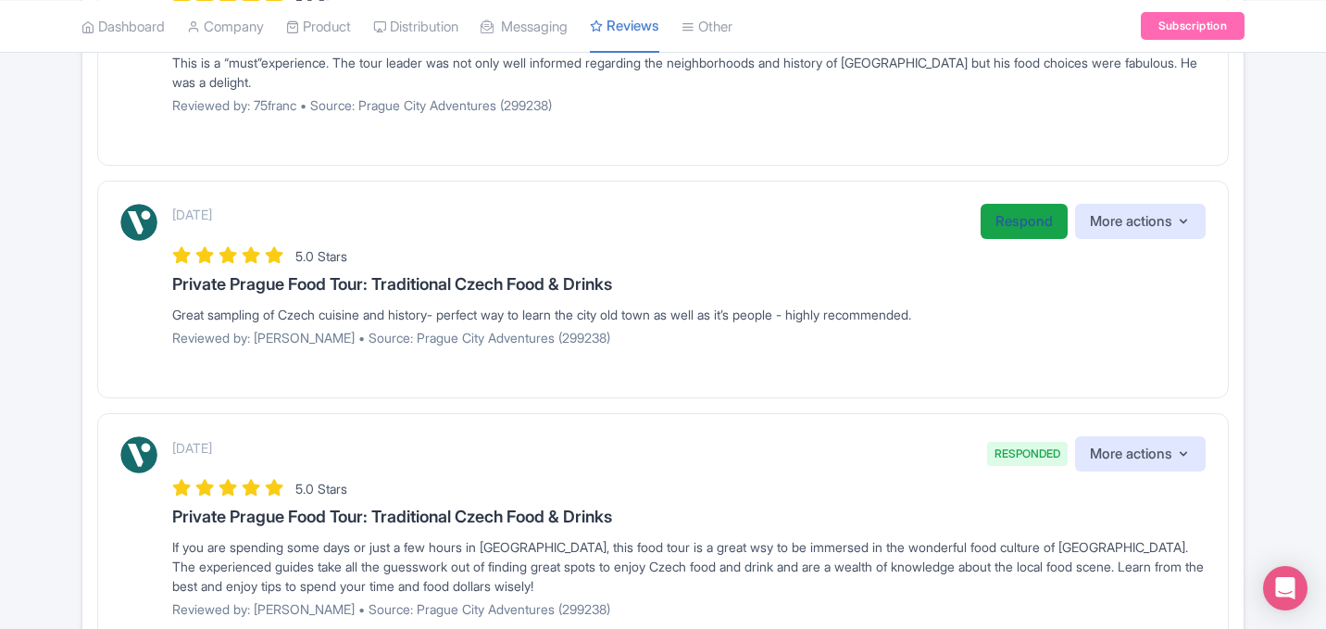
click at [1042, 218] on link "Respond" at bounding box center [1023, 222] width 87 height 36
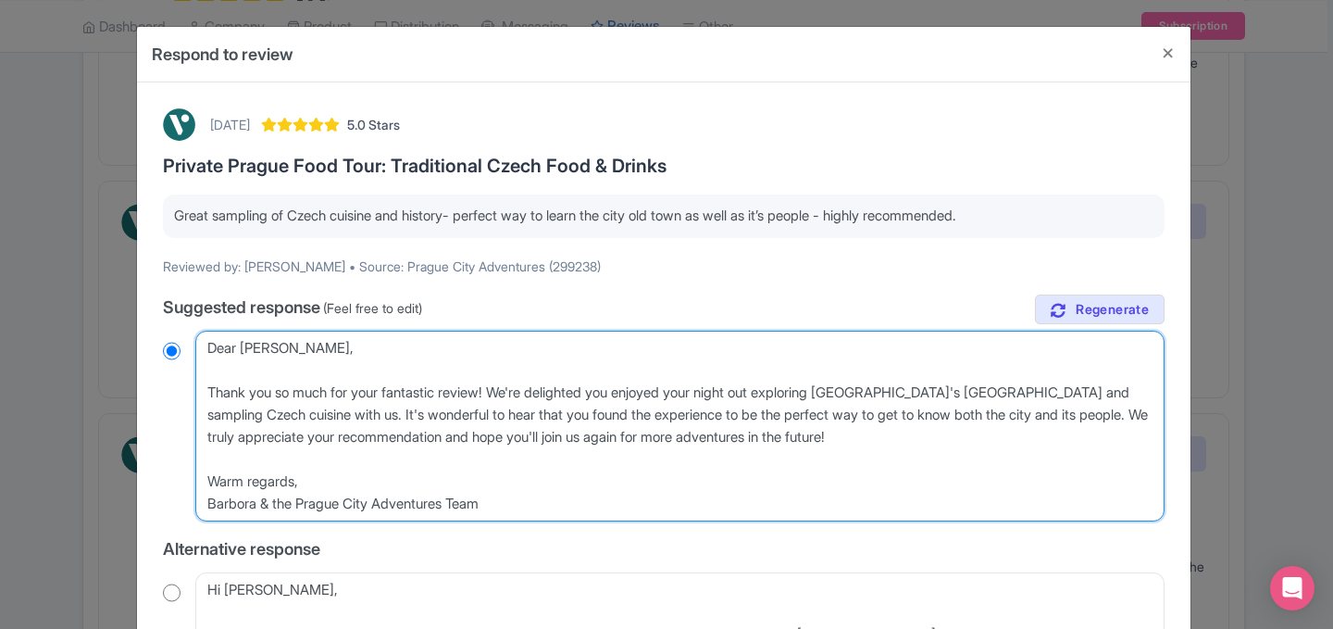
click at [416, 435] on textarea "Dear [PERSON_NAME], Thank you so much for your fantastic review! We're delighte…" at bounding box center [679, 425] width 969 height 191
drag, startPoint x: 847, startPoint y: 439, endPoint x: 123, endPoint y: 396, distance: 725.2
click at [123, 395] on div "Respond to review [DATE] 5.0 Stars Private Prague Food Tour: Traditional Czech …" at bounding box center [666, 314] width 1333 height 629
paste textarea "for your review! We’re glad you enjoyed sampling Czech cuisine while exploring …"
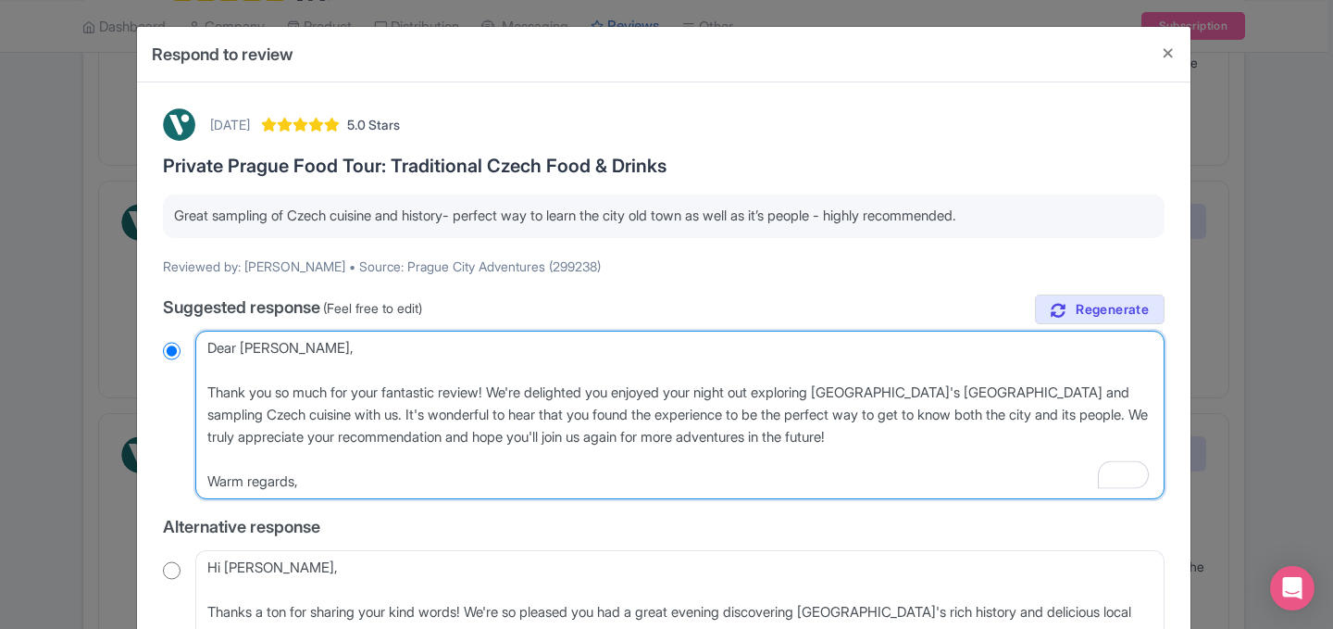
type textarea "Dear [PERSON_NAME], Thank you for your review! We’re glad you enjoyed sampling …"
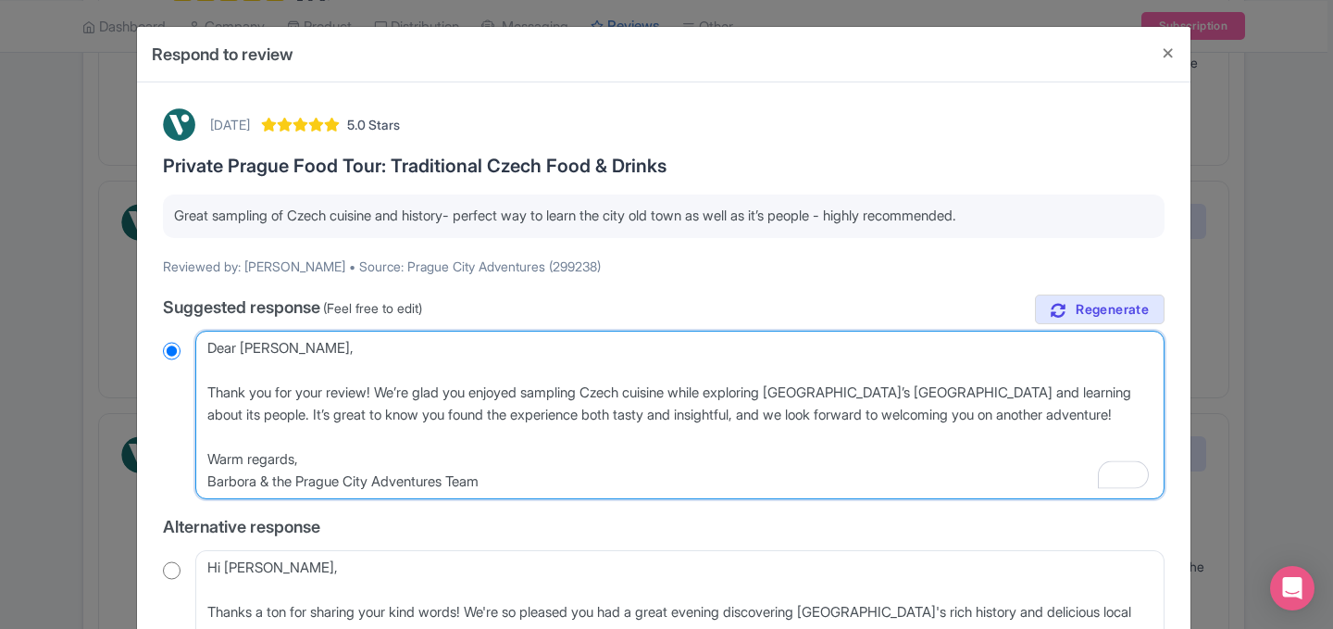
radio input "true"
click at [332, 393] on textarea "Dear [PERSON_NAME], Thank you so much for your fantastic review! We're delighte…" at bounding box center [679, 414] width 969 height 168
type textarea "Dear [PERSON_NAME], Thank you for your kreview! We’re glad you enjoyed sampling…"
radio input "true"
type textarea "Dear [PERSON_NAME], Thank you for your kireview! We’re glad you enjoyed samplin…"
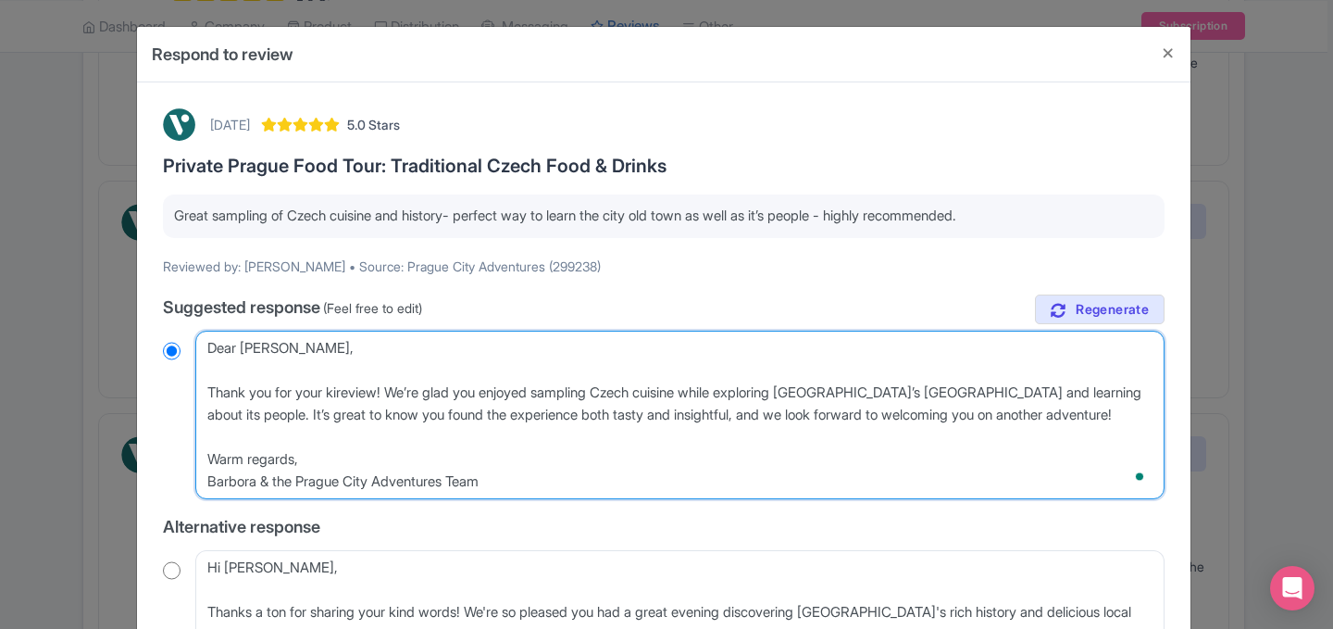
radio input "true"
type textarea "Dear [PERSON_NAME], Thank you for your kinreview! We’re glad you enjoyed sampli…"
radio input "true"
type textarea "Dear Troy, Thank you for your kindreview! We’re glad you enjoyed sampling Czech…"
radio input "true"
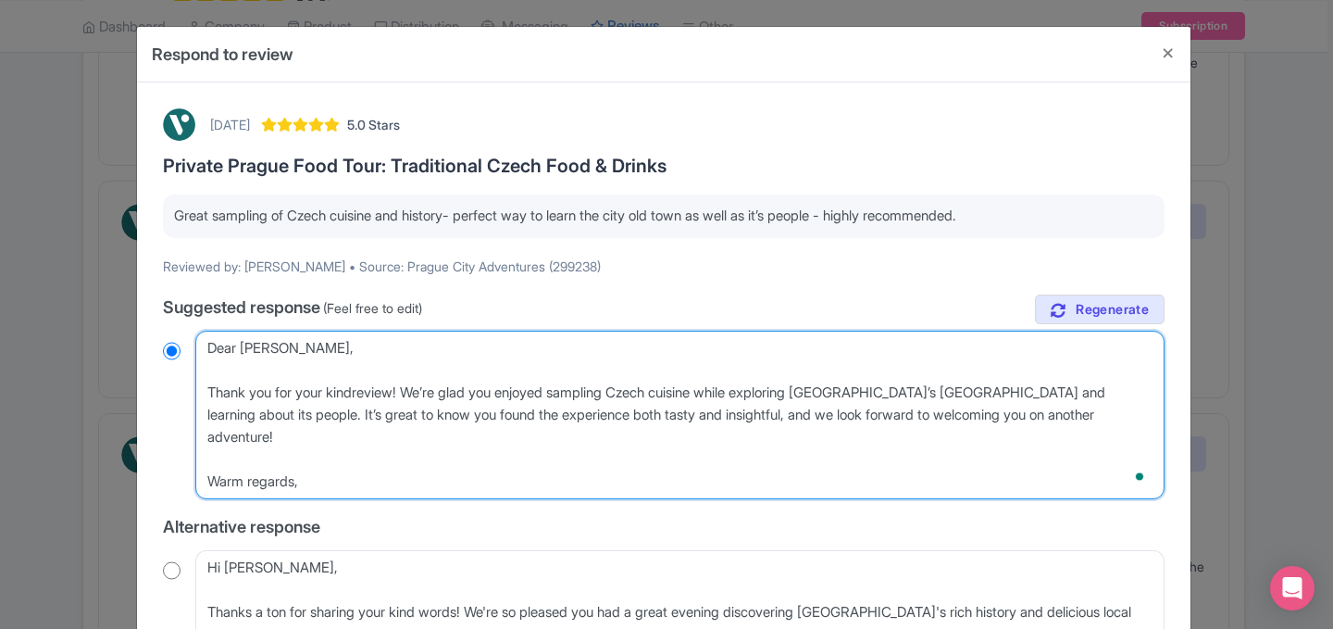
type textarea "Dear Troy, Thank you for your kind review! We’re glad you enjoyed sampling Czec…"
radio input "true"
drag, startPoint x: 256, startPoint y: 482, endPoint x: 220, endPoint y: 482, distance: 35.2
click at [220, 482] on textarea "Dear Troy, Thank you so much for your fantastic review! We're delighted you enj…" at bounding box center [679, 414] width 969 height 168
type textarea "Dear Troy, Thank you for your kind review! We’re glad you enjoyed sampling Czec…"
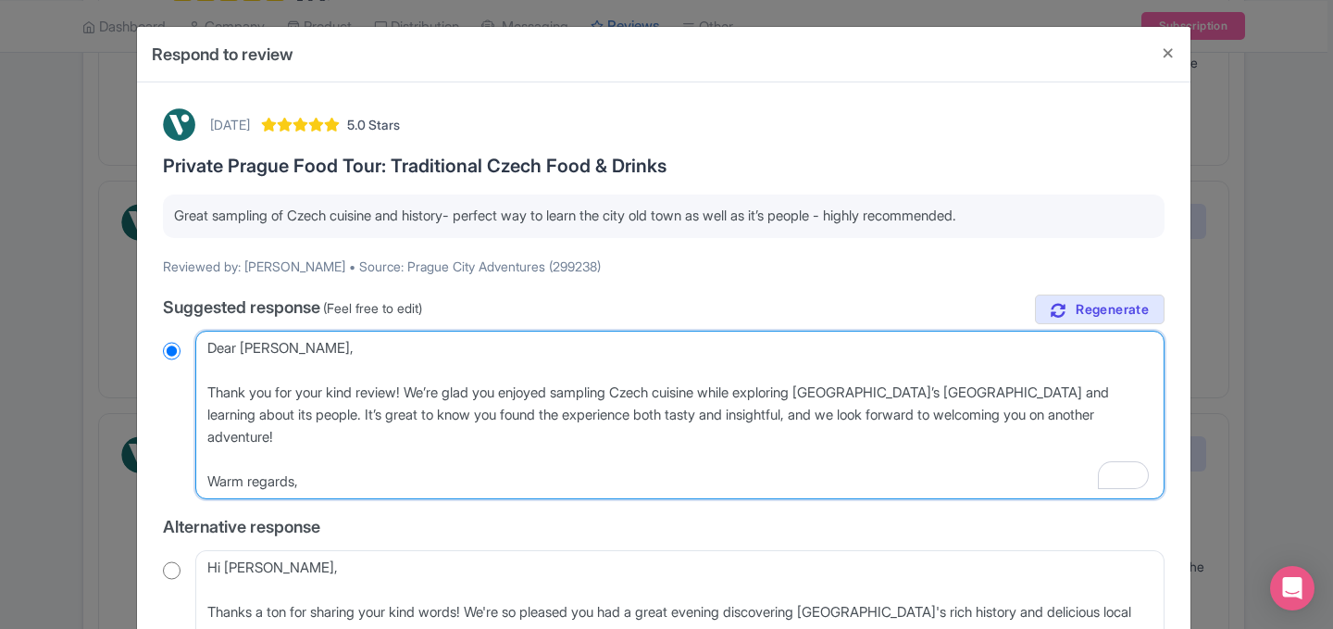
radio input "true"
type textarea "Dear Troy, Thank you for your kind review! We’re glad you enjoyed sampling Czec…"
radio input "true"
type textarea "Dear Troy, Thank you for your kind review! We’re glad you enjoyed sampling Czec…"
radio input "true"
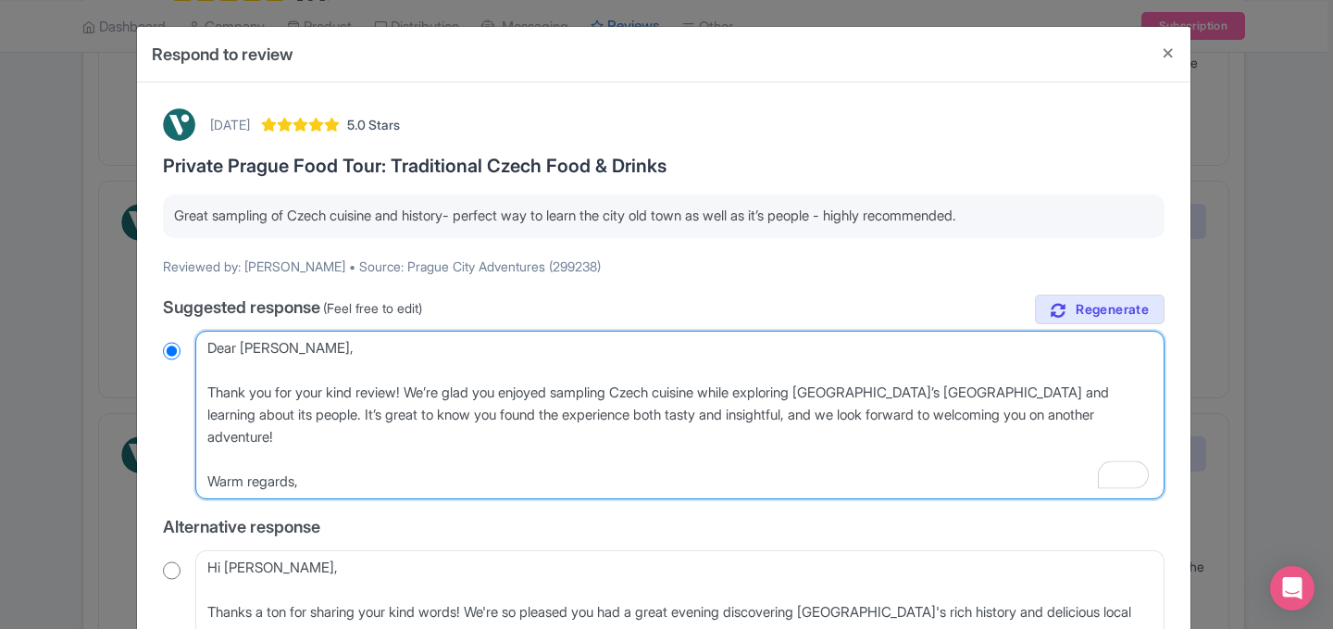
type textarea "Dear Troy, Thank you for your kind review! We’re glad you enjoyed sampling Czec…"
radio input "true"
type textarea "Dear Troy, Thank you for your kind review! We’re glad you enjoyed sampling Czec…"
radio input "true"
type textarea "Dear Troy, Thank you for your kind review! We’re glad you enjoyed sampling Czec…"
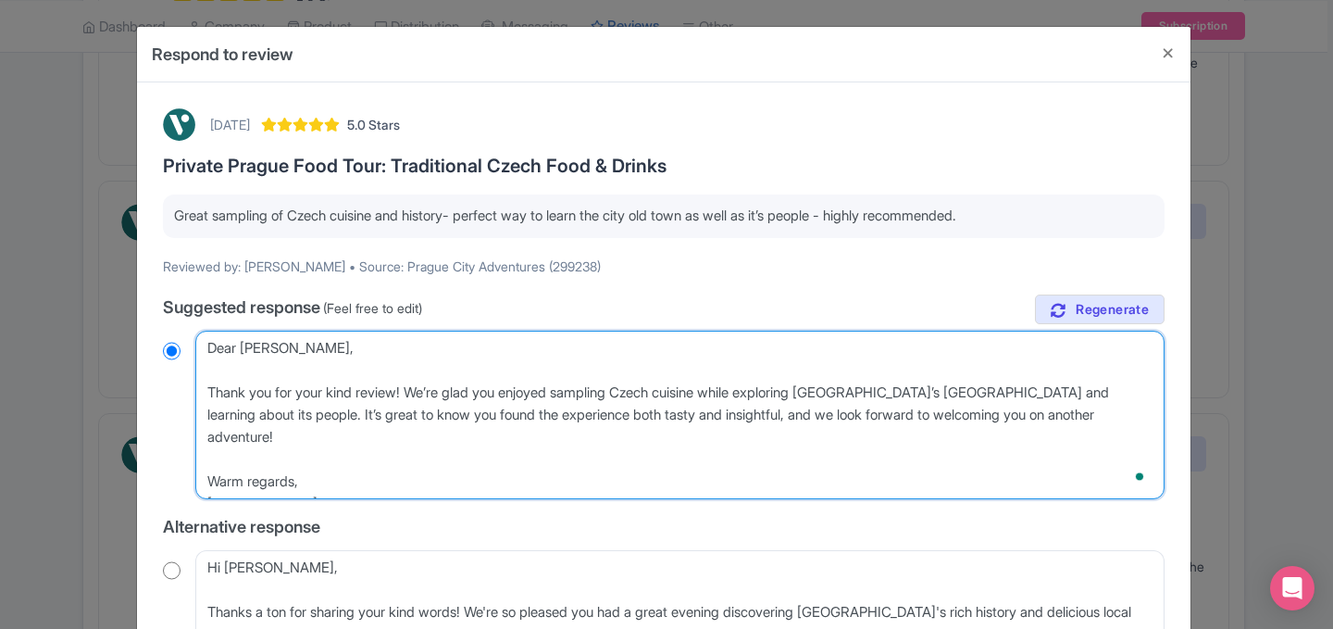
radio input "true"
type textarea "Dear Troy, Thank you for your kind review! We’re glad you enjoyed sampling Czec…"
radio input "true"
type textarea "Dear [PERSON_NAME], Thank you for your kind review! We’re glad you enjoyed samp…"
radio input "true"
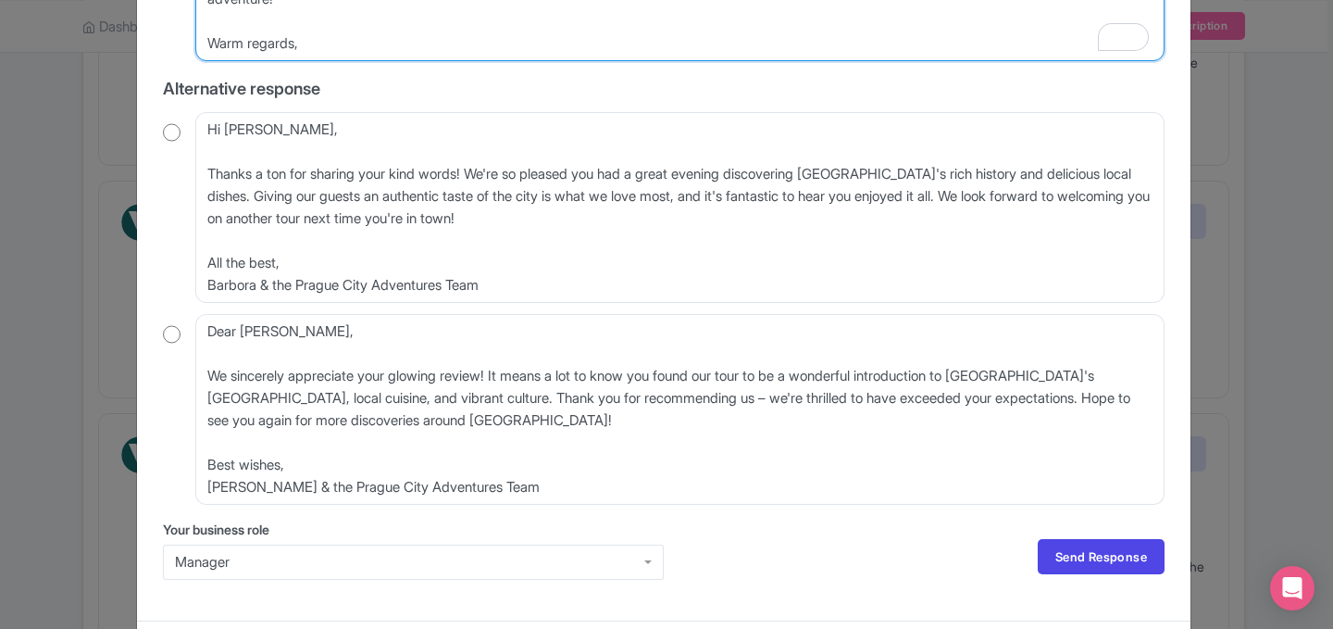
scroll to position [486, 0]
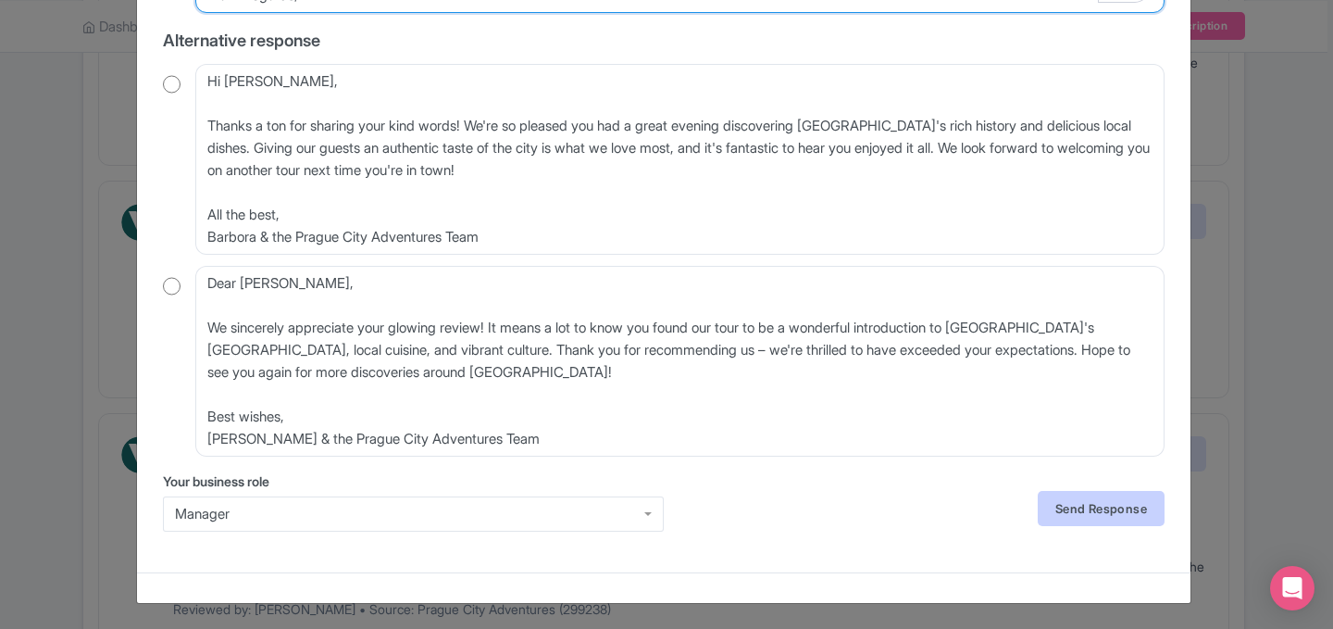
type textarea "Dear [PERSON_NAME], Thank you for your kind review! We’re glad you enjoyed samp…"
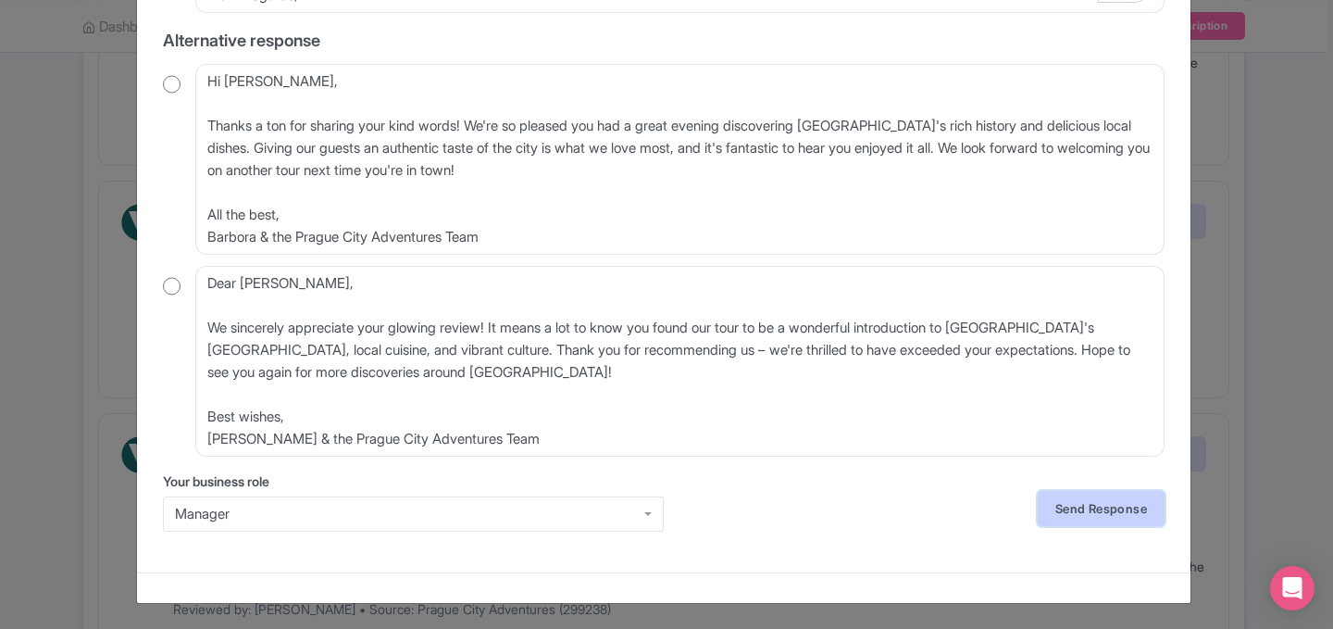
click at [1057, 517] on link "Send Response" at bounding box center [1101, 508] width 127 height 35
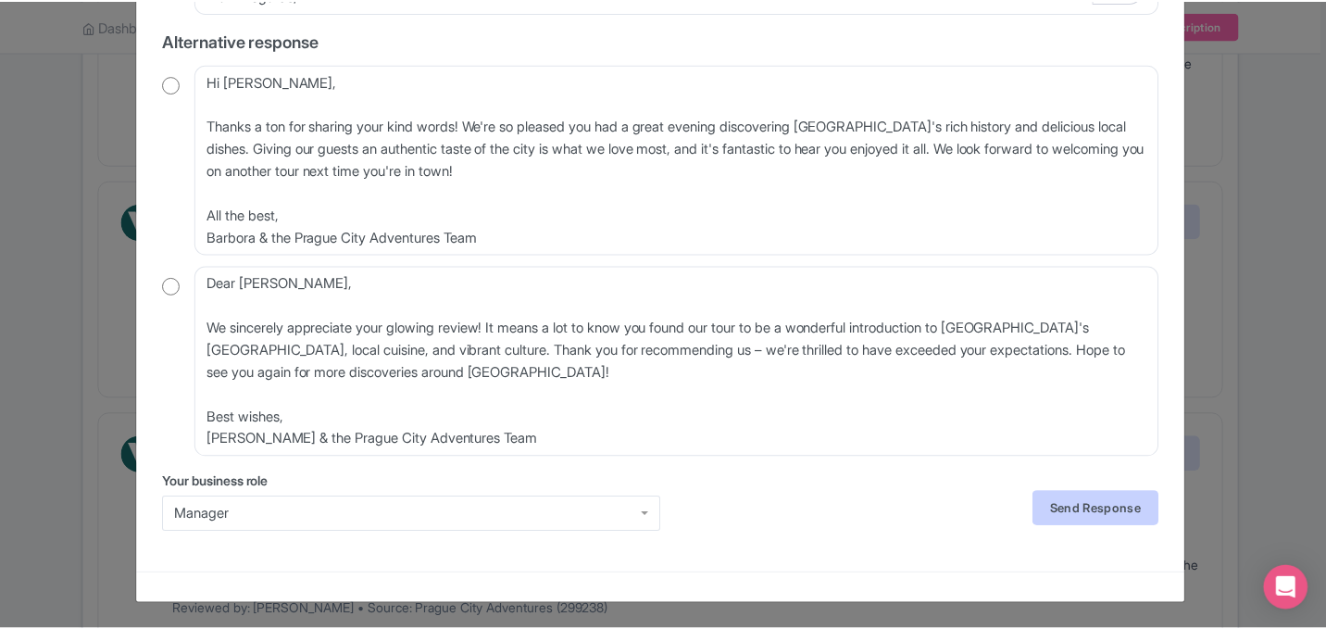
scroll to position [0, 0]
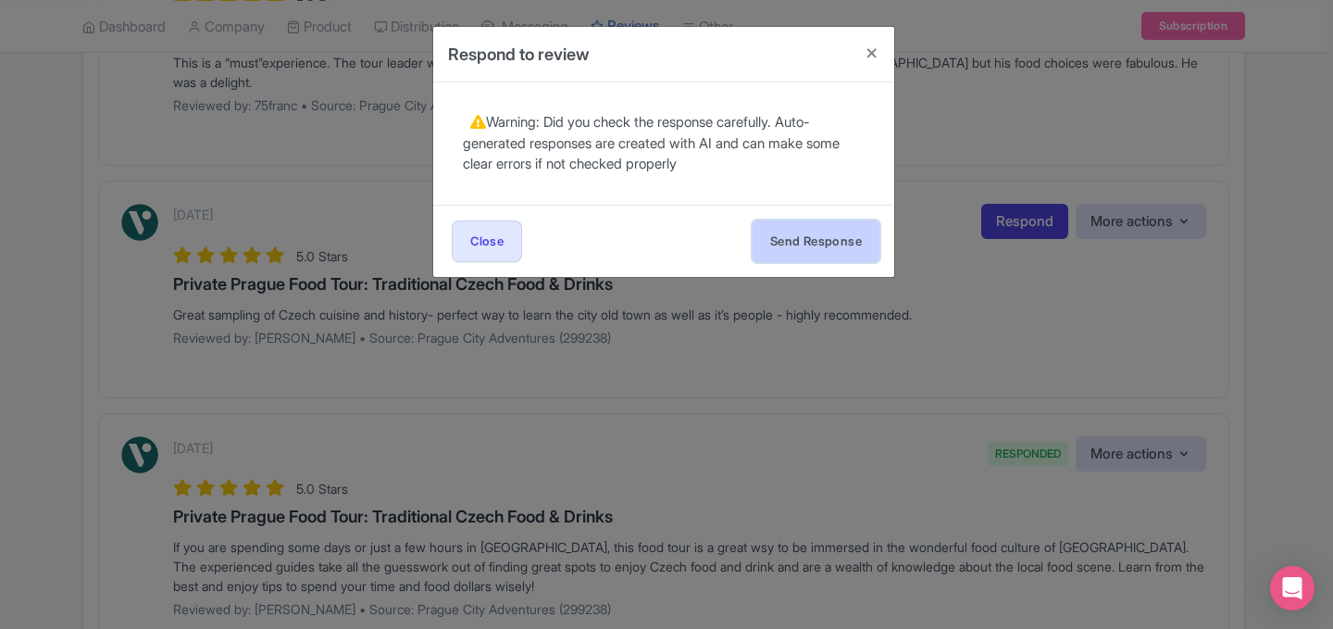
click at [775, 233] on button "Send Response" at bounding box center [816, 241] width 127 height 42
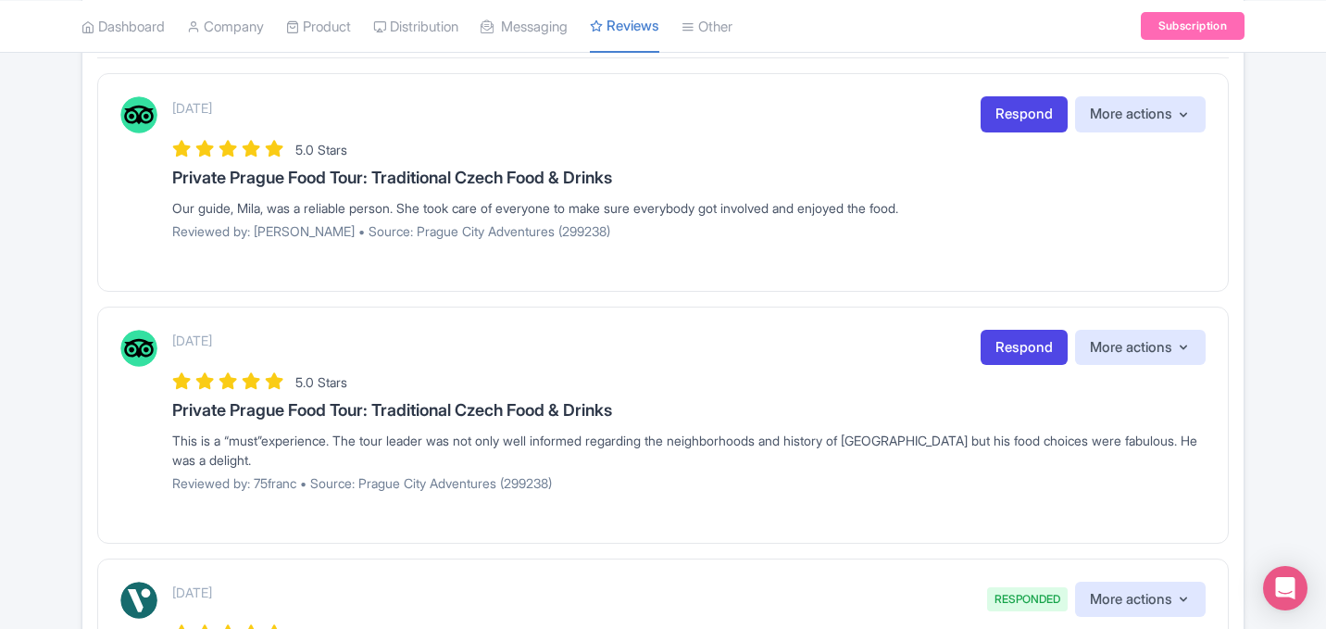
scroll to position [381, 0]
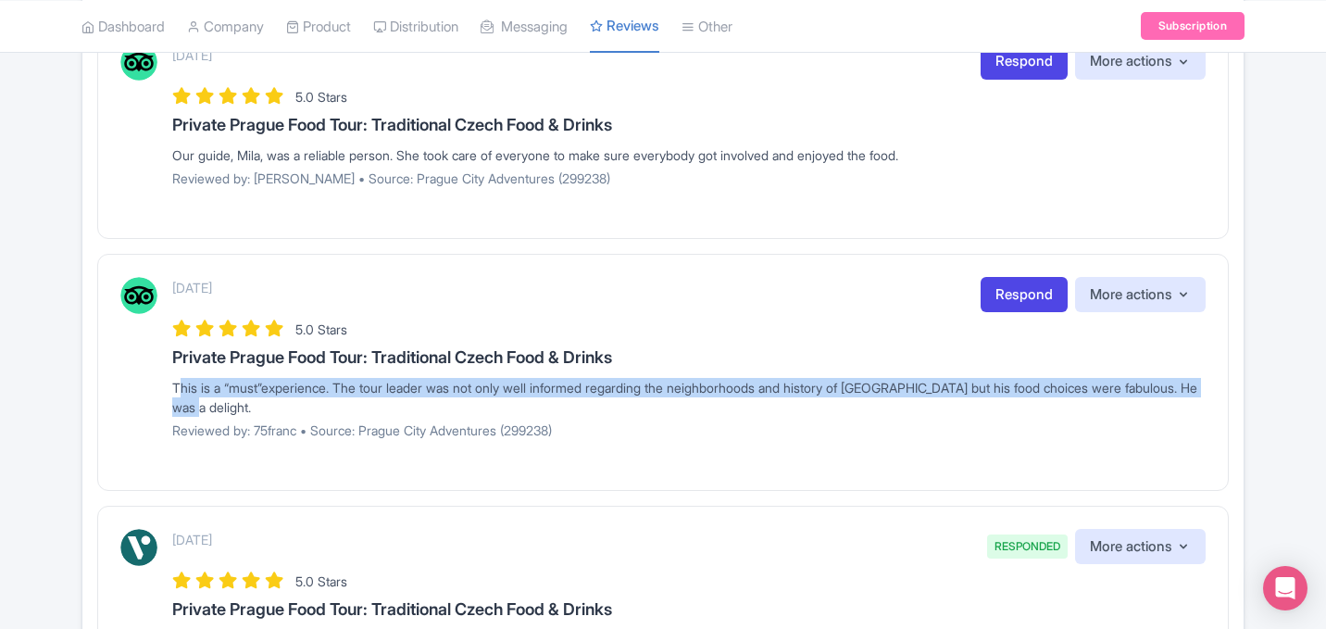
drag, startPoint x: 225, startPoint y: 409, endPoint x: 153, endPoint y: 393, distance: 73.9
click at [153, 393] on div "[DATE] Respond More actions Hide from this page Hide from review widget and fee…" at bounding box center [662, 365] width 1085 height 176
copy div "This is a “must”experience. The tour leader was not only well informed regardin…"
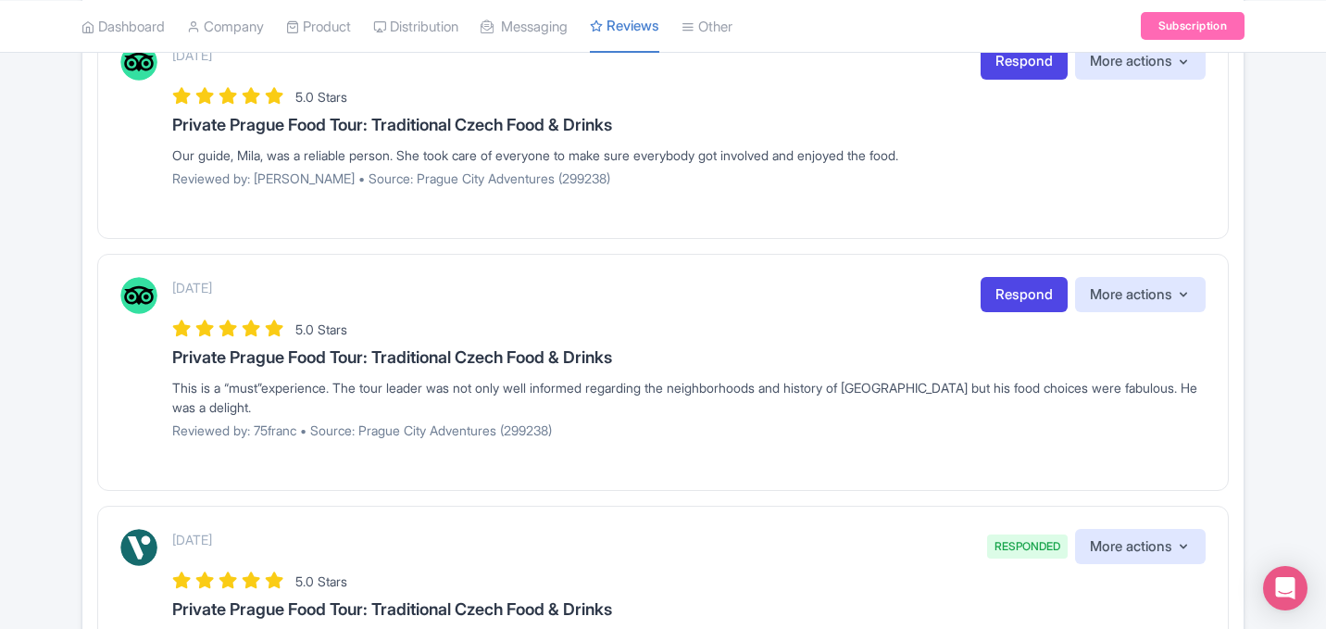
click at [619, 325] on div "5.0 Stars" at bounding box center [688, 328] width 1033 height 25
click at [680, 464] on div "[DATE] Respond More actions Hide from this page Hide from review widget and fee…" at bounding box center [662, 372] width 1131 height 237
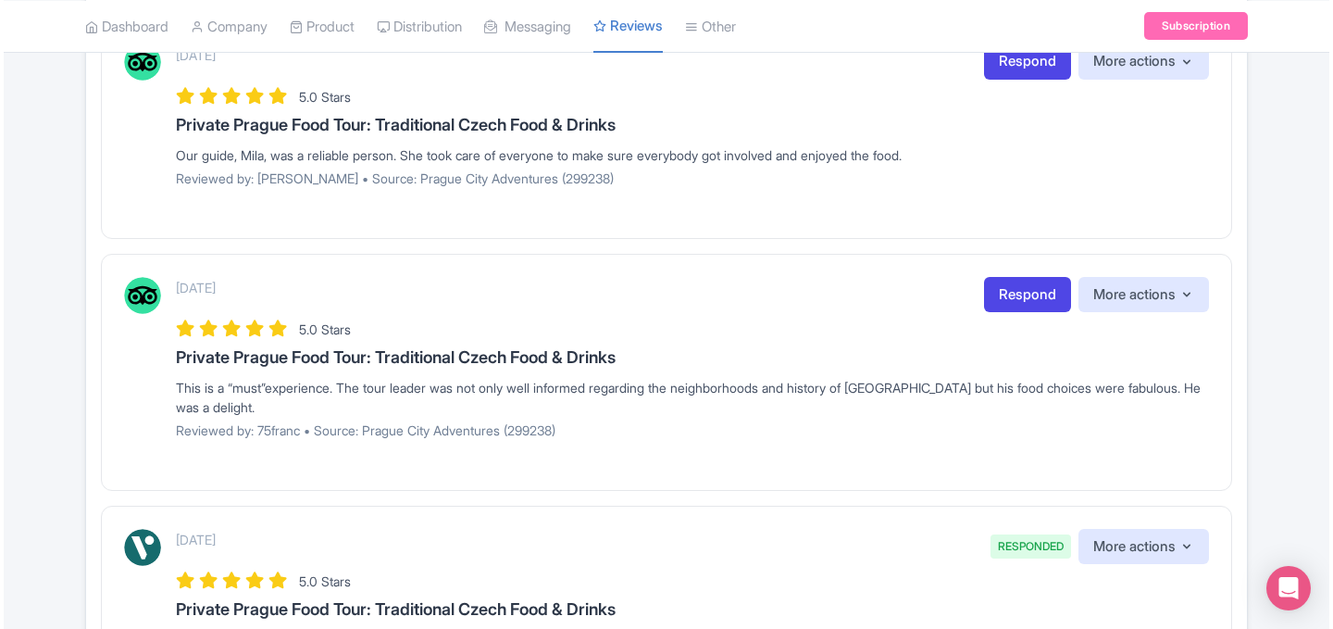
scroll to position [453, 0]
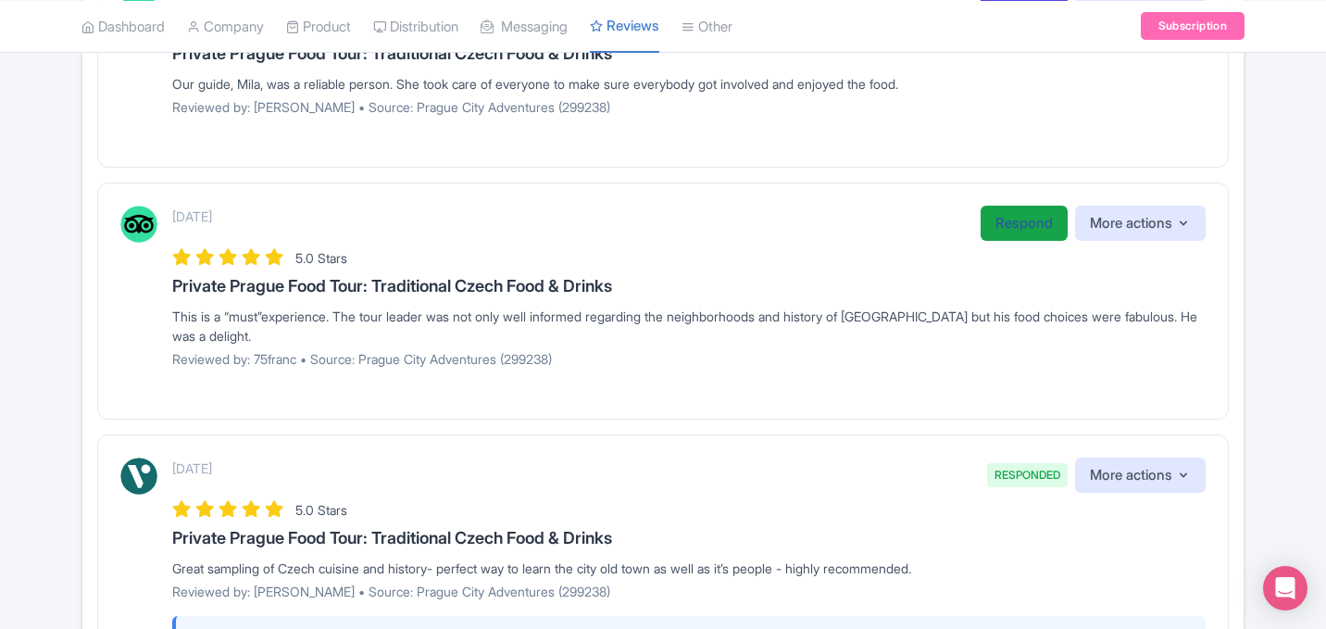
click at [1037, 230] on link "Respond" at bounding box center [1023, 224] width 87 height 36
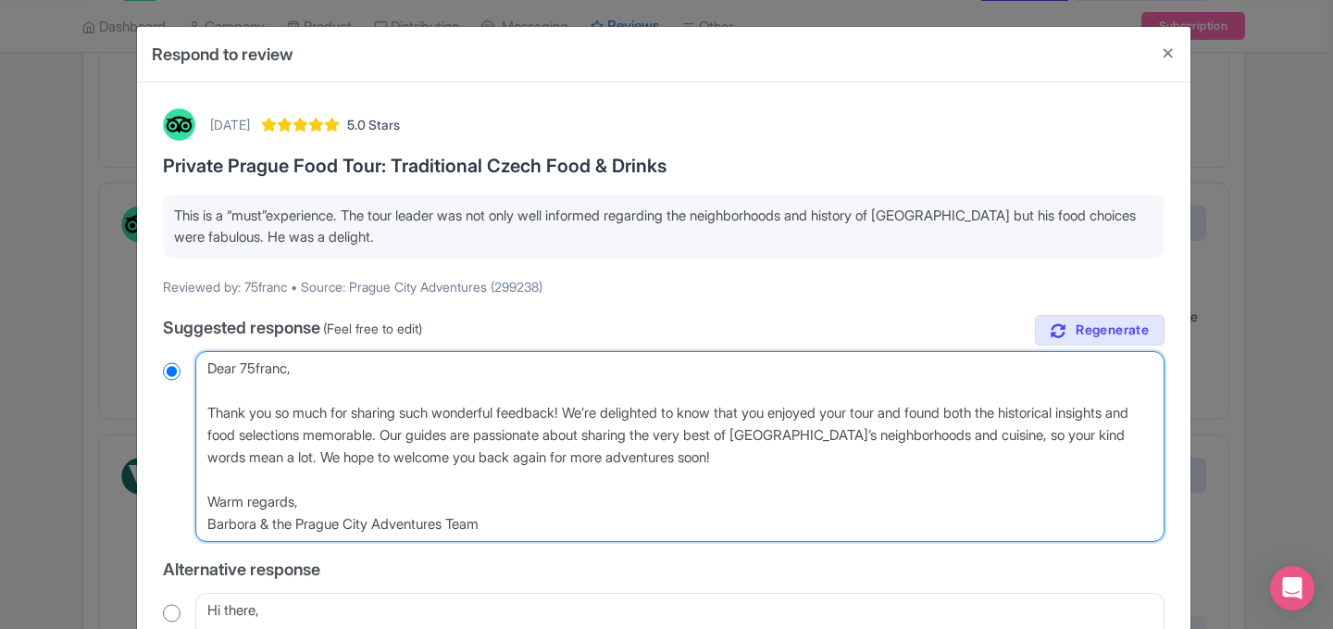
click at [291, 370] on textarea "Dear 75franc, Thank you so much for sharing such wonderful feedback! We’re deli…" at bounding box center [679, 446] width 969 height 191
type textarea "Dear 75fran, Thank you so much for sharing such wonderful feedback! We’re delig…"
radio input "true"
type textarea "Dear 75fra, Thank you so much for sharing such wonderful feedback! We’re deligh…"
radio input "true"
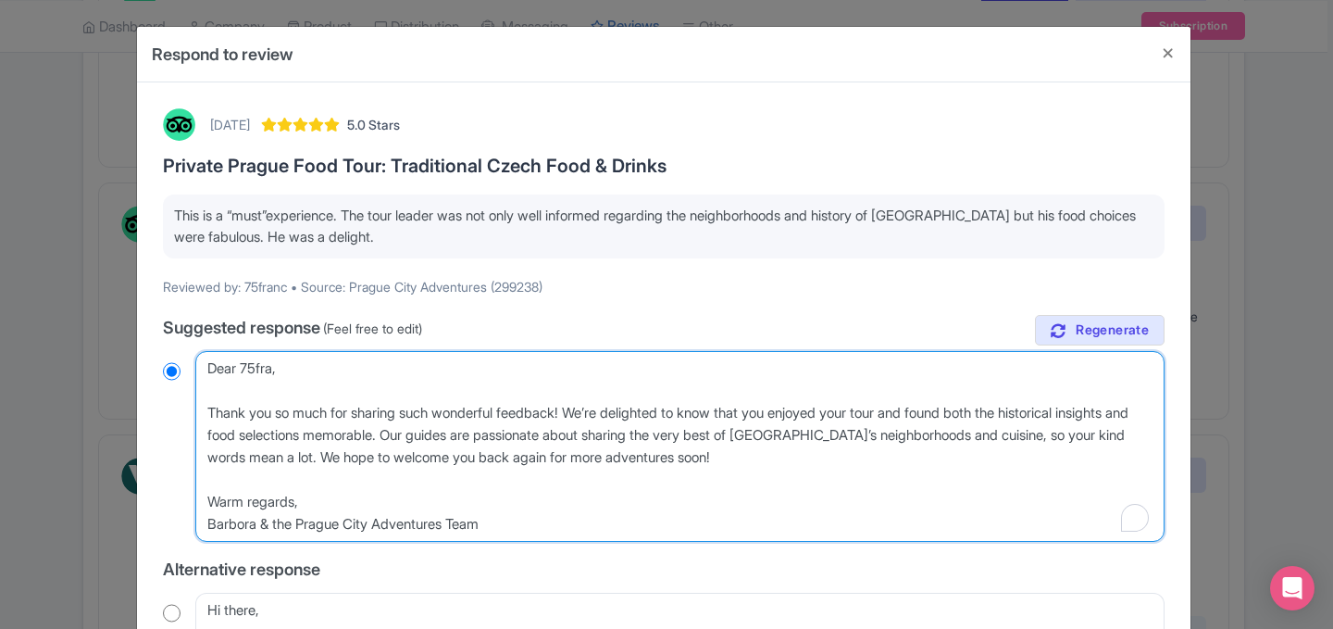
type textarea "Dear 75fr, Thank you so much for sharing such wonderful feedback! We’re delight…"
radio input "true"
type textarea "Dear 75f, Thank you so much for sharing such wonderful feedback! We’re delighte…"
radio input "true"
type textarea "Dear 75, Thank you so much for sharing such wonderful feedback! We’re delighted…"
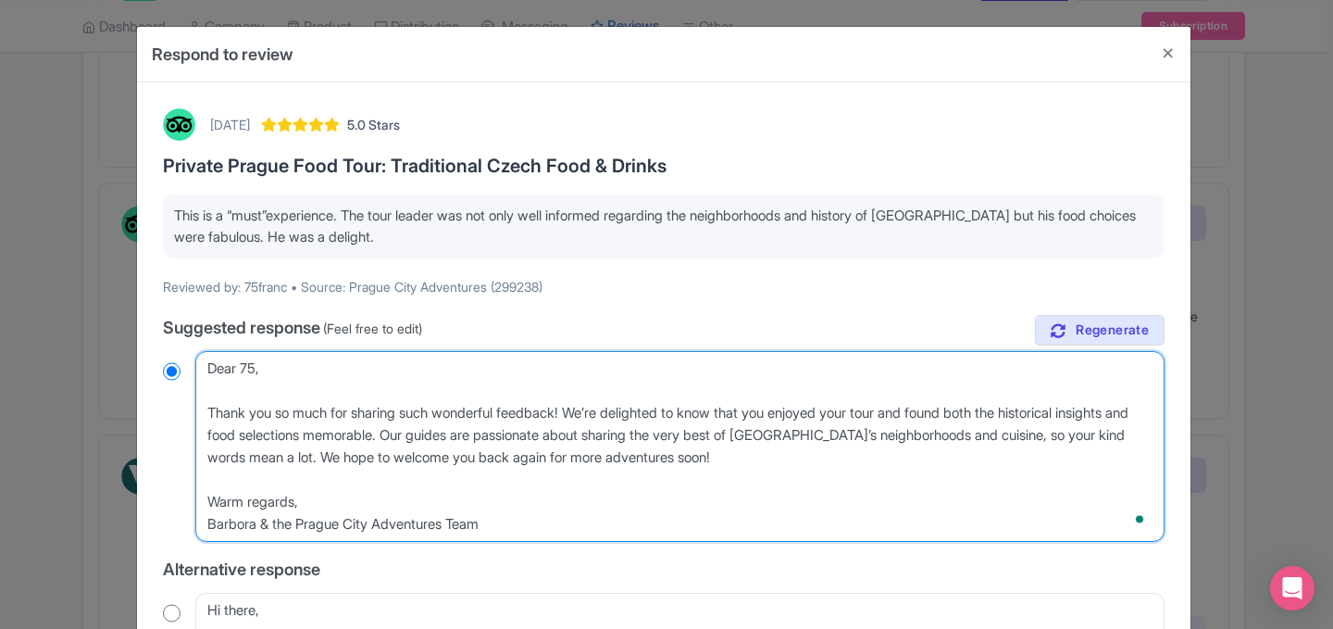
radio input "true"
type textarea "Dear 7, Thank you so much for sharing such wonderful feedback! We’re delighted …"
radio input "true"
type textarea "Dear , Thank you so much for sharing such wonderful feedback! We’re delighted t…"
radio input "true"
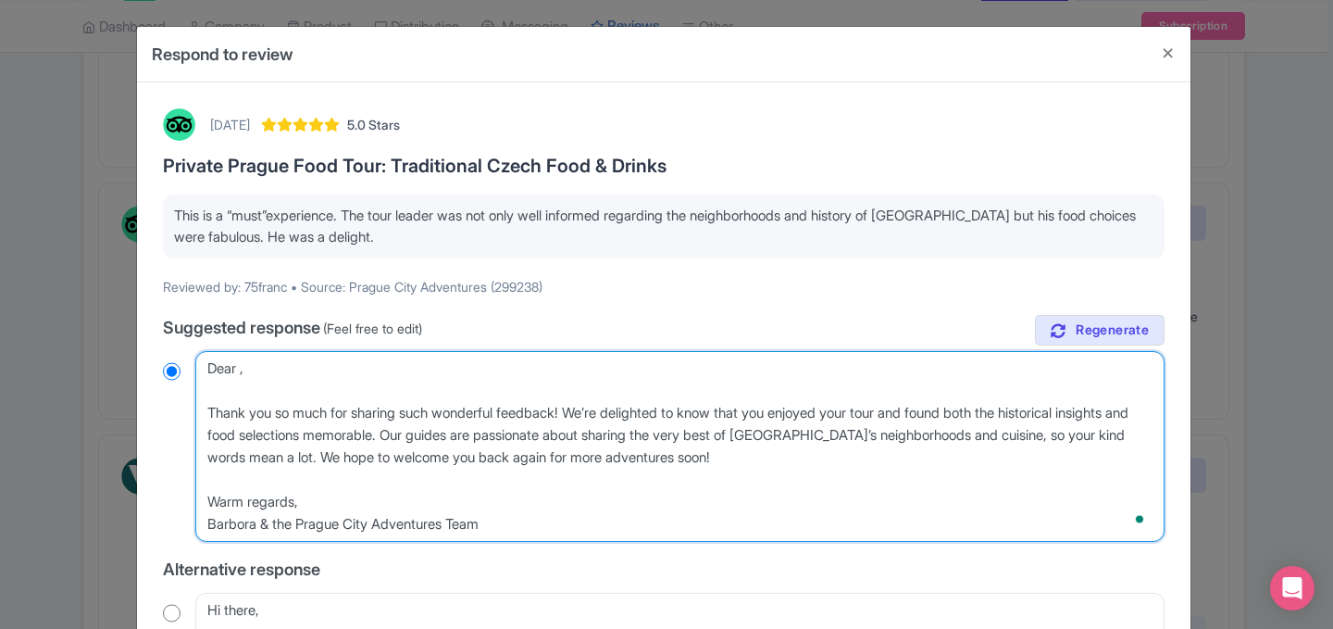
type textarea "Dear F, Thank you so much for sharing such wonderful feedback! We’re delighted …"
radio input "true"
type textarea "Dear Fr, Thank you so much for sharing such wonderful feedback! We’re delighted…"
radio input "true"
type textarea "Dear Fra, Thank you so much for sharing such wonderful feedback! We’re delighte…"
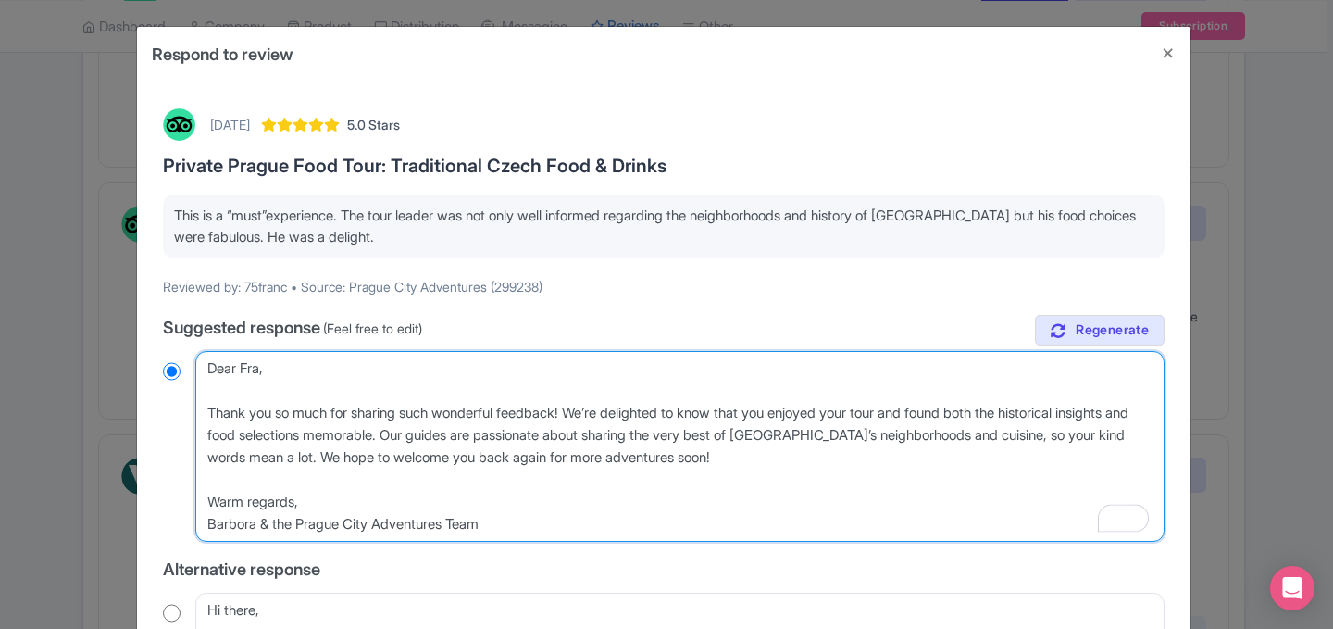
radio input "true"
type textarea "Dear Fran, Thank you so much for sharing such wonderful feedback! We’re delight…"
radio input "true"
drag, startPoint x: 808, startPoint y: 454, endPoint x: 295, endPoint y: 389, distance: 516.9
click at [295, 389] on textarea "Dear 75franc, Thank you so much for sharing such wonderful feedback! We’re deli…" at bounding box center [679, 446] width 969 height 191
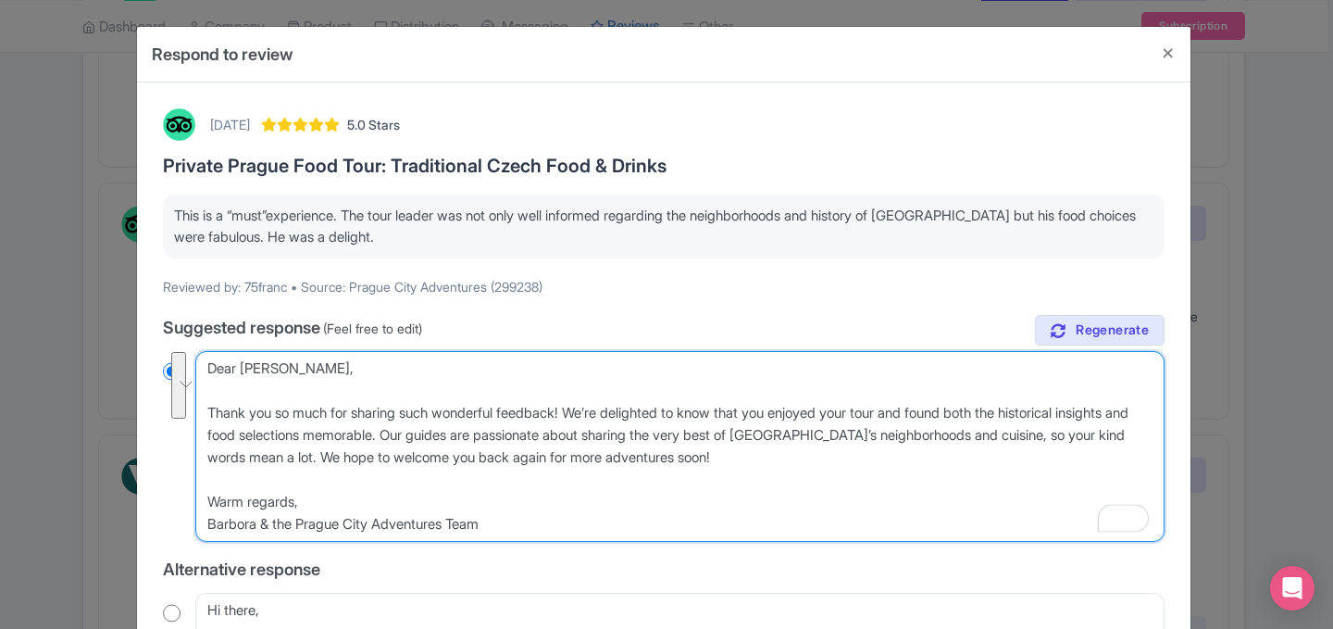
paste textarea "Thank you for your review! It’s great to hear you find this experience a “must.…"
type textarea "Dear Fran, Thank you for your review! It’s great to hear you find this experien…"
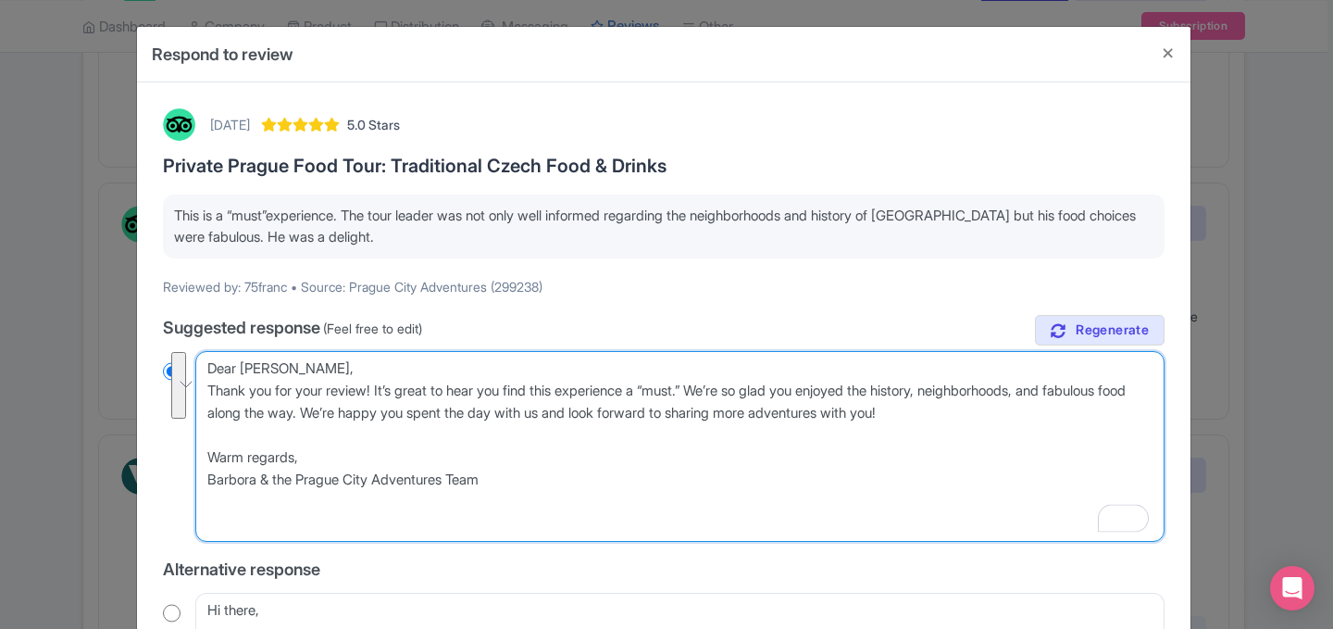
radio input "true"
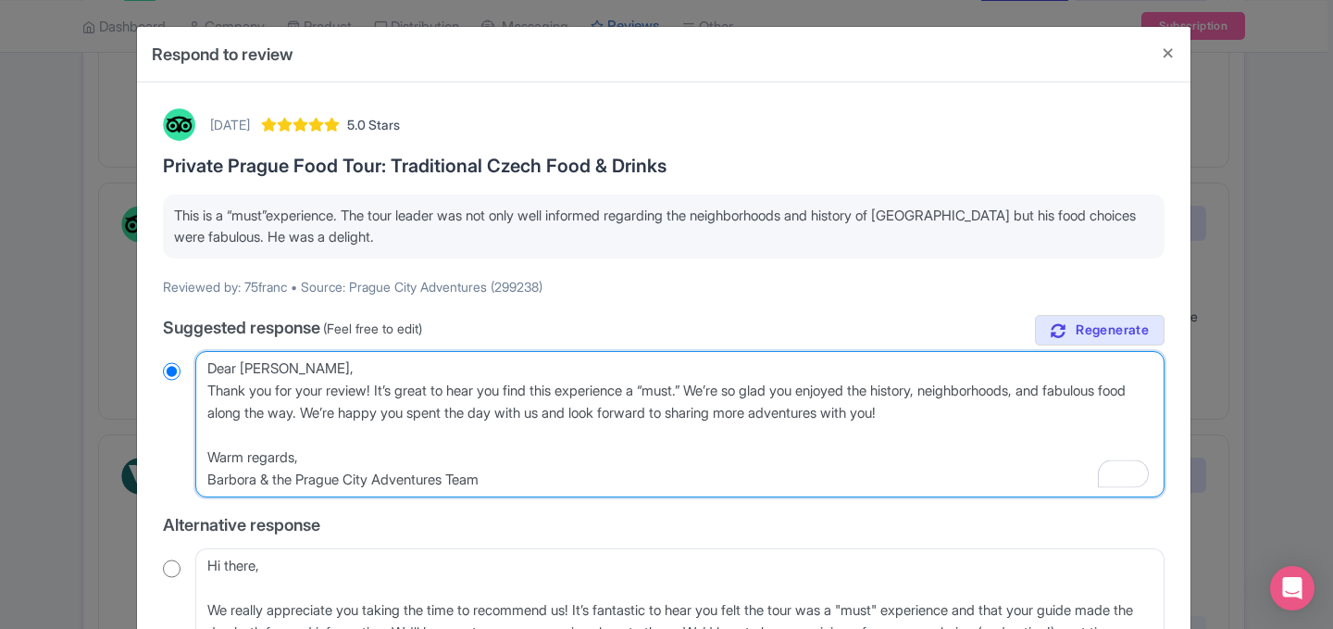
click at [341, 362] on textarea "Dear 75franc, Thank you so much for sharing such wonderful feedback! We’re deli…" at bounding box center [679, 424] width 969 height 146
type textarea "Dear Fran, Thank you for your review! It’s great to hear you find this experien…"
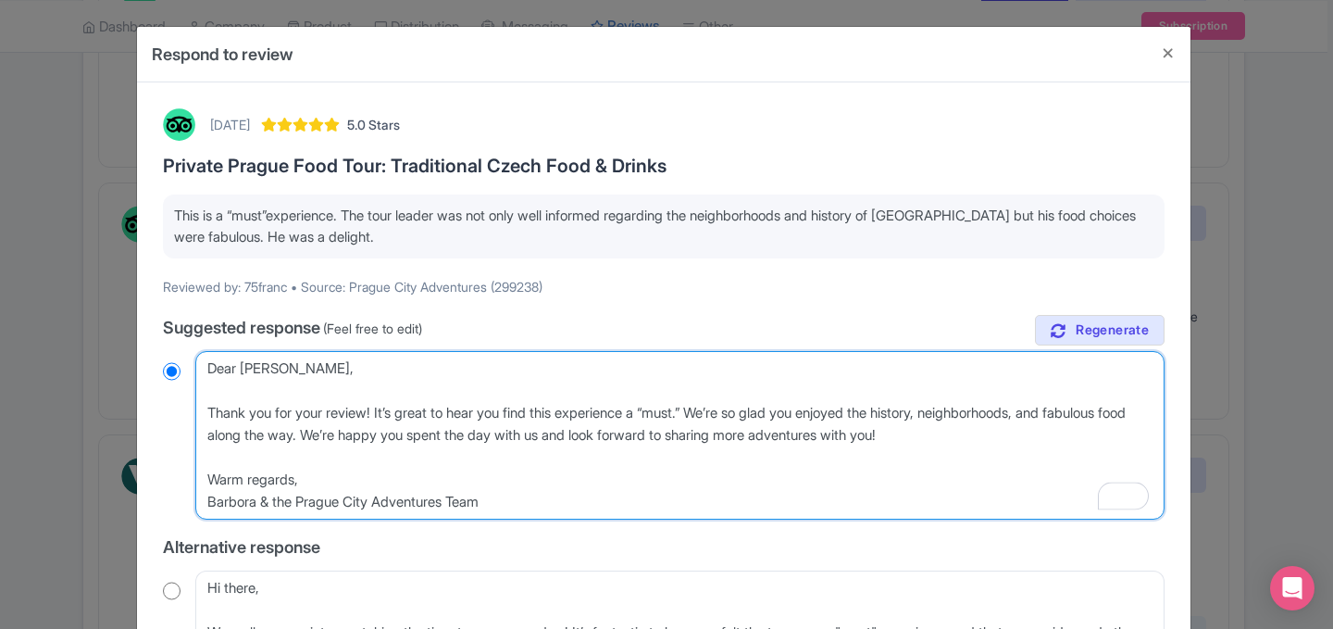
radio input "true"
drag, startPoint x: 297, startPoint y: 479, endPoint x: 183, endPoint y: 477, distance: 113.9
click at [183, 477] on div "Dear 75franc, Thank you so much for sharing such wonderful feedback! We’re deli…" at bounding box center [664, 435] width 1002 height 168
type textarea "Dear Fran, Thank you for your review! It’s great to hear you find this experien…"
radio input "true"
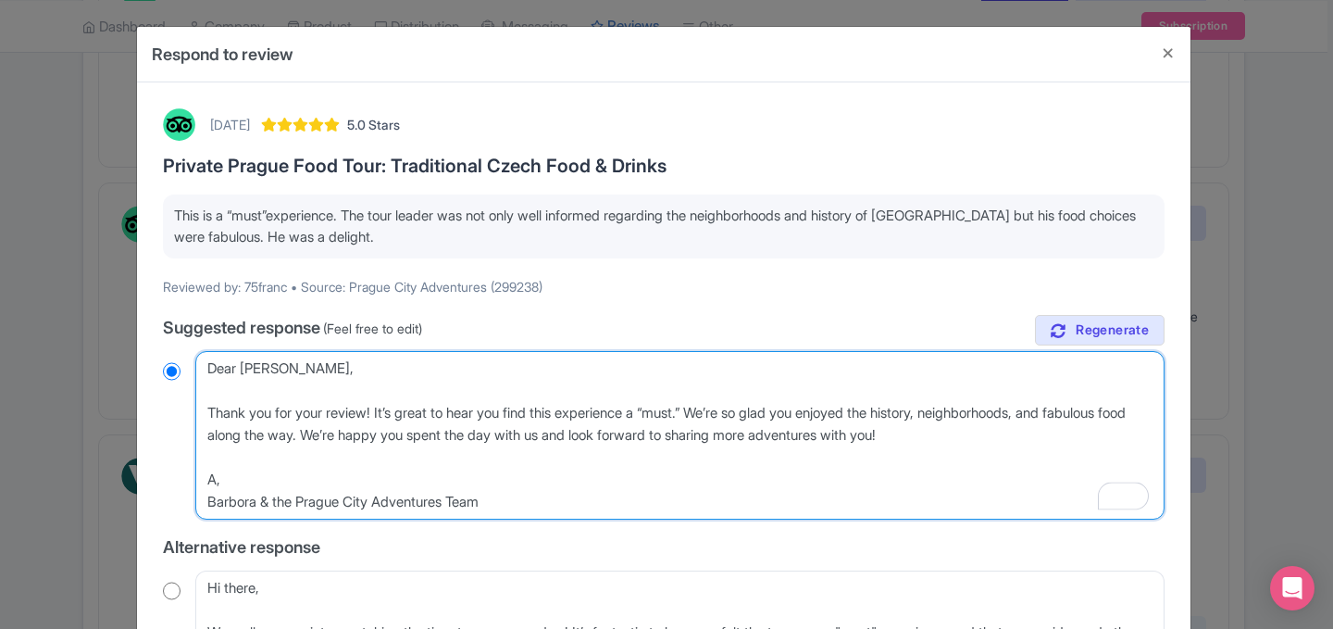
type textarea "Dear Fran, Thank you for your review! It’s great to hear you find this experien…"
radio input "true"
type textarea "Dear Fran, Thank you for your review! It’s great to hear you find this experien…"
radio input "true"
type textarea "Dear Fran, Thank you for your review! It’s great to hear you find this experien…"
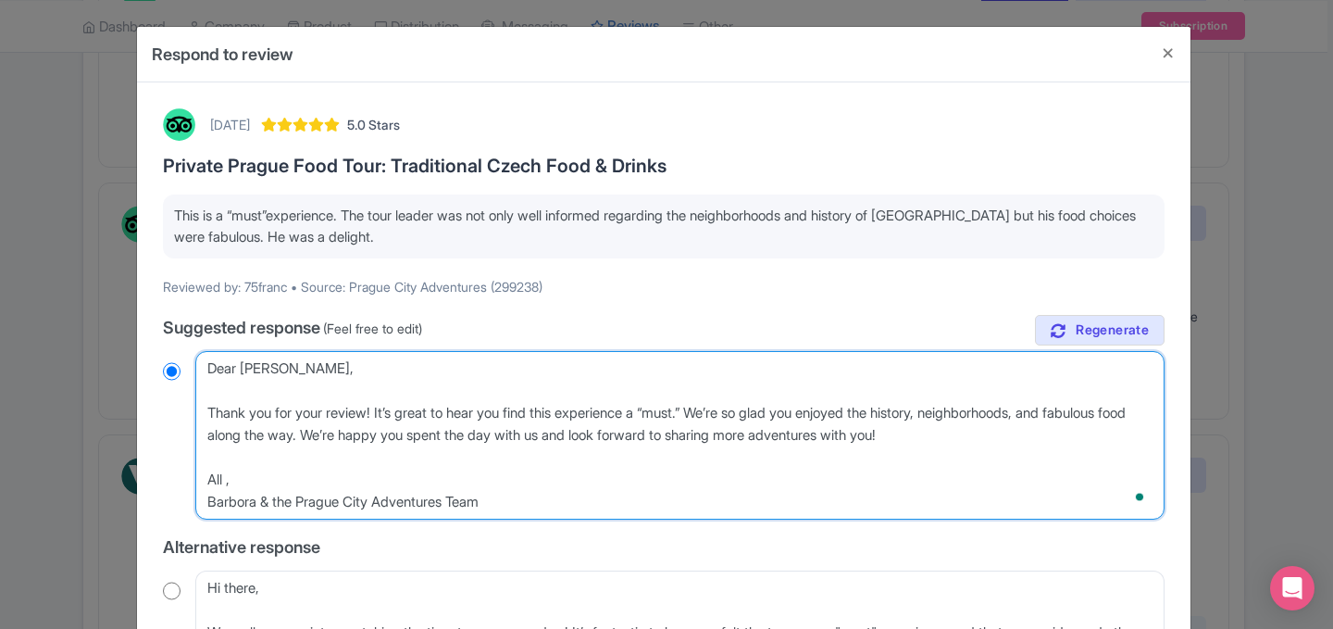
radio input "true"
type textarea "Dear Fran, Thank you for your review! It’s great to hear you find this experien…"
radio input "true"
type textarea "Dear Fran, Thank you for your review! It’s great to hear you find this experien…"
radio input "true"
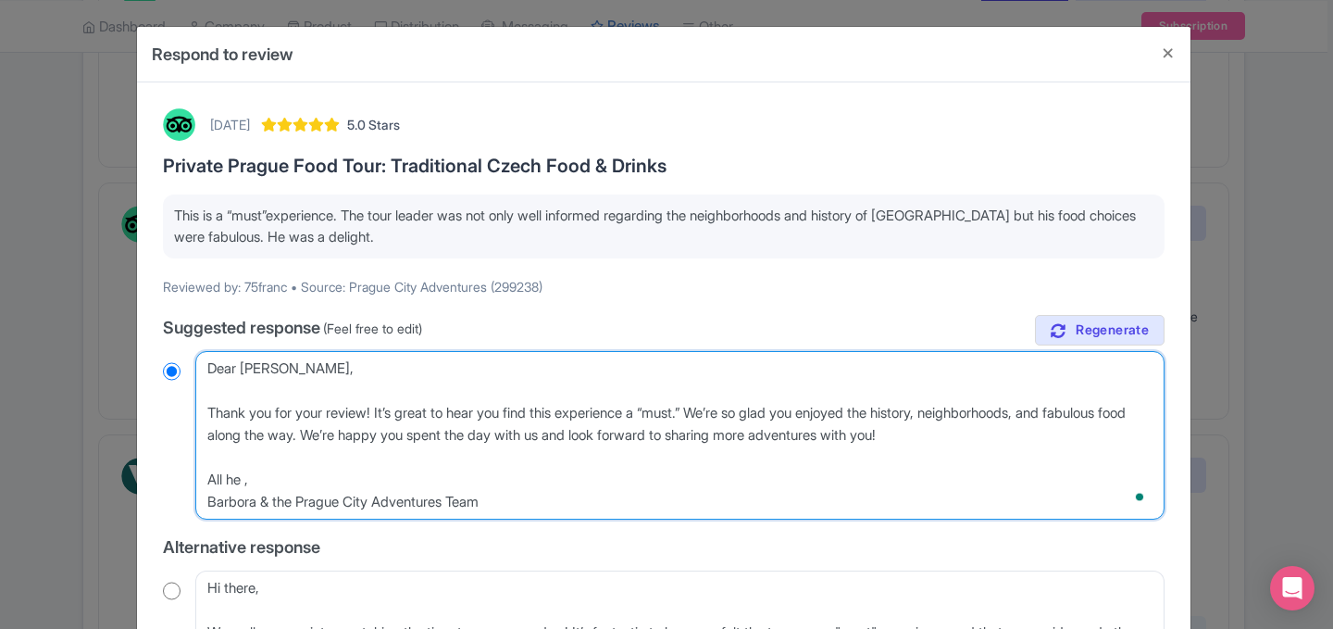
type textarea "Dear Fran, Thank you for your review! It’s great to hear you find this experien…"
radio input "true"
type textarea "Dear Fran, Thank you for your review! It’s great to hear you find this experien…"
radio input "true"
type textarea "Dear Fran, Thank you for your review! It’s great to hear you find this experien…"
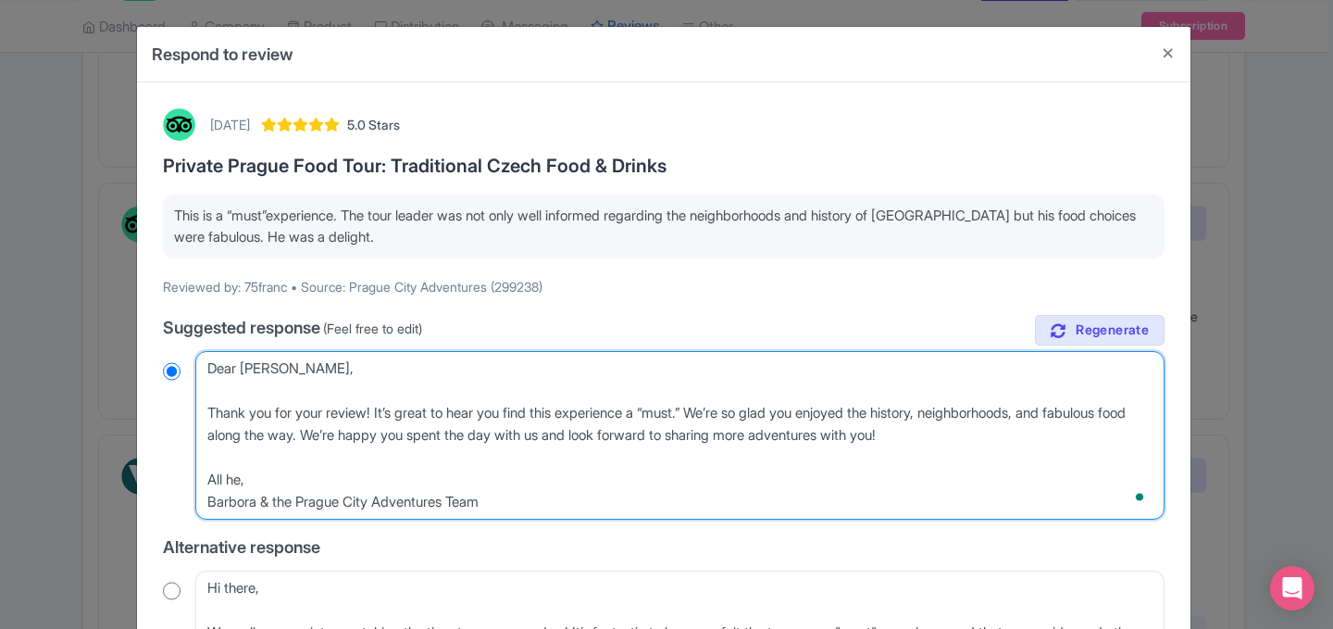
radio input "true"
type textarea "Dear Fran, Thank you for your review! It’s great to hear you find this experien…"
radio input "true"
type textarea "Dear Fran, Thank you for your review! It’s great to hear you find this experien…"
radio input "true"
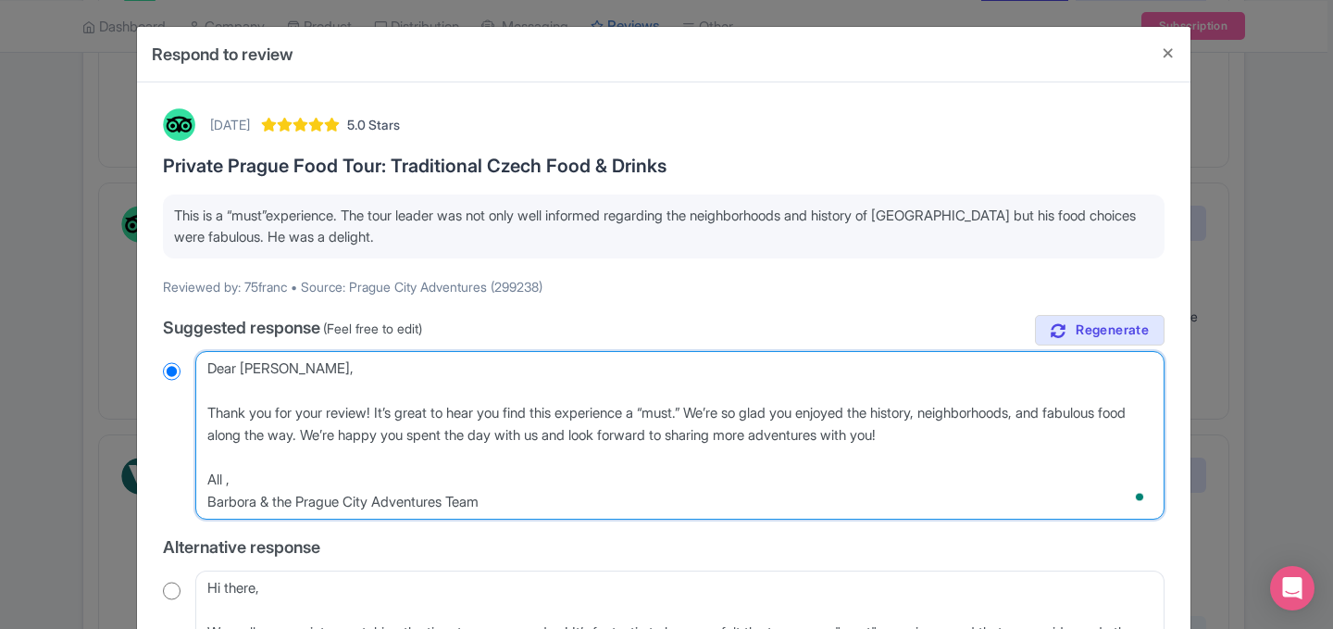
type textarea "Dear Fran, Thank you for your review! It’s great to hear you find this experien…"
radio input "true"
type textarea "Dear Fran, Thank you for your review! It’s great to hear you find this experien…"
radio input "true"
type textarea "Dear Fran, Thank you for your review! It’s great to hear you find this experien…"
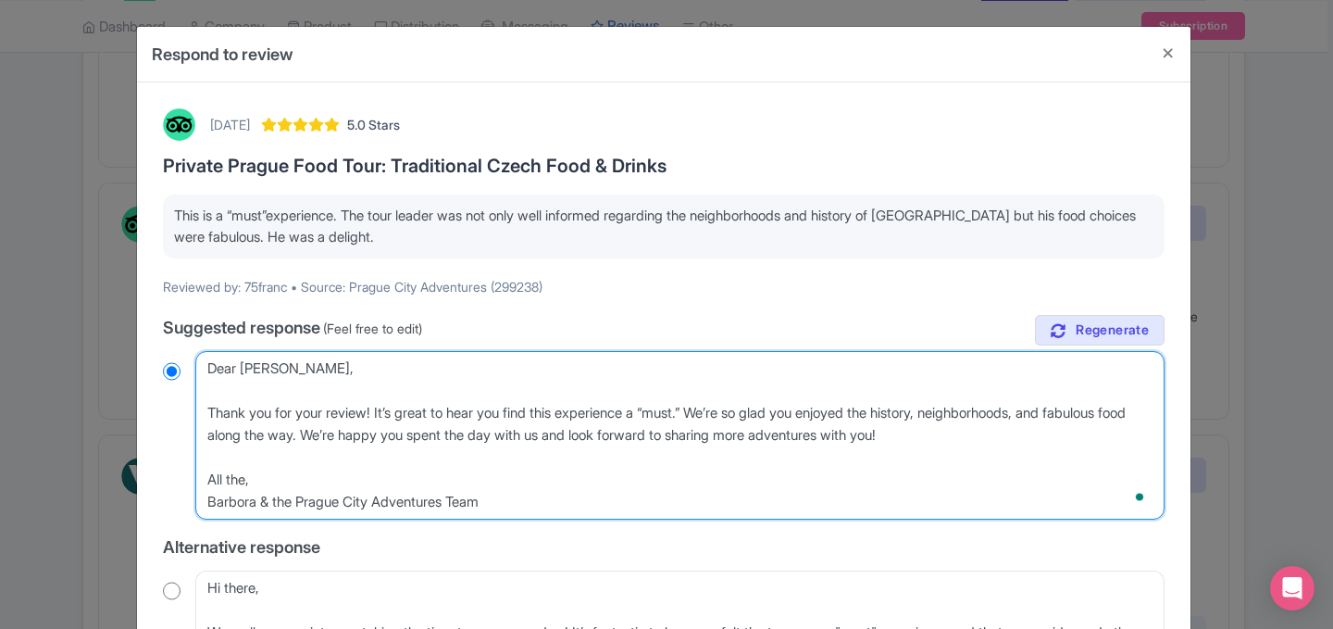
radio input "true"
type textarea "Dear Fran, Thank you for your review! It’s great to hear you find this experien…"
radio input "true"
type textarea "Dear Fran, Thank you for your review! It’s great to hear you find this experien…"
radio input "true"
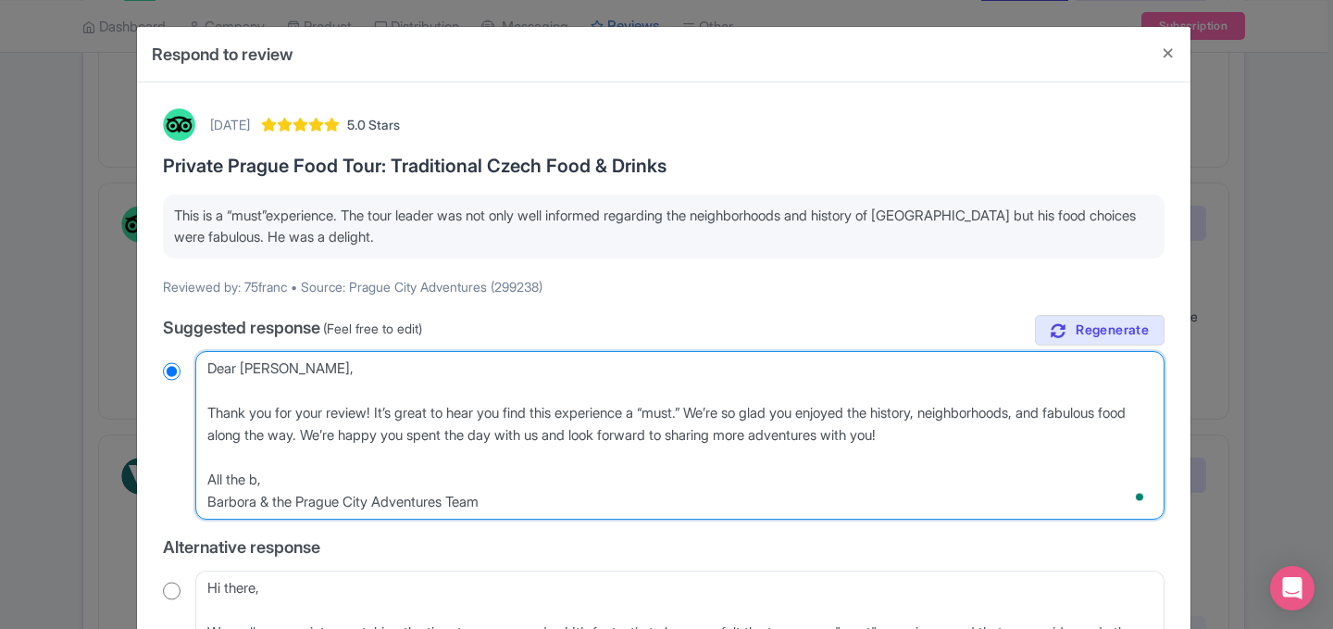
type textarea "Dear Fran, Thank you for your review! It’s great to hear you find this experien…"
radio input "true"
type textarea "Dear Fran, Thank you for your review! It’s great to hear you find this experien…"
radio input "true"
drag, startPoint x: 255, startPoint y: 502, endPoint x: 148, endPoint y: 502, distance: 106.5
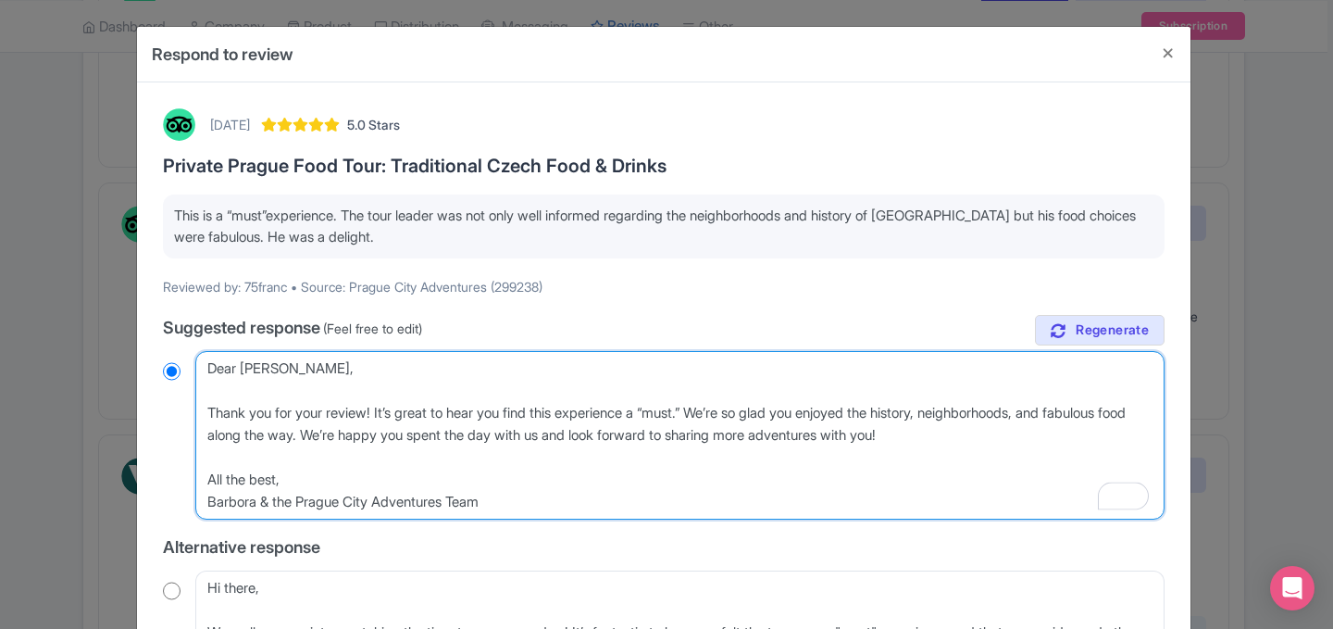
click at [155, 502] on div "October 10, 2025 5.0 Stars Private Prague Food Tour: Traditional Czech Food & D…" at bounding box center [664, 569] width 1024 height 944
type textarea "Dear Fran, Thank you for your review! It’s great to hear you find this experien…"
radio input "true"
type textarea "Dear Fran, Thank you for your review! It’s great to hear you find this experien…"
radio input "true"
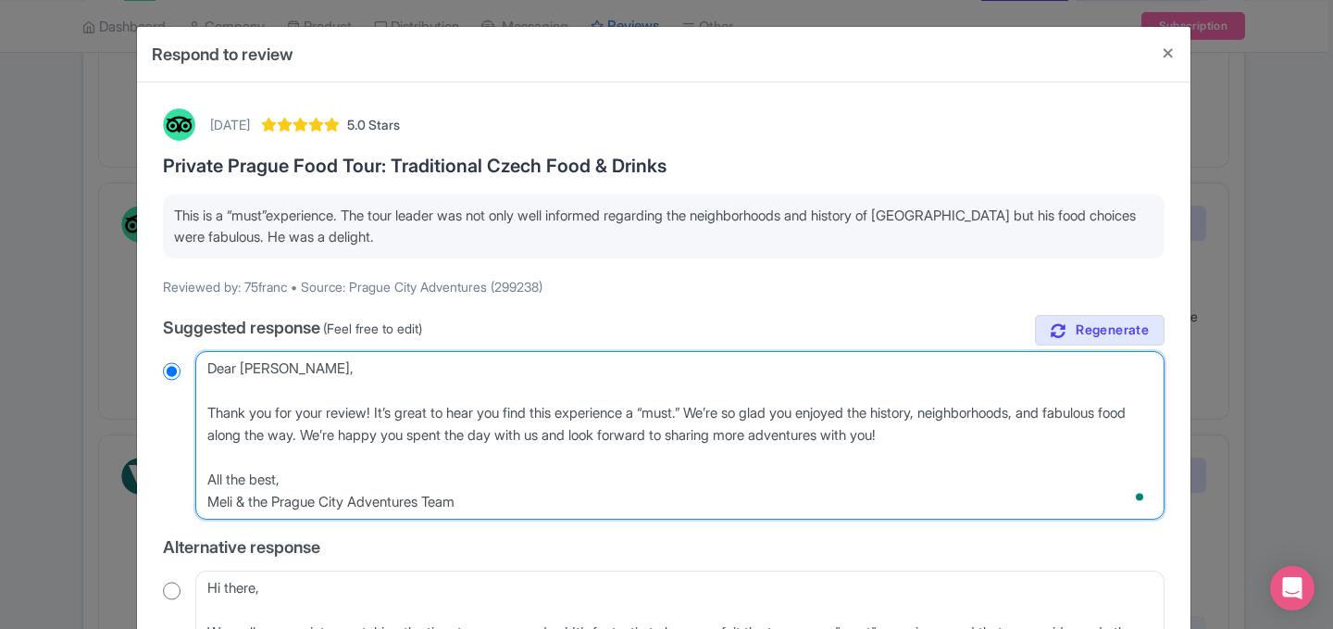
type textarea "Dear Fran, Thank you for your review! It’s great to hear you find this experien…"
radio input "true"
click at [331, 417] on textarea "Dear 75franc, Thank you so much for sharing such wonderful feedback! We’re deli…" at bounding box center [679, 435] width 969 height 168
type textarea "Dear Fran, Thank you for your woreview! It’s great to hear you find this experi…"
radio input "true"
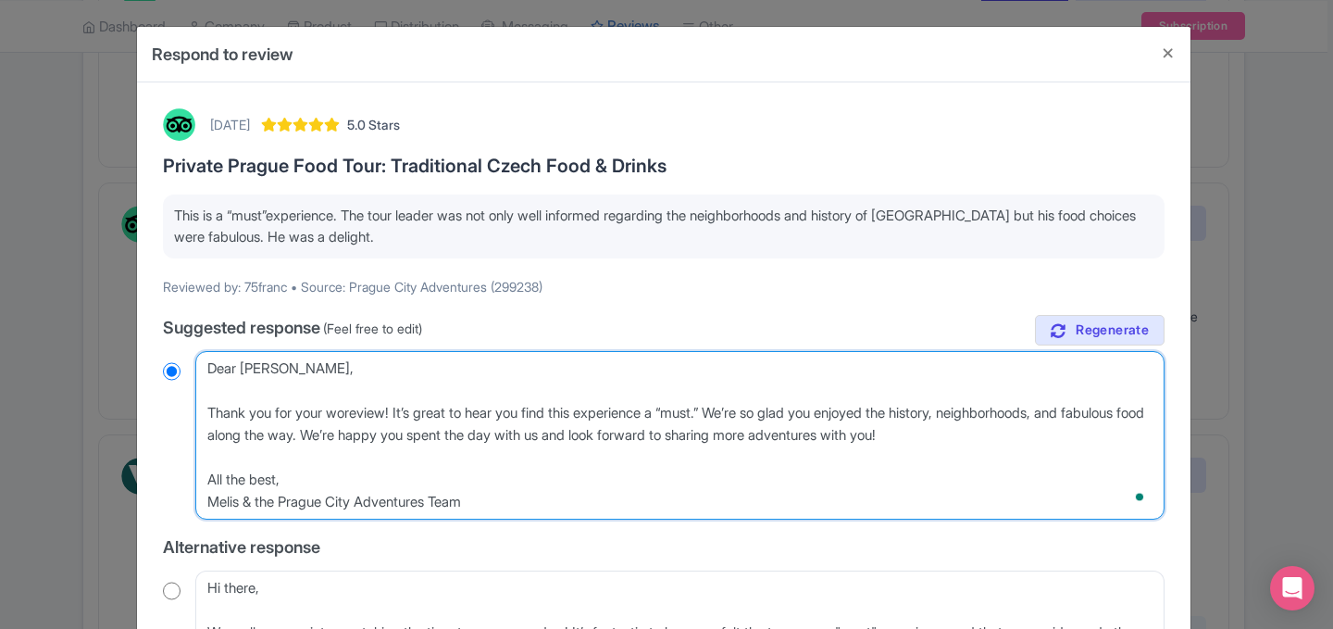
type textarea "Dear Fran, Thank you for your wonreview! It’s great to hear you find this exper…"
radio input "true"
type textarea "Dear Fran, Thank you for your wondereview! It’s great to hear you find this exp…"
radio input "true"
type textarea "Dear Fran, Thank you for your wonderreview! It’s great to hear you find this ex…"
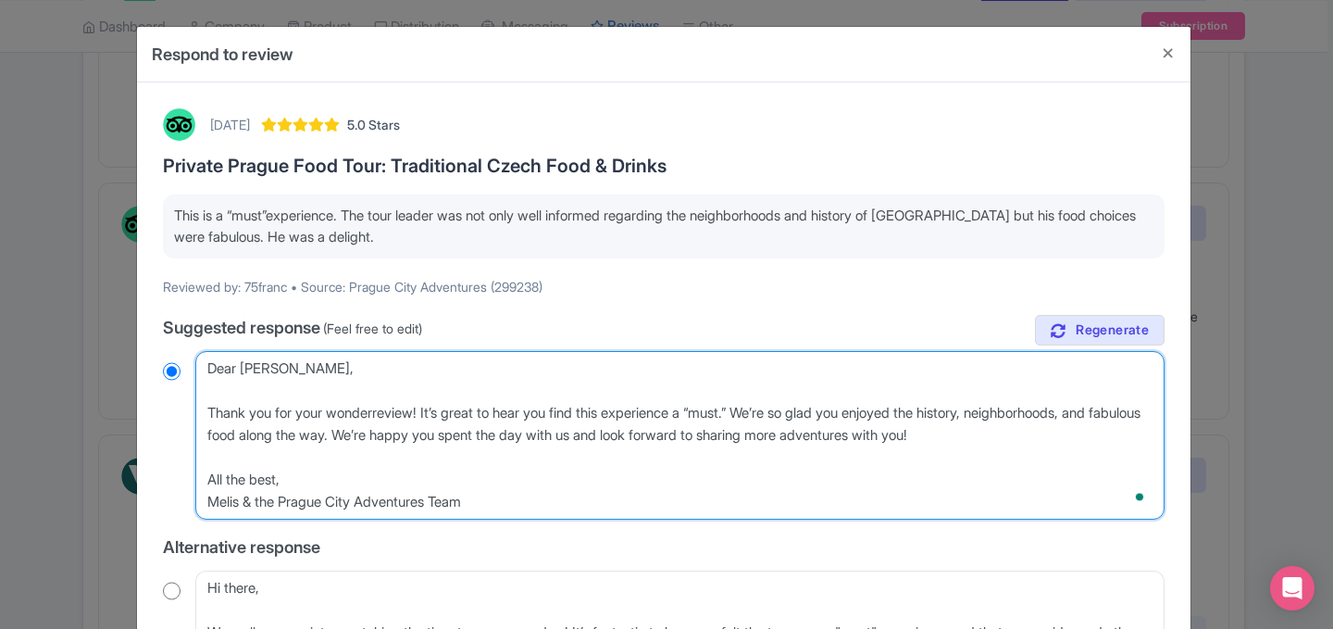
radio input "true"
type textarea "Dear Fran, Thank you for your wonderfreview! It’s great to hear you find this e…"
radio input "true"
type textarea "Dear Fran, Thank you for your wonderfureview! It’s great to hear you find this …"
radio input "true"
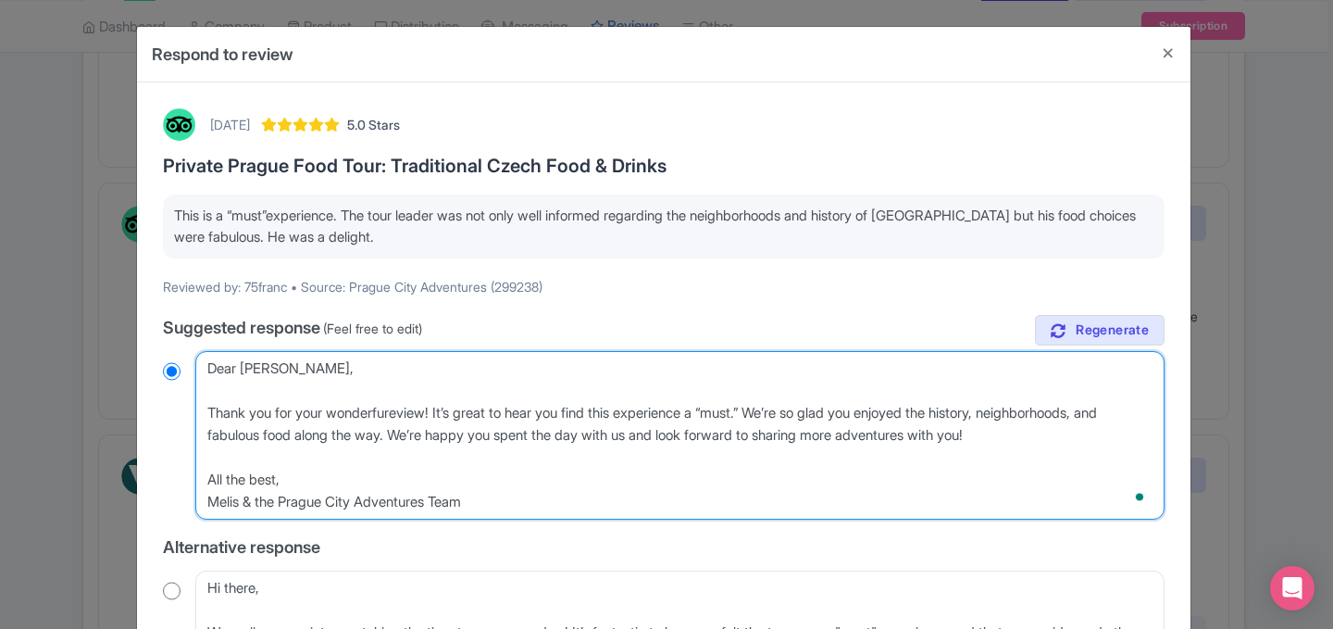
type textarea "Dear Fran, Thank you for your wonderfulreview! It’s great to hear you find this…"
radio input "true"
type textarea "Dear Fran, Thank you for your wonderful review! It’s great to hear you find thi…"
radio input "true"
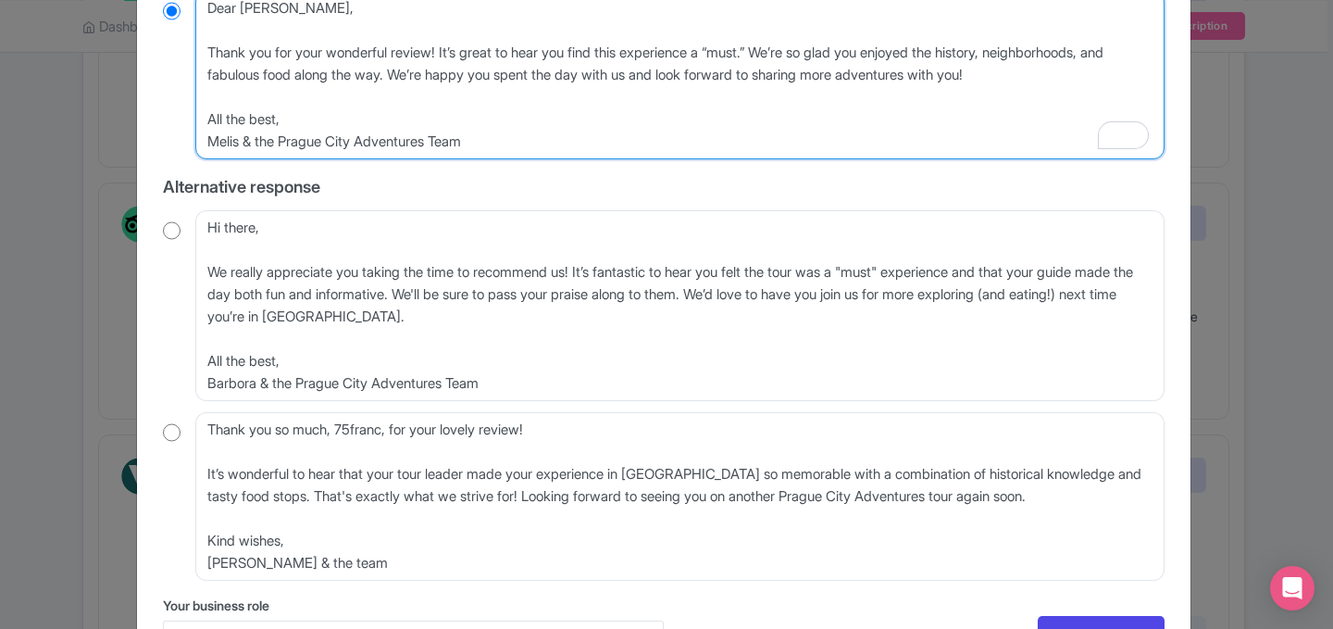
scroll to position [485, 0]
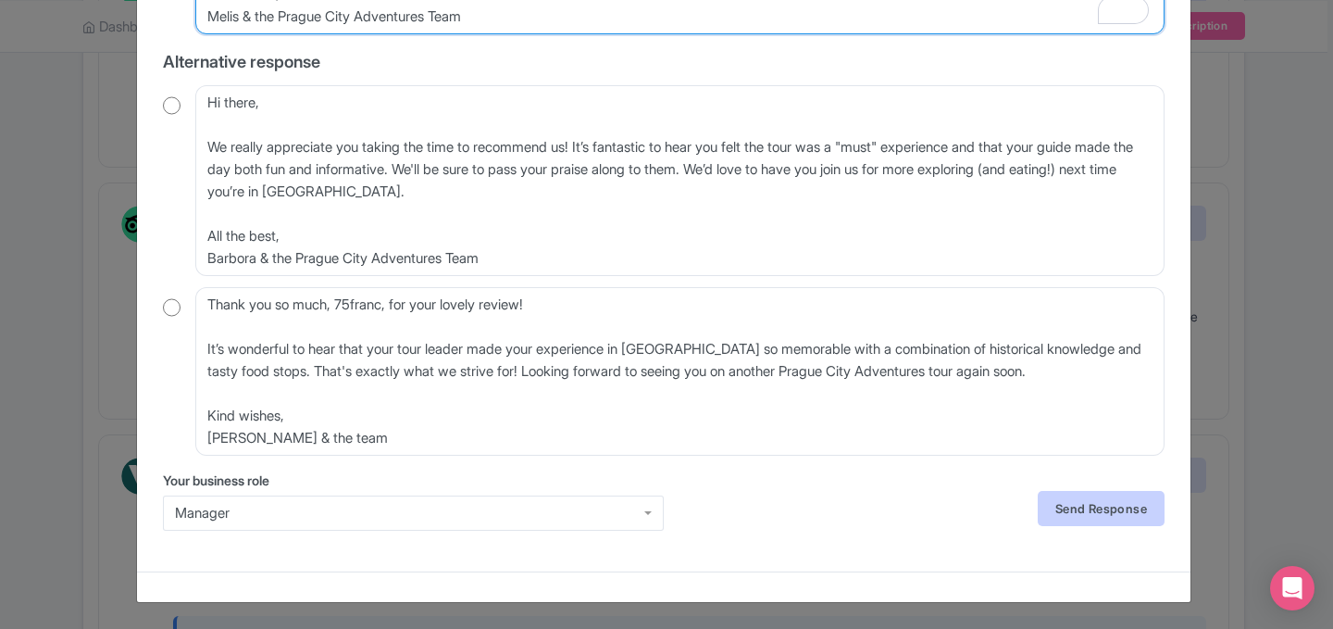
type textarea "Dear Fran, Thank you for your wonderful review! It’s great to hear you find thi…"
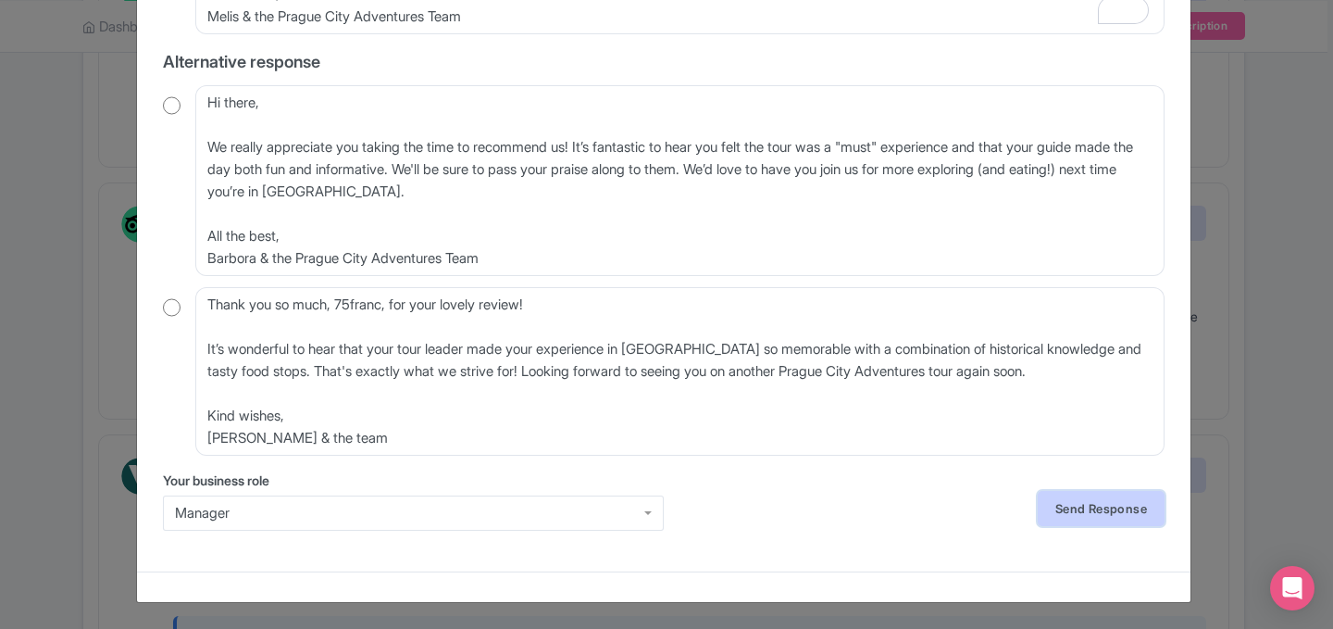
click at [1050, 509] on link "Send Response" at bounding box center [1101, 508] width 127 height 35
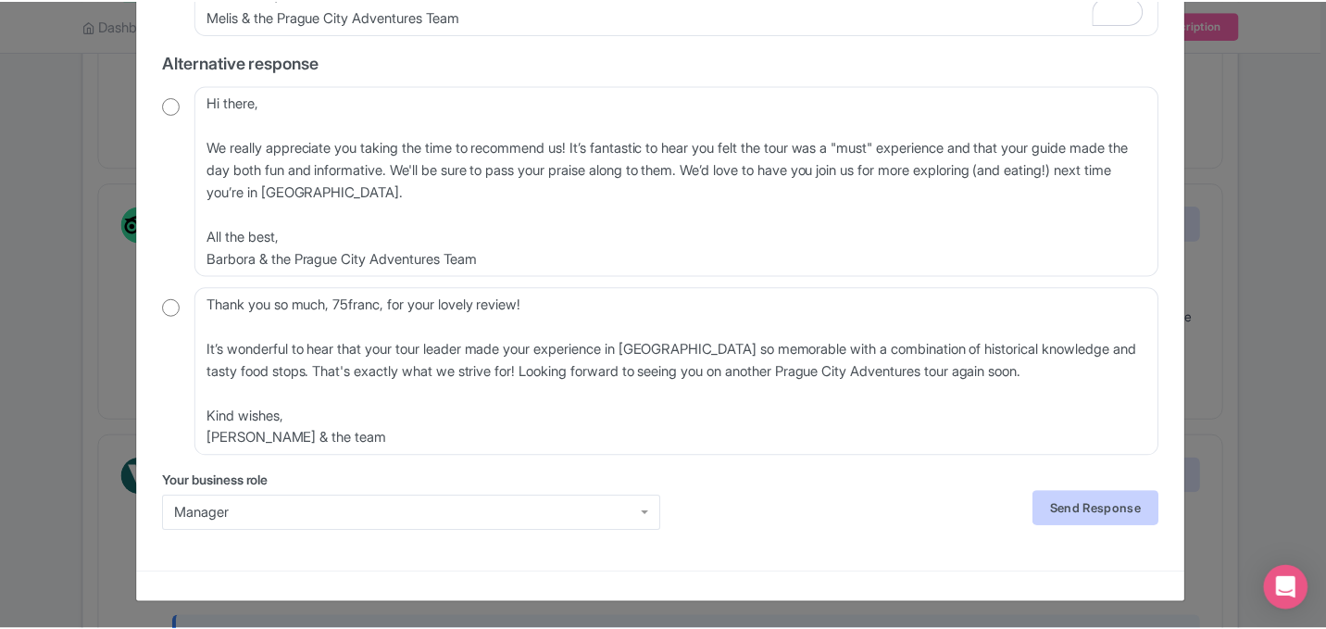
scroll to position [0, 0]
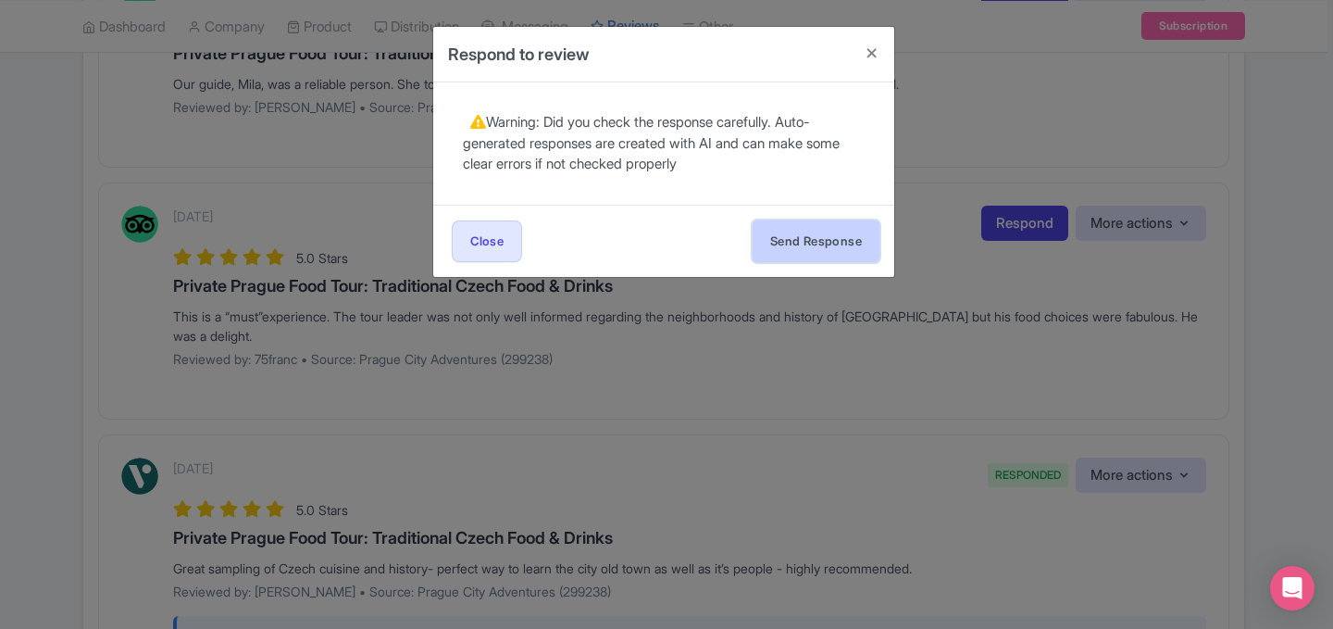
click at [835, 240] on button "Send Response" at bounding box center [816, 241] width 127 height 42
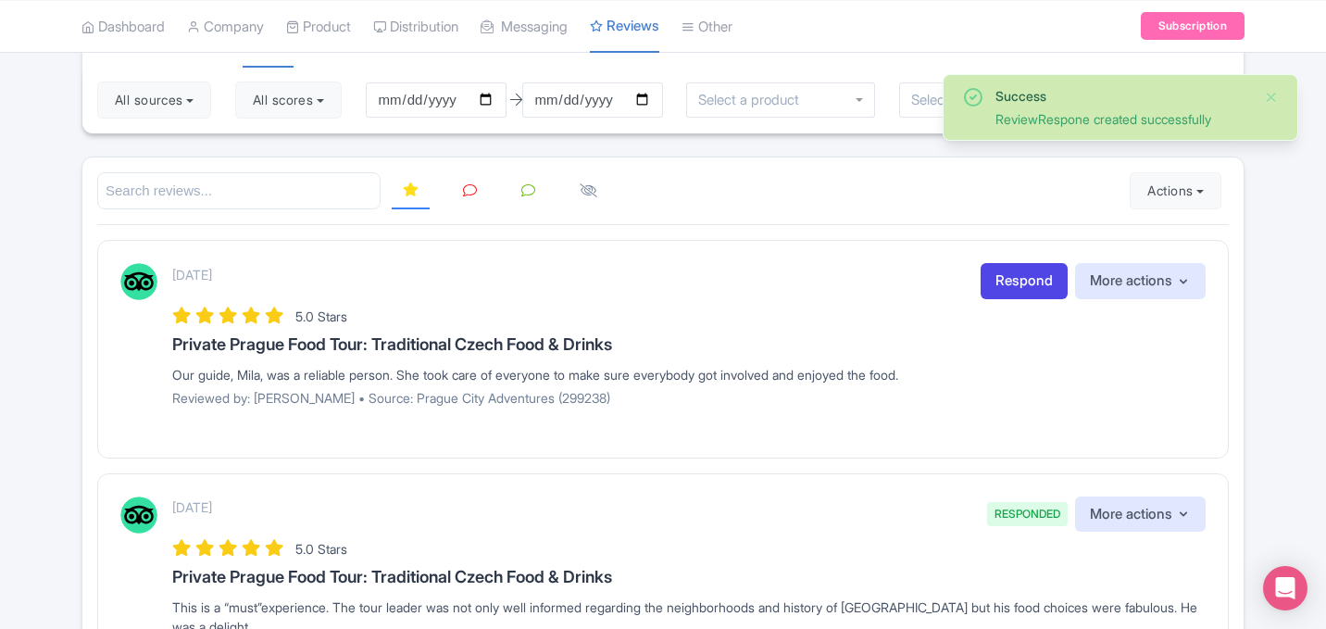
scroll to position [164, 0]
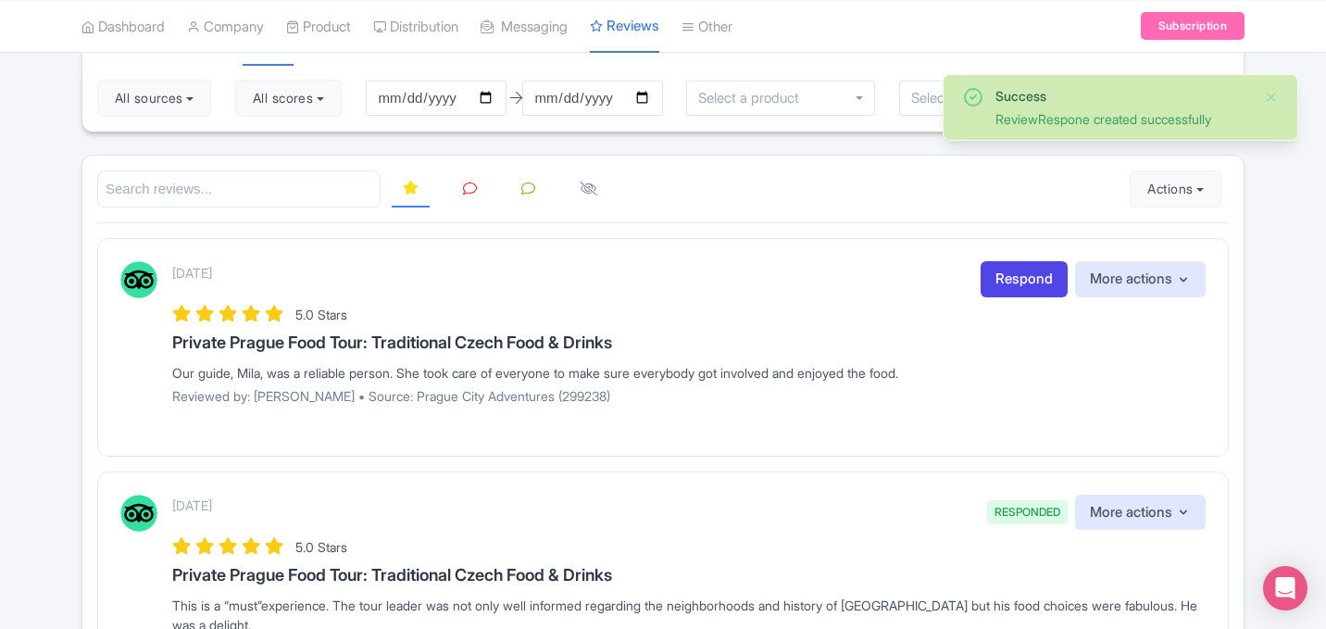
drag, startPoint x: 945, startPoint y: 376, endPoint x: 138, endPoint y: 363, distance: 807.4
click at [138, 363] on div "[DATE] Respond More actions Hide from this page Hide from review widget and fee…" at bounding box center [662, 339] width 1085 height 156
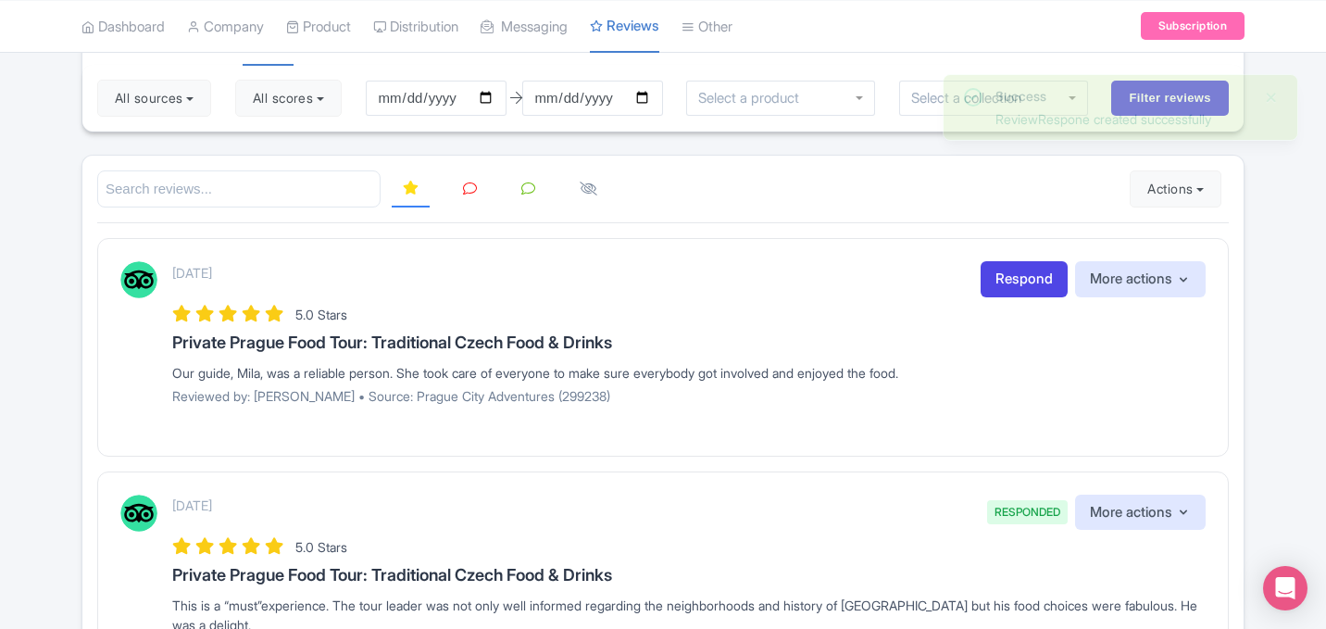
copy div "Our guide, Mila, was a reliable person. She took care of everyone to make sure …"
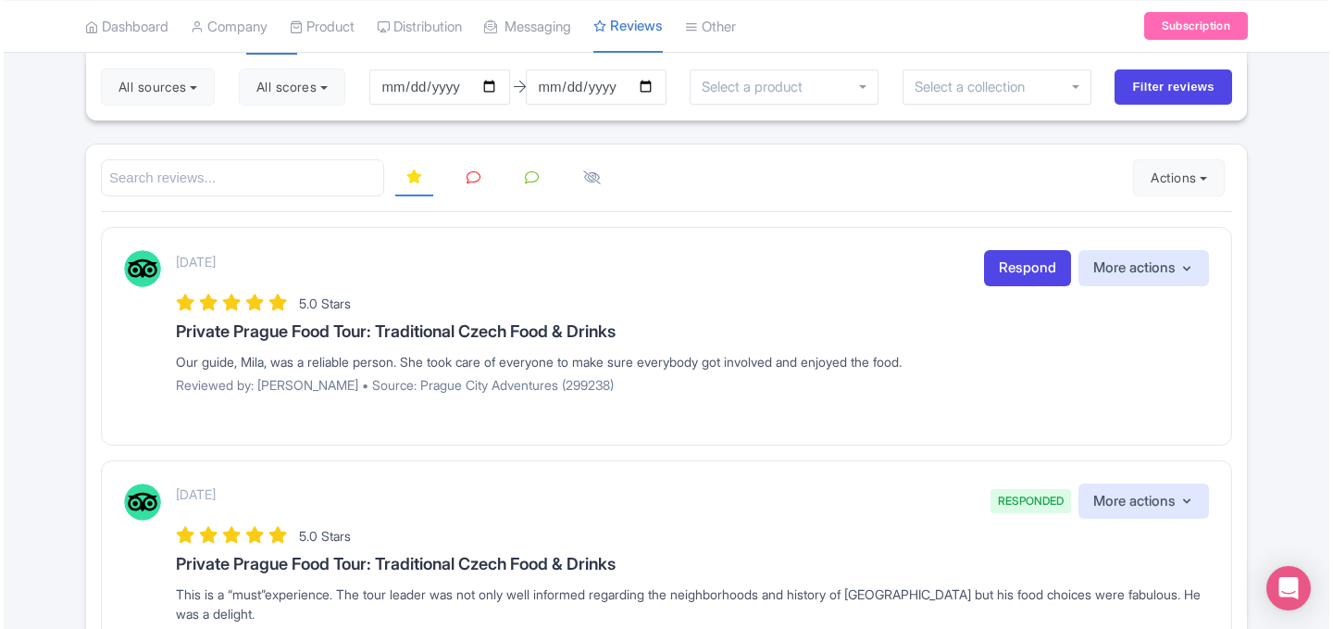
scroll to position [197, 0]
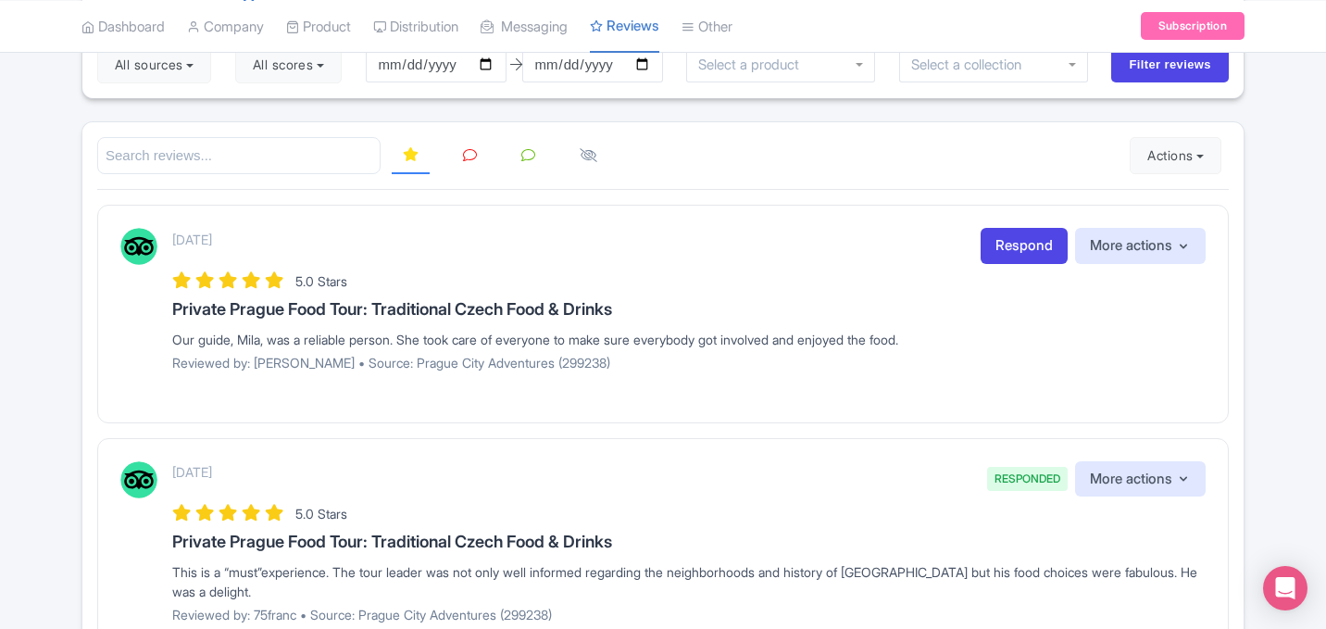
click at [995, 246] on link "Respond" at bounding box center [1023, 246] width 87 height 36
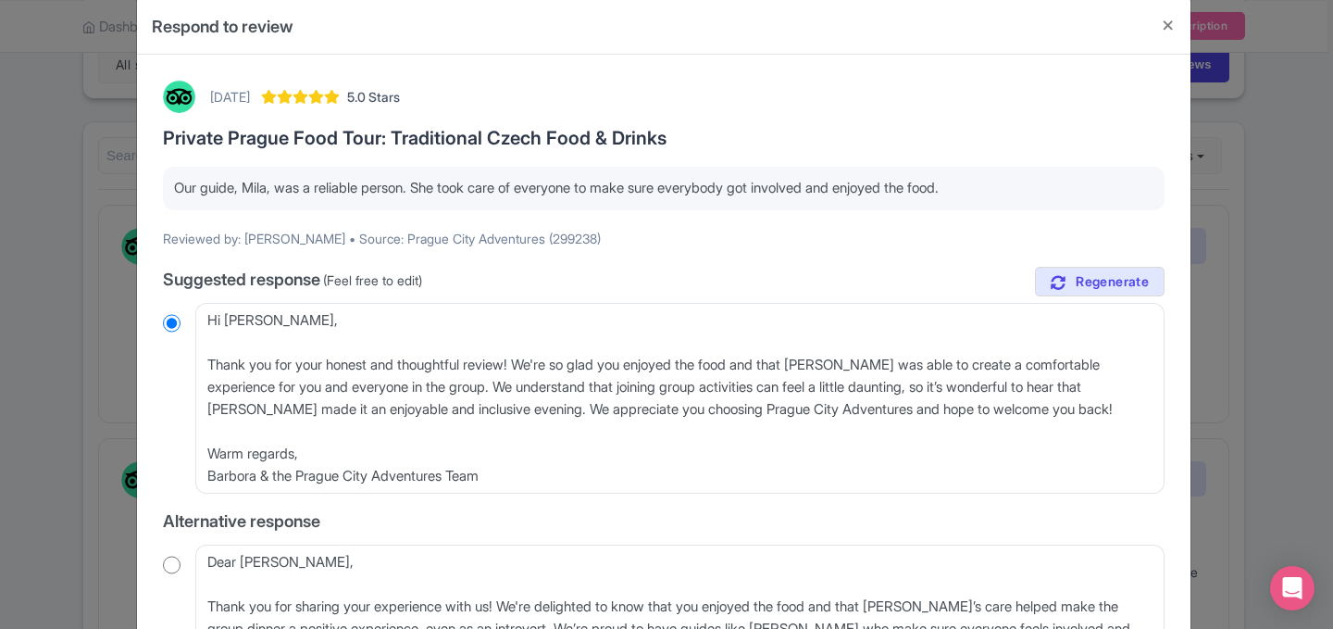
scroll to position [31, 0]
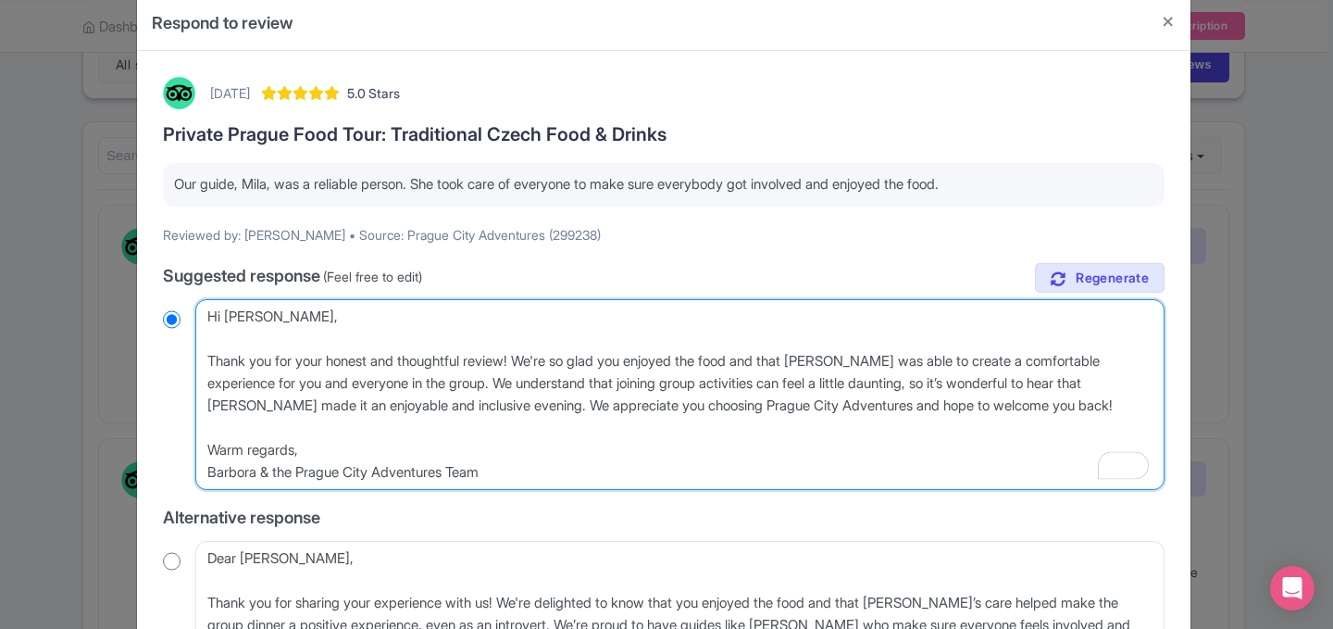
drag, startPoint x: 996, startPoint y: 407, endPoint x: 293, endPoint y: 343, distance: 706.5
click at [293, 343] on textarea "Hi Joanna, Thank you for your honest and thoughtful review! We're so glad you e…" at bounding box center [679, 394] width 969 height 191
paste textarea "Thank you for your review! It’s great to hear that Mila took such good care of …"
type textarea "Hi Joanna, Thank you for your review! It’s great to hear that Mila took such go…"
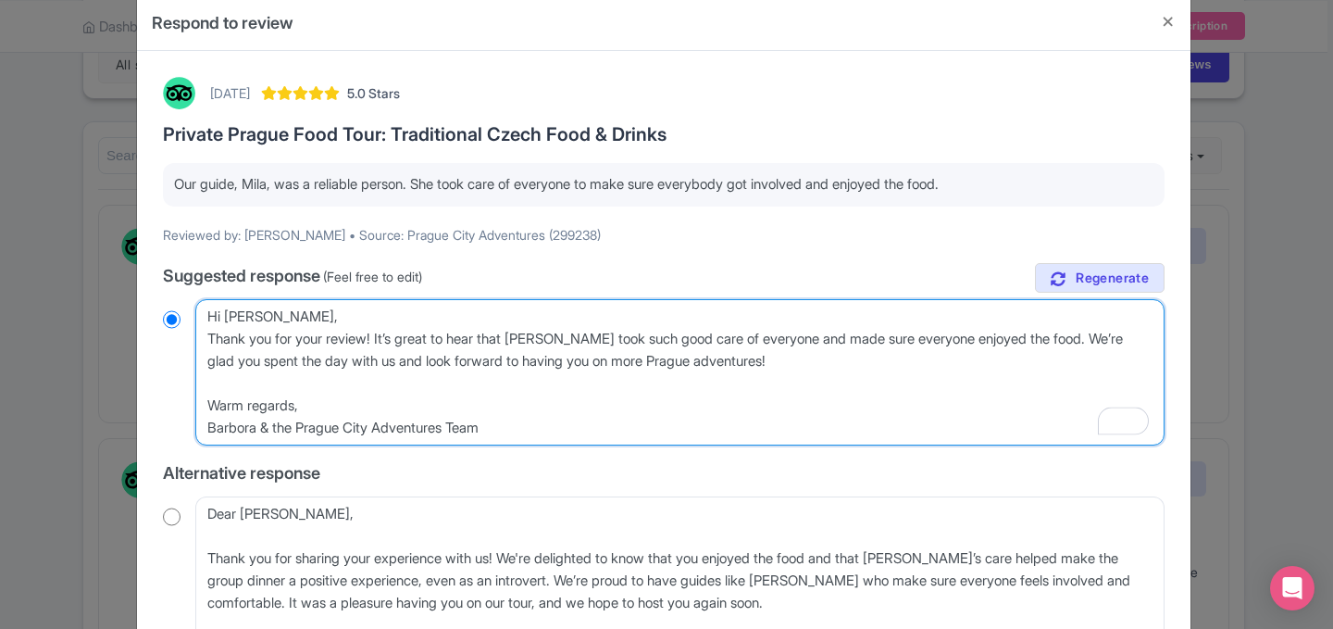
radio input "true"
click at [295, 330] on textarea "Hi Joanna, Thank you for your honest and thoughtful review! We're so glad you e…" at bounding box center [679, 372] width 969 height 146
click at [297, 318] on textarea "Hi Joanna, Thank you for your honest and thoughtful review! We're so glad you e…" at bounding box center [679, 372] width 969 height 146
type textarea "Hi Joanna, Thank you for your review! It’s great to hear that Mila took such go…"
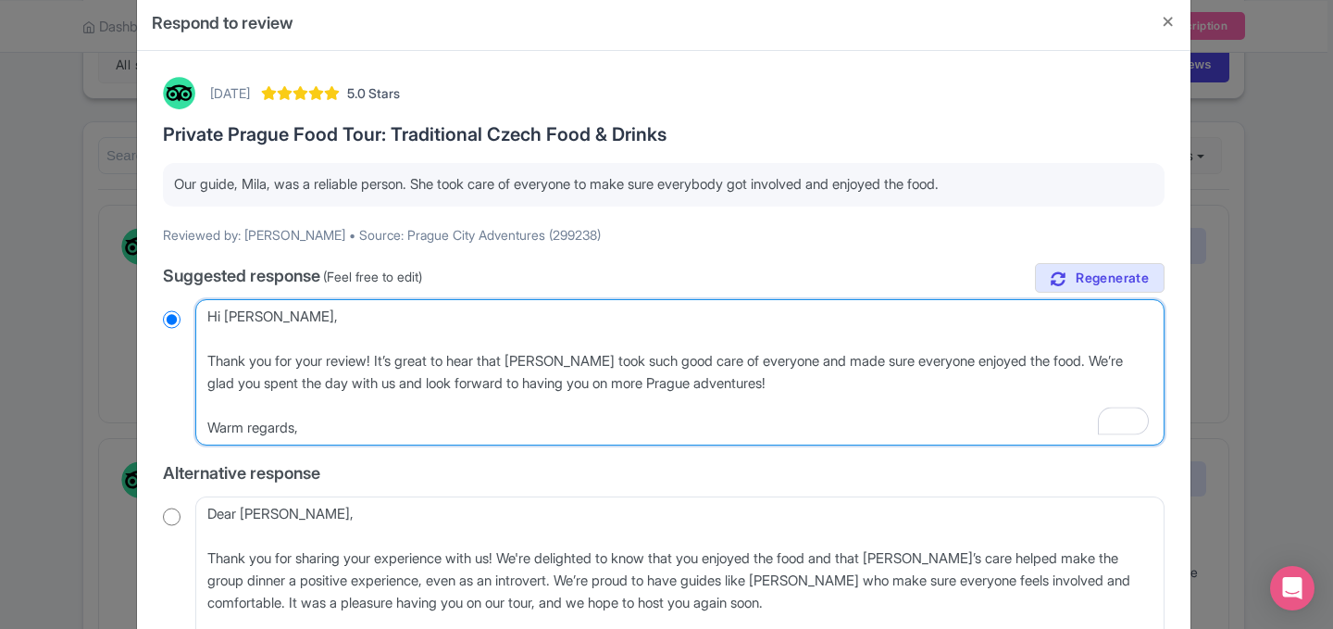
radio input "true"
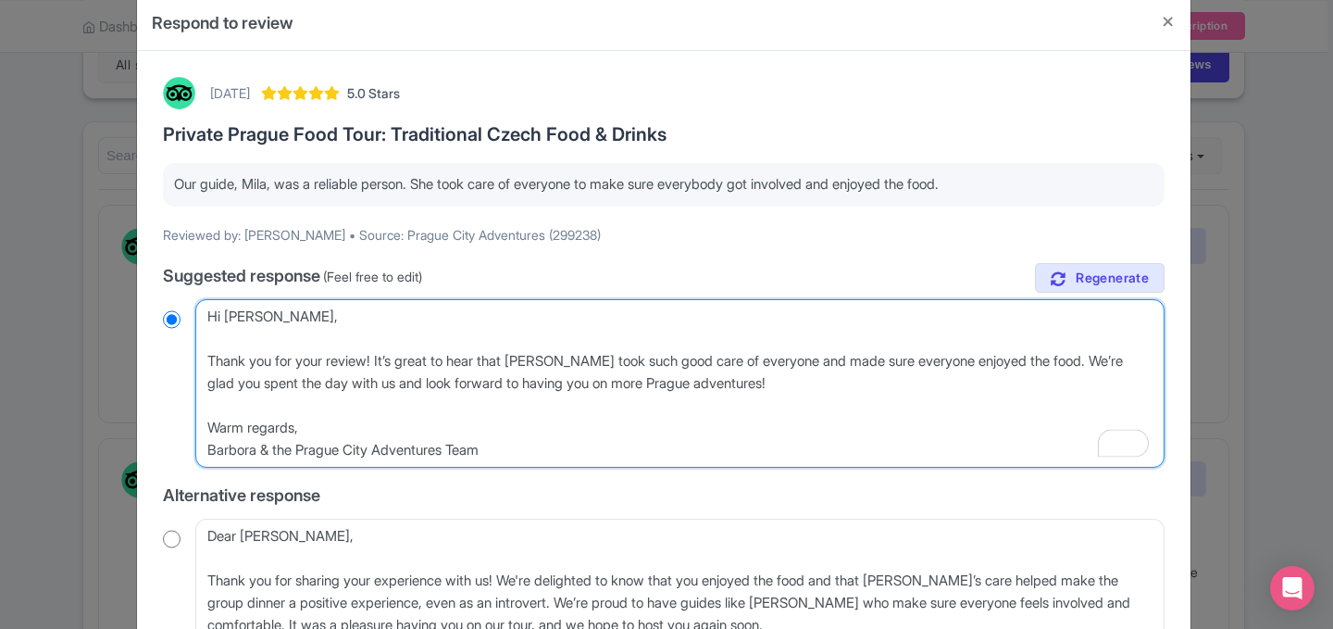
drag, startPoint x: 243, startPoint y: 427, endPoint x: 172, endPoint y: 427, distance: 70.4
click at [172, 427] on div "Hi Joanna, Thank you for your honest and thoughtful review! We're so glad you e…" at bounding box center [664, 383] width 1002 height 168
drag, startPoint x: 299, startPoint y: 430, endPoint x: 143, endPoint y: 429, distance: 156.5
click at [144, 429] on div "October 11, 2025 5.0 Stars Private Prague Food Tour: Traditional Czech Food & D…" at bounding box center [664, 539] width 1054 height 976
type textarea "Hi Joanna, Thank you for your review! It’s great to hear that Mila took such go…"
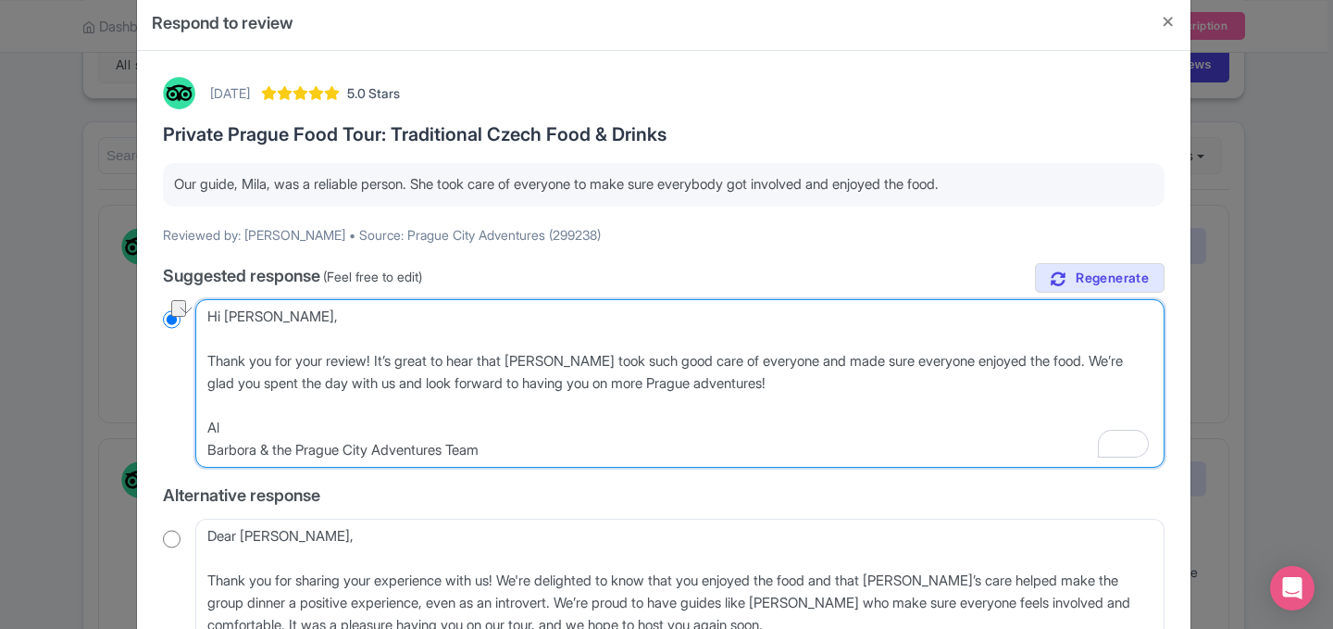
radio input "true"
type textarea "Hi Joanna, Thank you for your review! It’s great to hear that Mila took such go…"
radio input "true"
type textarea "Hi Joanna, Thank you for your review! It’s great to hear that Mila took such go…"
radio input "true"
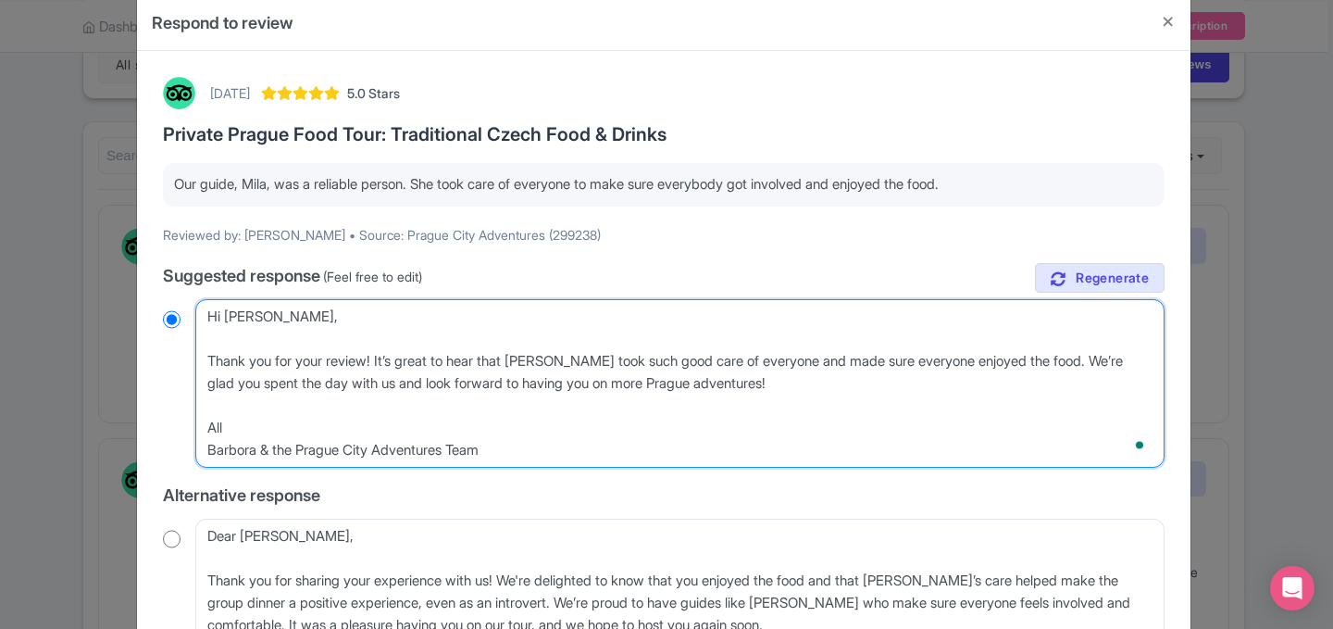
type textarea "Hi Joanna, Thank you for your review! It’s great to hear that Mila took such go…"
radio input "true"
type textarea "Hi Joanna, Thank you for your review! It’s great to hear that Mila took such go…"
radio input "true"
type textarea "Hi Joanna, Thank you for your review! It’s great to hear that Mila took such go…"
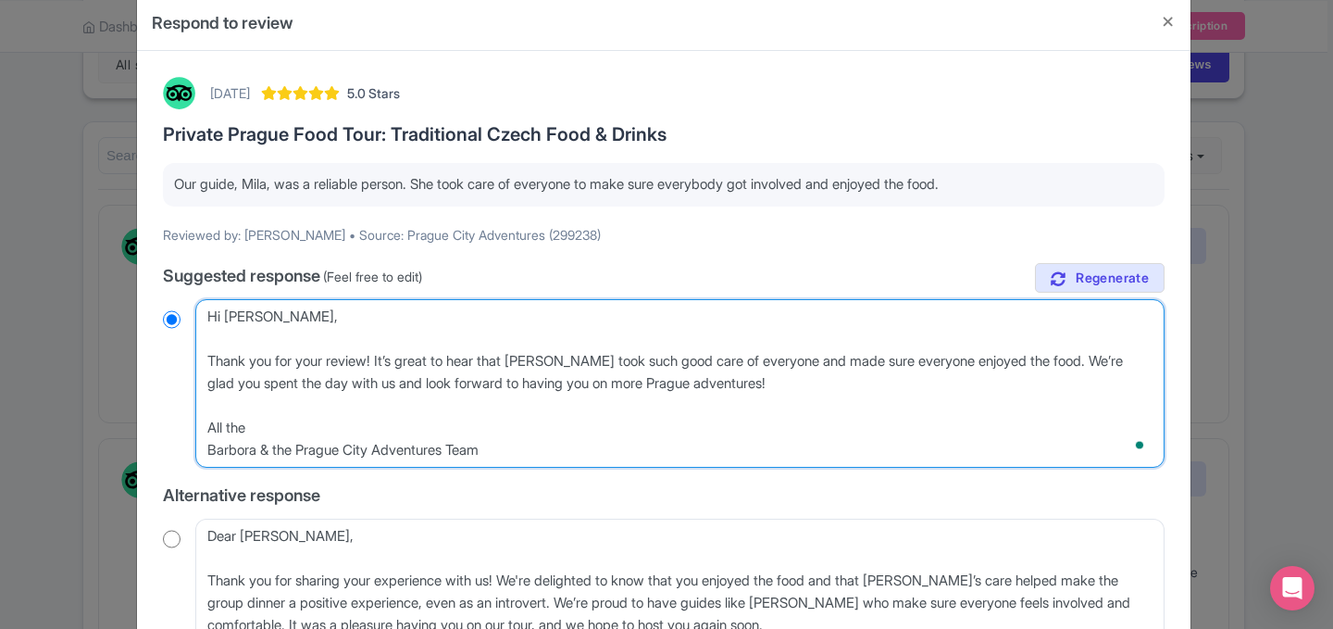
radio input "true"
type textarea "Hi Joanna, Thank you for your review! It’s great to hear that Mila took such go…"
radio input "true"
type textarea "Hi Joanna, Thank you for your review! It’s great to hear that Mila took such go…"
radio input "true"
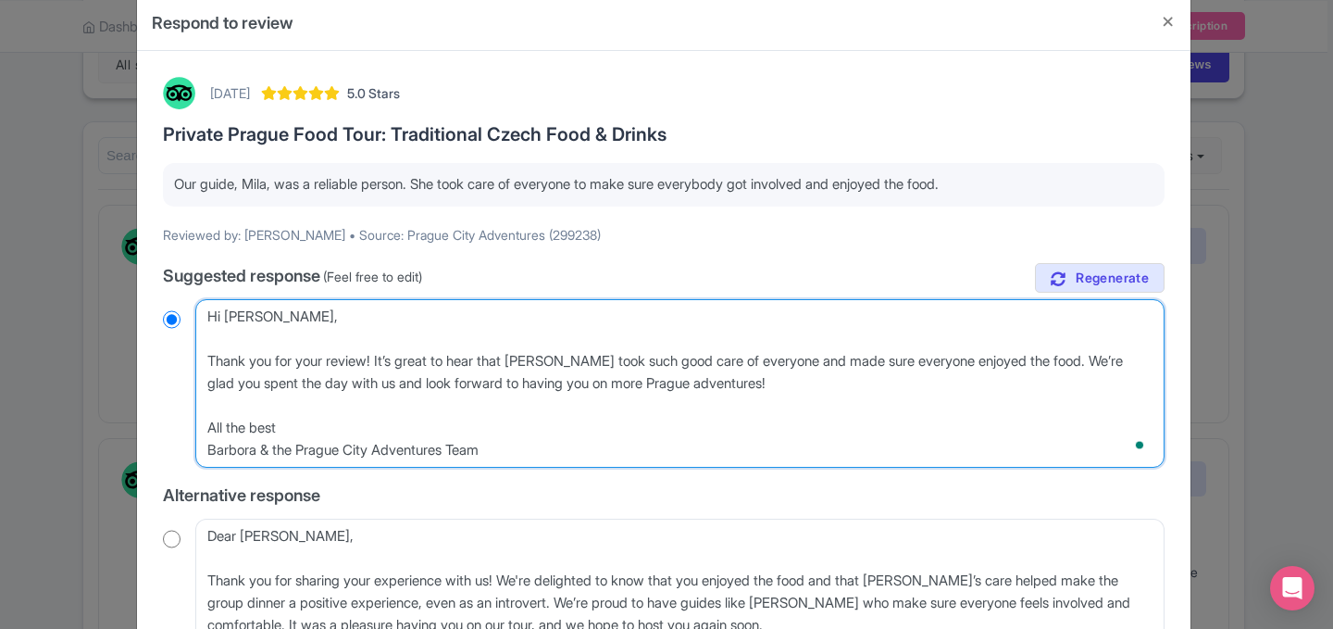
type textarea "Hi Joanna, Thank you for your review! It’s great to hear that Mila took such go…"
radio input "true"
drag, startPoint x: 256, startPoint y: 451, endPoint x: 109, endPoint y: 455, distance: 147.3
click at [111, 456] on div "Respond to review October 11, 2025 5.0 Stars Private Prague Food Tour: Traditio…" at bounding box center [666, 314] width 1333 height 629
type textarea "Hi Joanna, Thank you for your review! It’s great to hear that Mila took such go…"
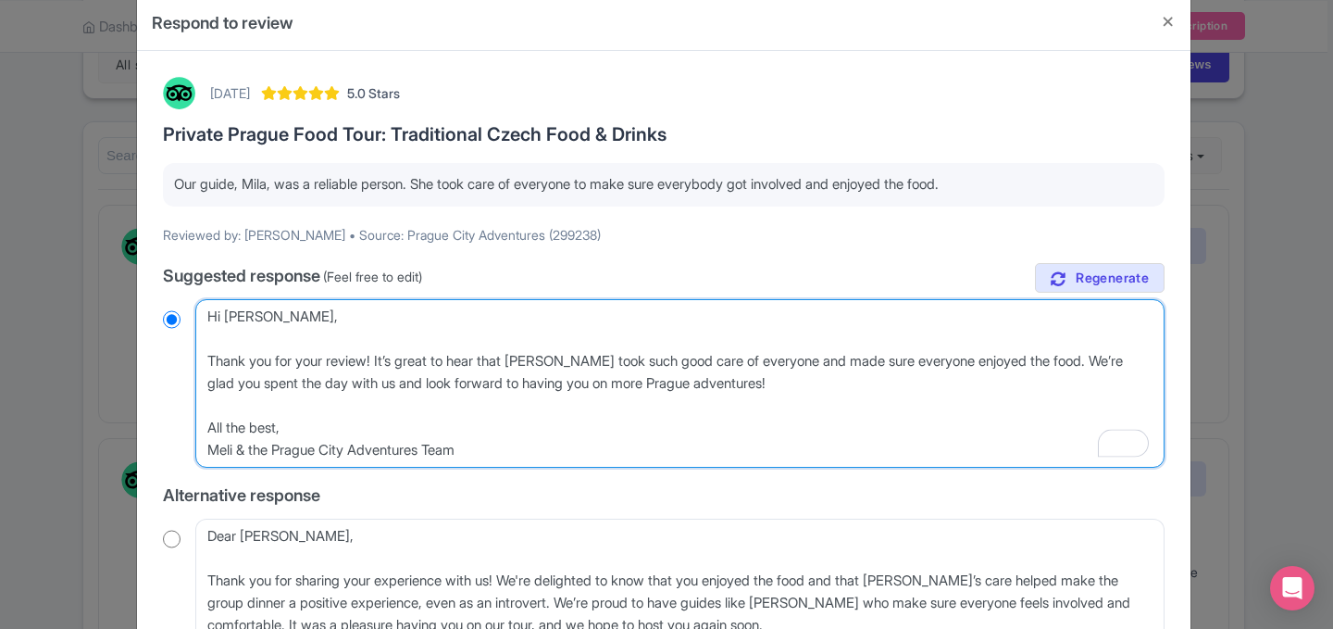
radio input "true"
type textarea "Hi Joanna, Thank you for your review! It’s great to hear that Mila took such go…"
radio input "true"
click at [330, 361] on textarea "Hi Joanna, Thank you for your honest and thoughtful review! We're so glad you e…" at bounding box center [679, 383] width 969 height 168
type textarea "Hi Joanna, Thank you for your review! It’s great to hear that Mila took such go…"
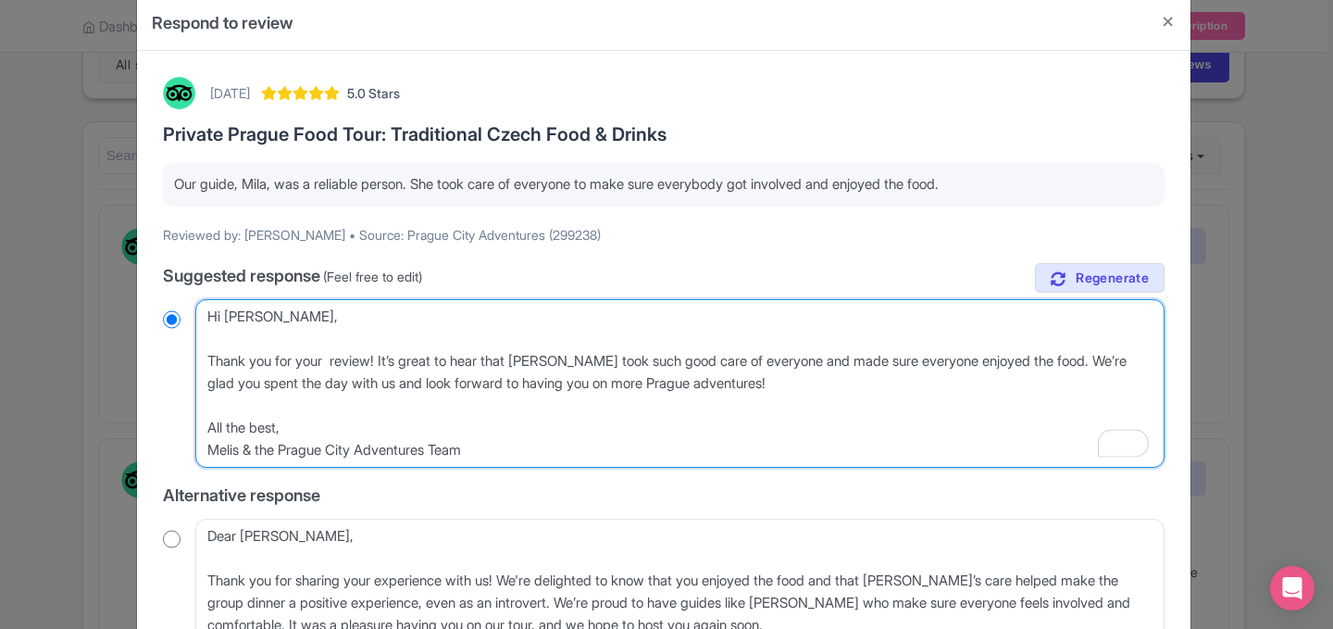
radio input "true"
type textarea "Hi Joanna, Thank you for your k review! It’s great to hear that Mila took such …"
radio input "true"
type textarea "Hi Joanna, Thank you for your ki review! It’s great to hear that Mila took such…"
radio input "true"
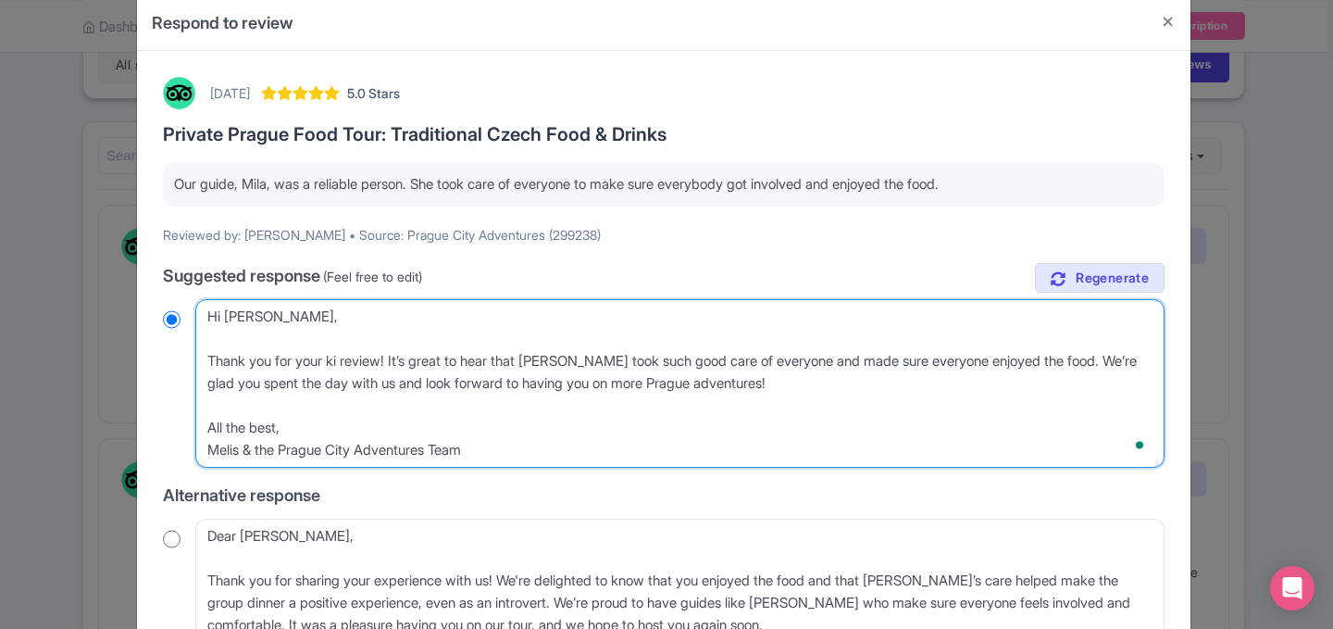
type textarea "Hi Joanna, Thank you for your kin review! It’s great to hear that Mila took suc…"
radio input "true"
type textarea "Hi Joanna, Thank you for your kind review! It’s great to hear that Mila took su…"
radio input "true"
click at [572, 363] on textarea "Hi Joanna, Thank you for your honest and thoughtful review! We're so glad you e…" at bounding box center [679, 383] width 969 height 168
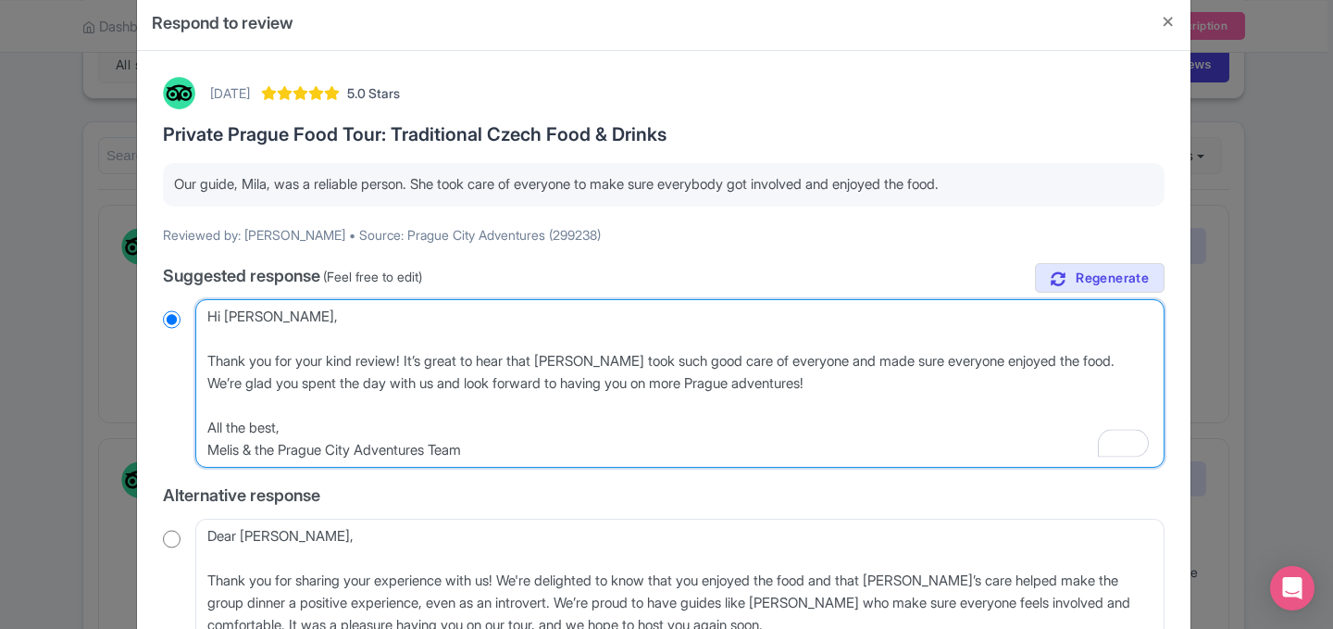
type textarea "Hi Joanna, Thank you for your kind review! It’s great to hear that Mia took suc…"
radio input "true"
type textarea "Hi Joanna, Thank you for your kind review! It’s great to hear that Misa took su…"
radio input "true"
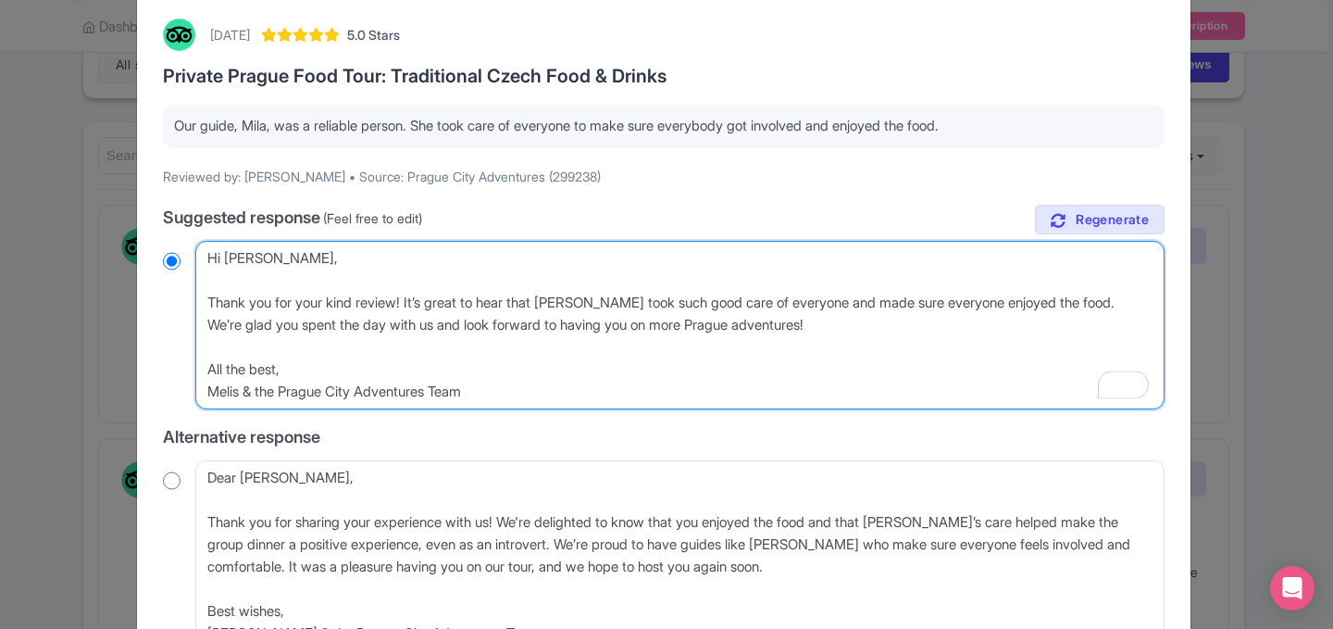
scroll to position [97, 0]
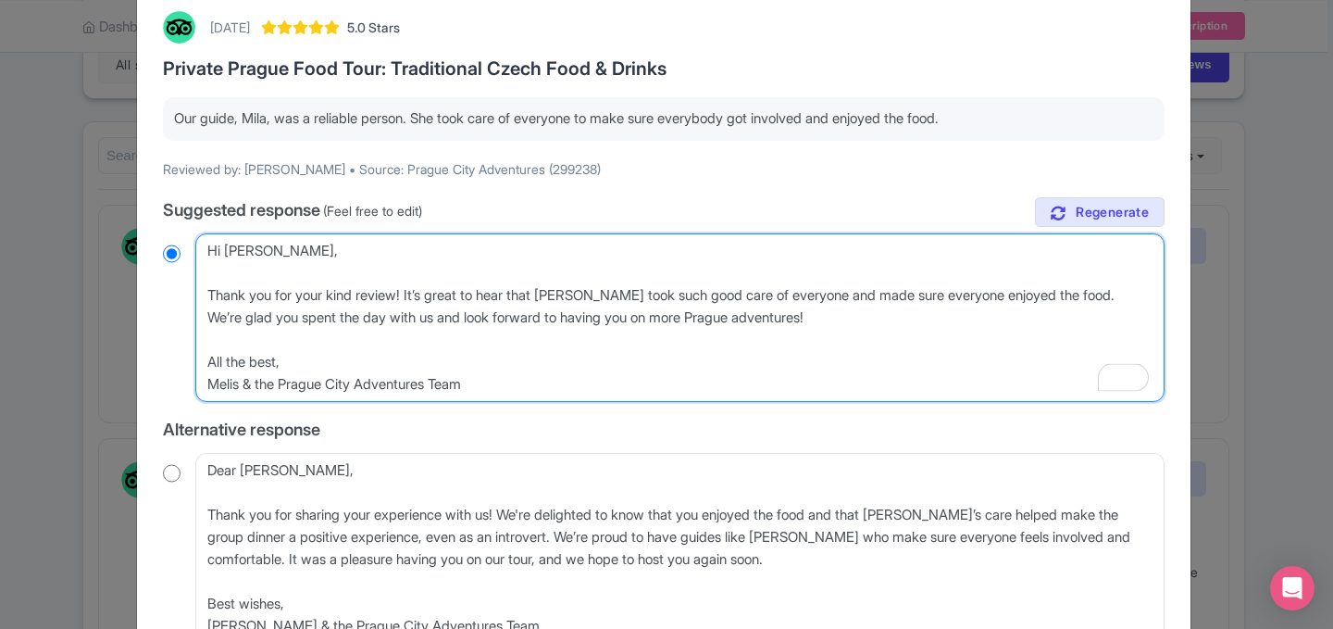
click at [1083, 294] on textarea "Hi Joanna, Thank you for your honest and thoughtful review! We're so glad you e…" at bounding box center [679, 317] width 969 height 168
click at [1092, 295] on textarea "Hi Joanna, Thank you for your honest and thoughtful review! We're so glad you e…" at bounding box center [679, 317] width 969 height 168
type textarea "Hi Joanna, Thank you for your kind review! It’s great to hear that Misa took su…"
radio input "true"
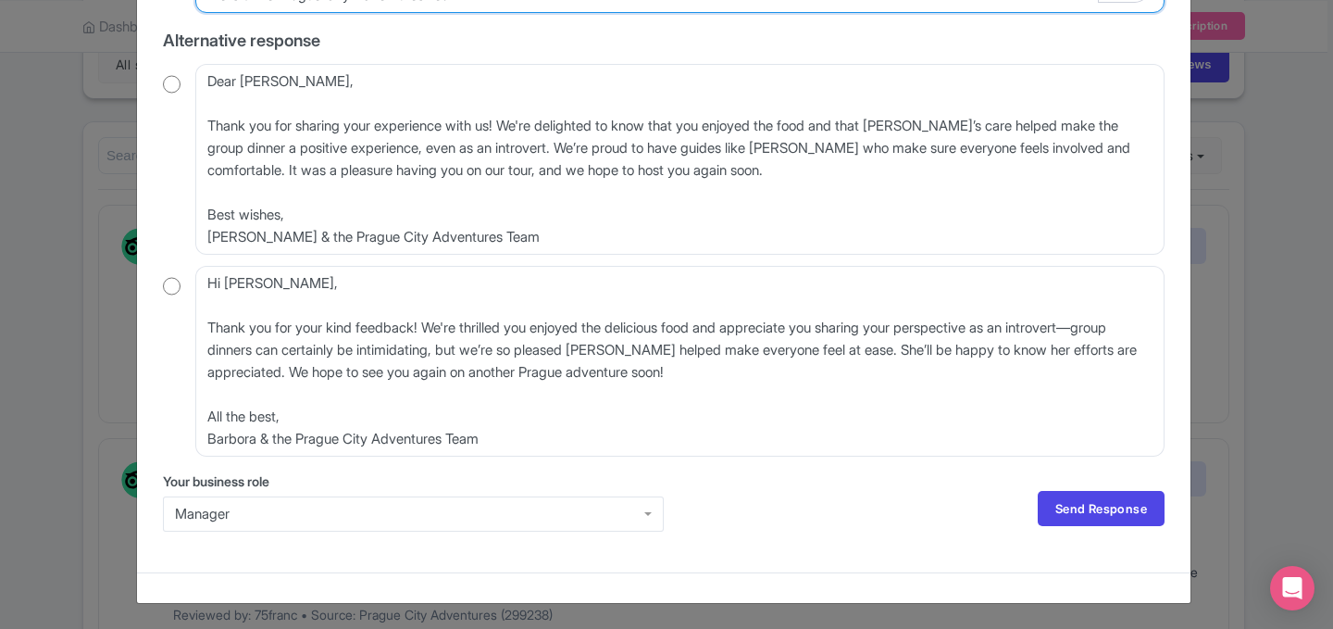
scroll to position [485, 0]
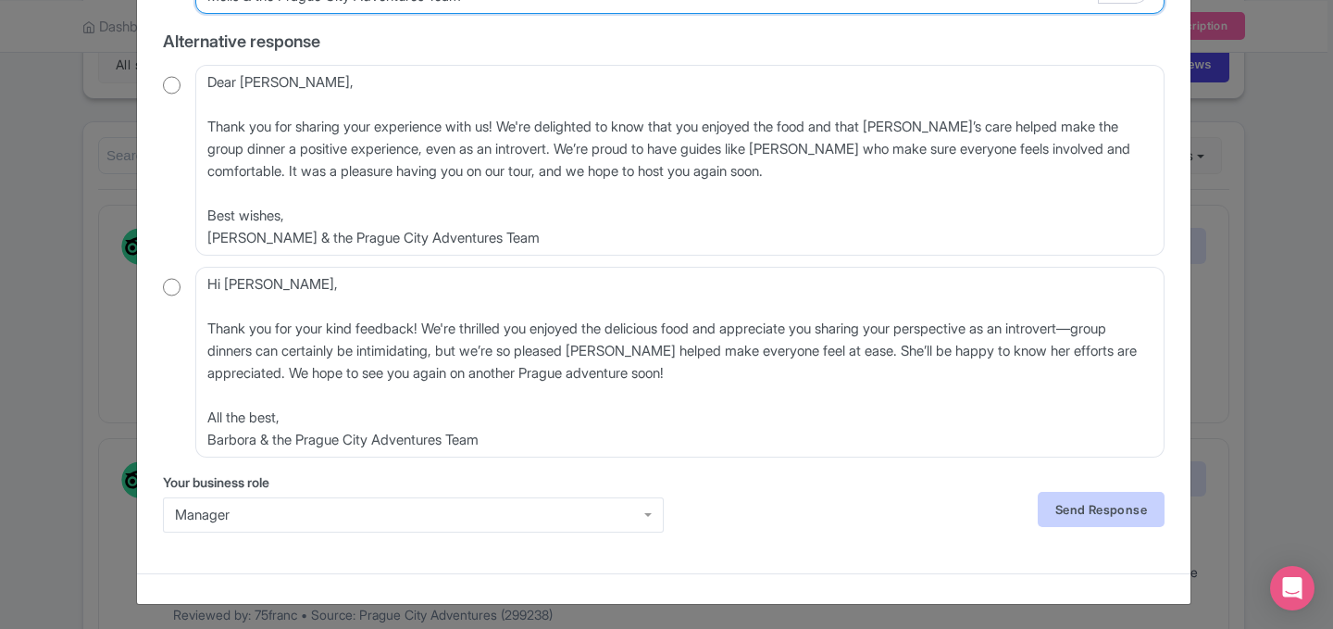
type textarea "Hi Joanna, Thank you for your kind review! It’s great to hear that Misa took su…"
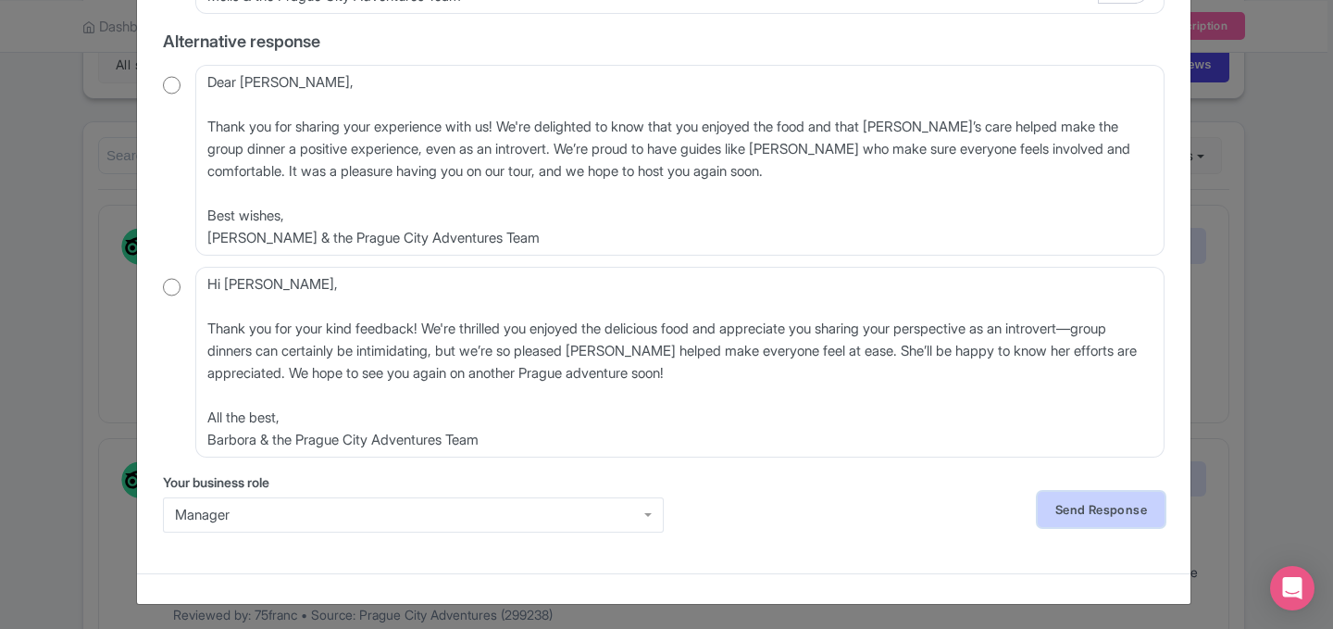
click at [1066, 516] on link "Send Response" at bounding box center [1101, 509] width 127 height 35
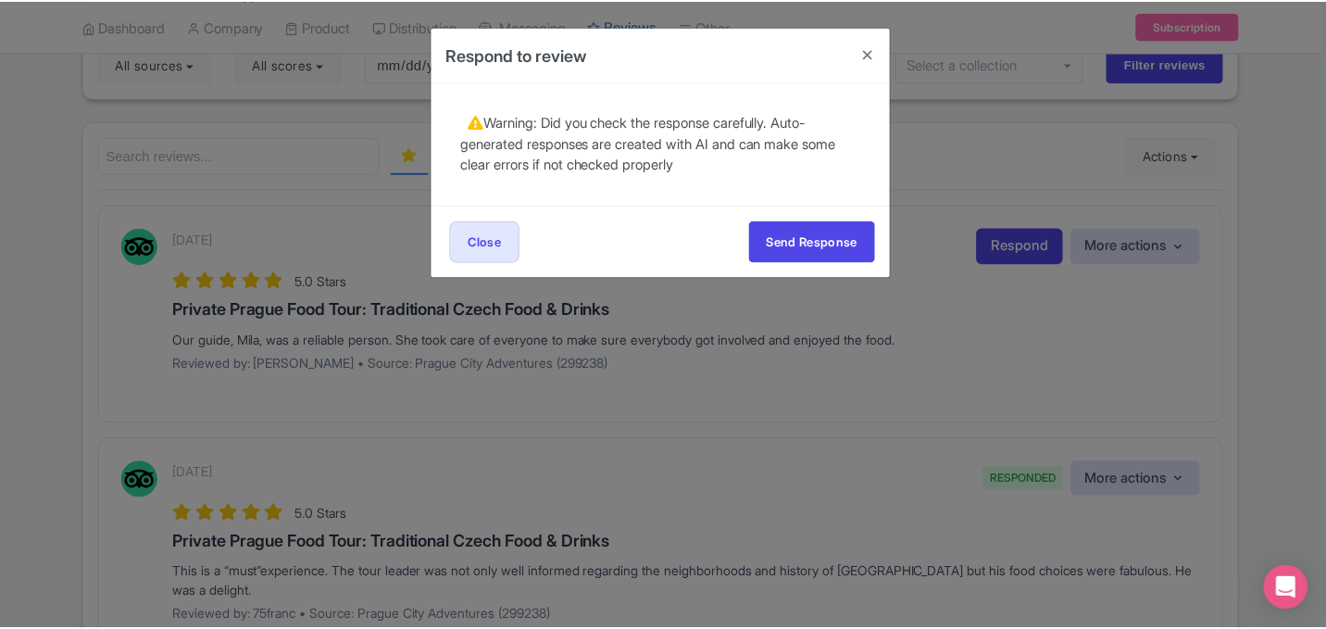
scroll to position [0, 0]
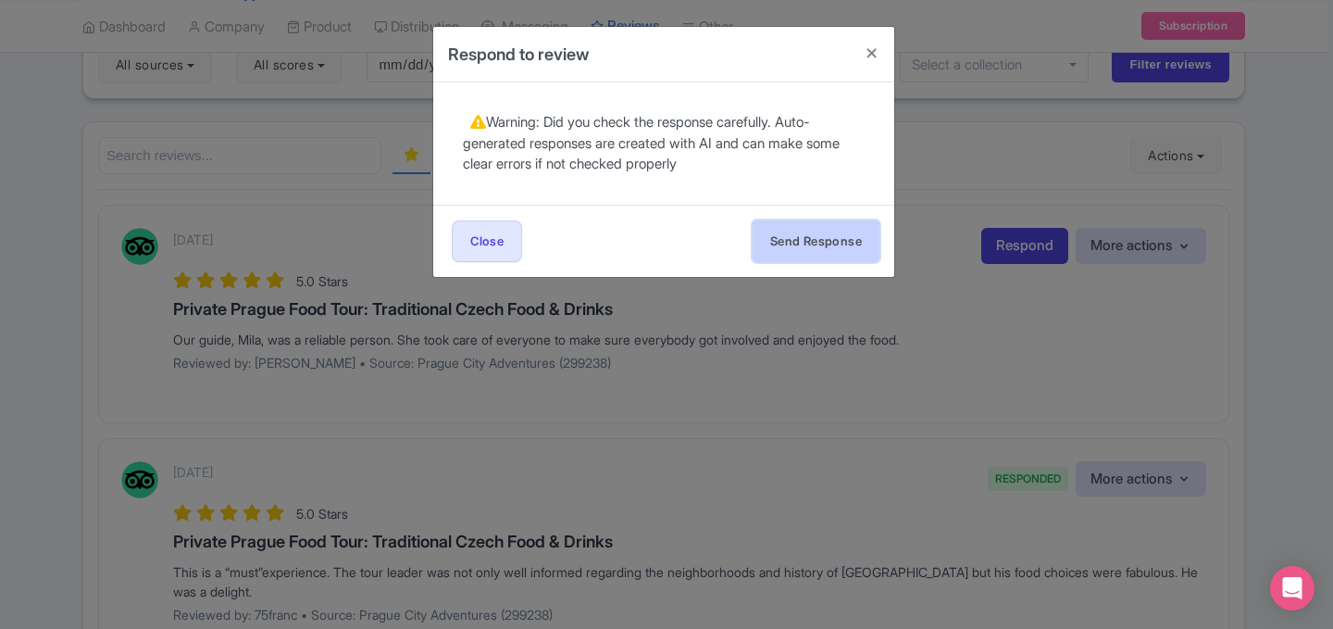
click at [797, 255] on button "Send Response" at bounding box center [816, 241] width 127 height 42
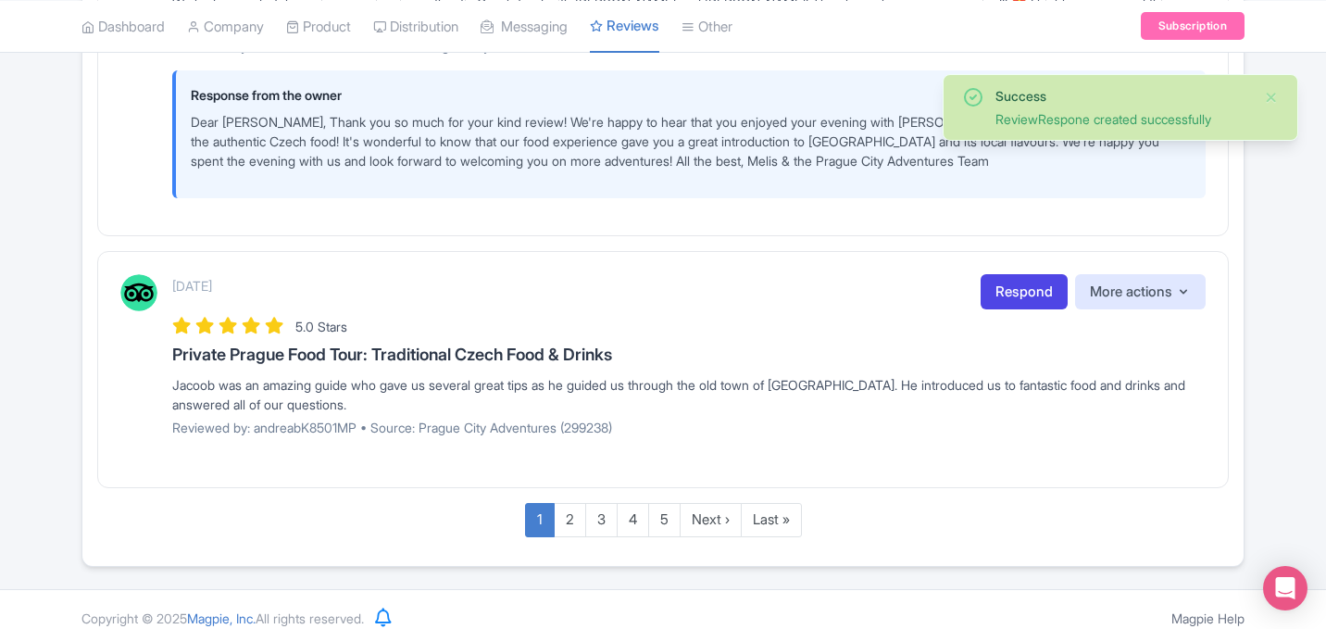
scroll to position [3573, 0]
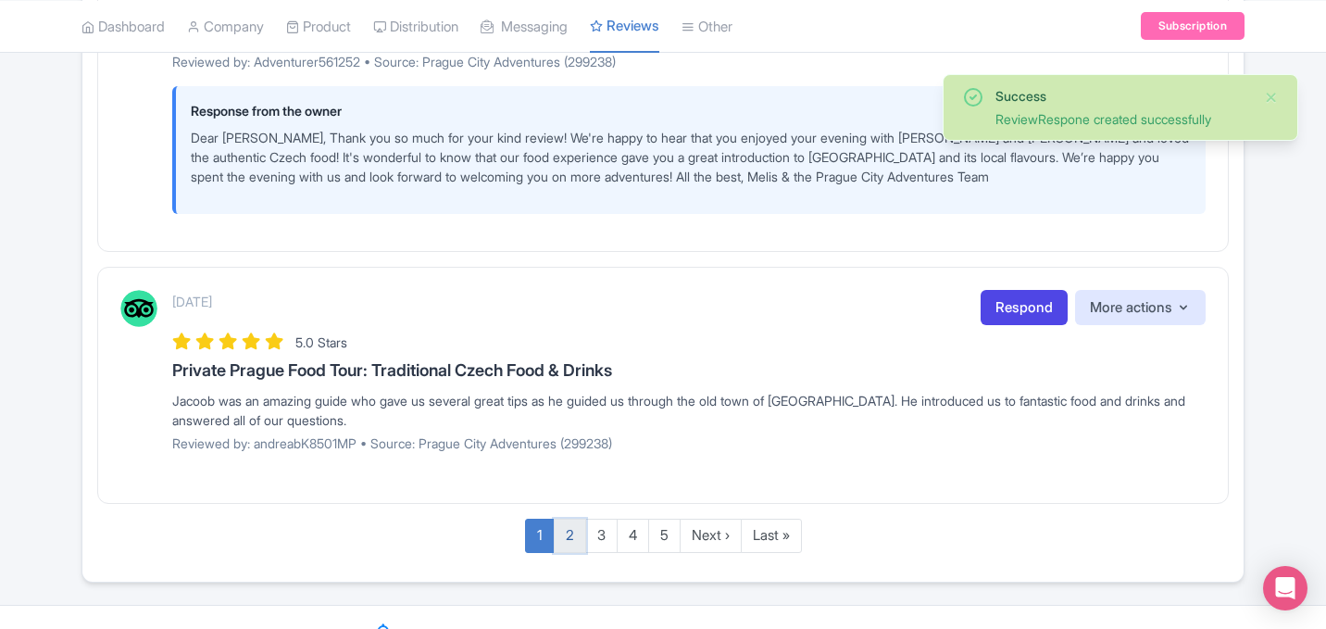
click at [572, 542] on link "2" at bounding box center [570, 535] width 32 height 34
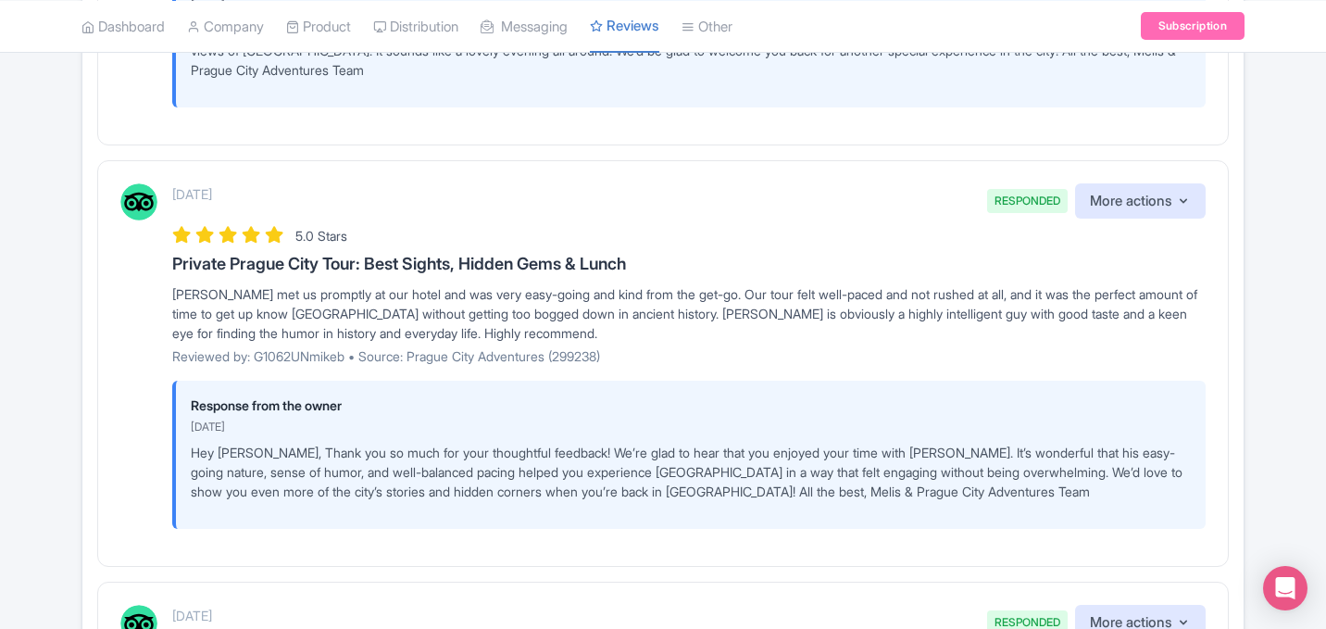
scroll to position [3975, 0]
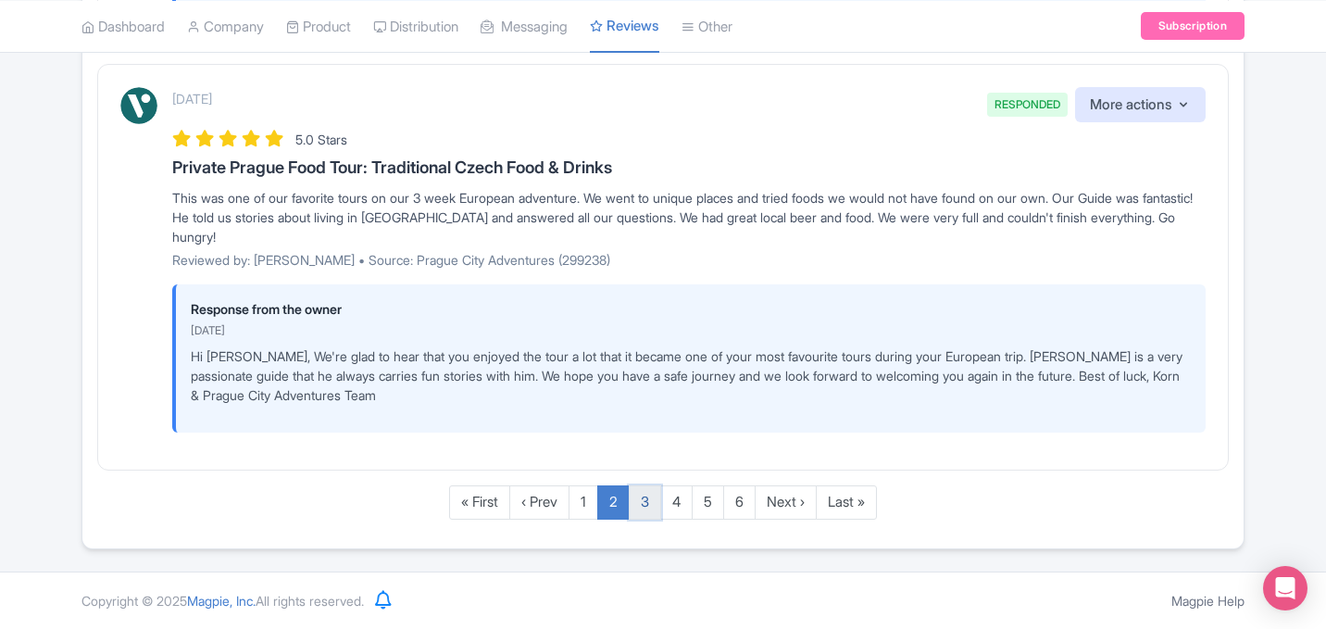
click at [647, 492] on link "3" at bounding box center [645, 502] width 32 height 34
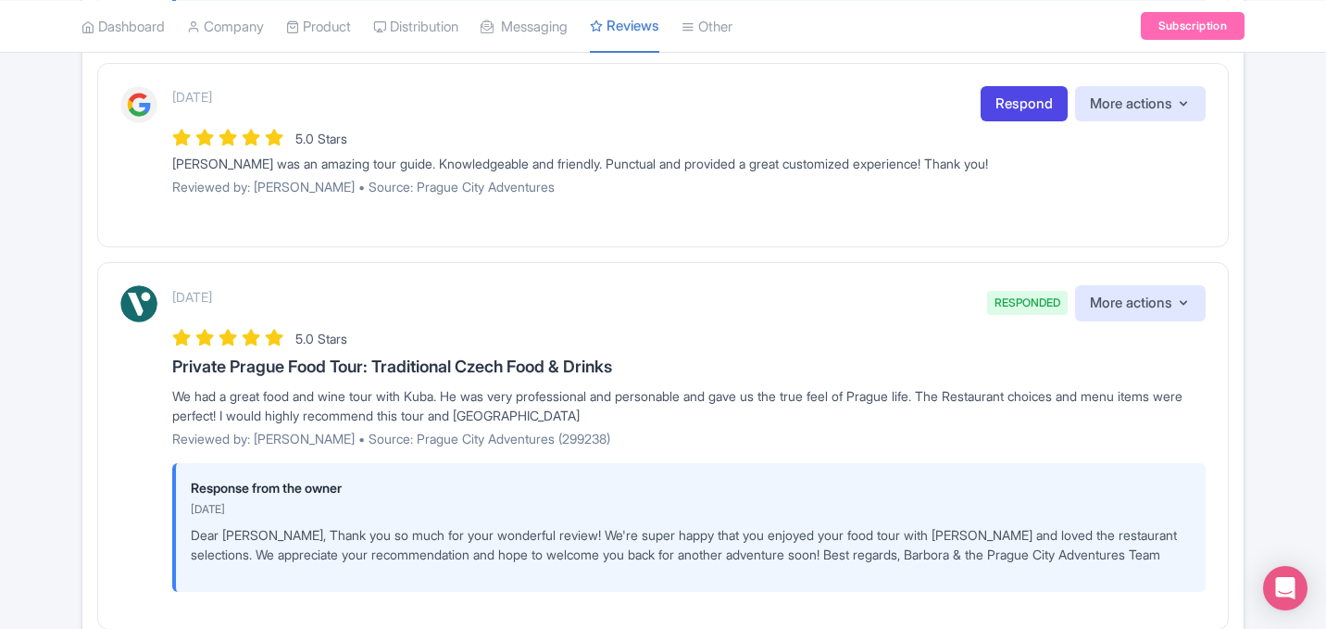
scroll to position [3558, 0]
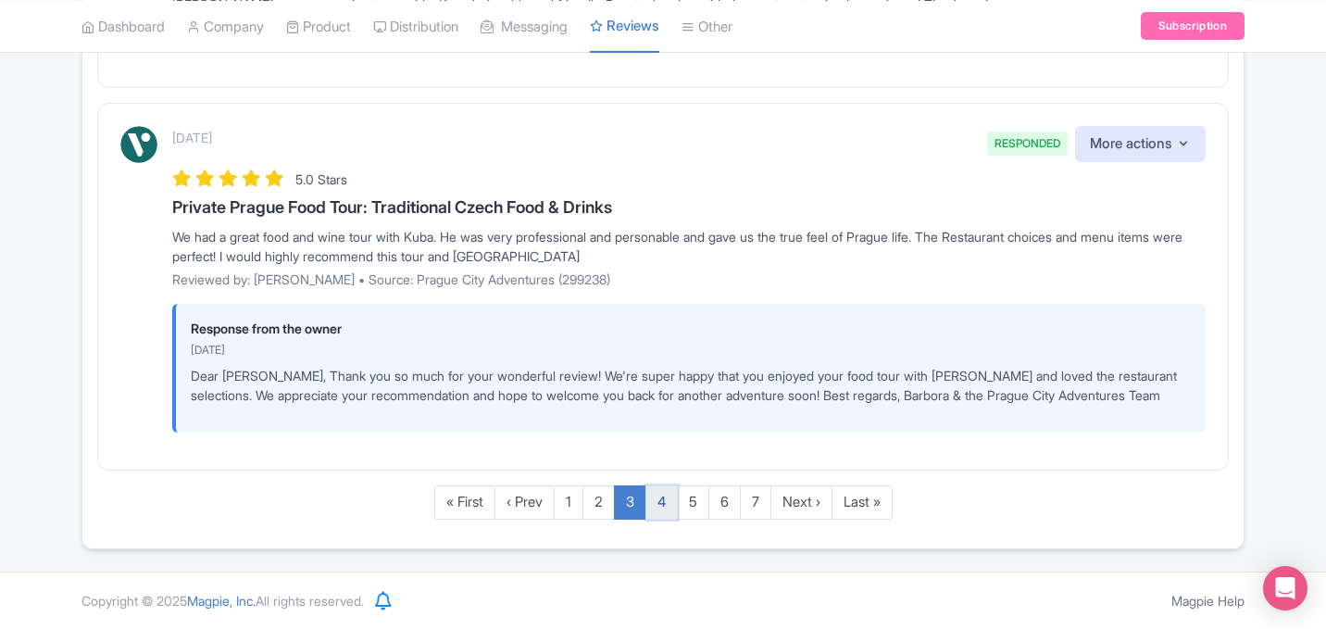
click at [669, 498] on link "4" at bounding box center [661, 502] width 32 height 34
